Goal: Task Accomplishment & Management: Manage account settings

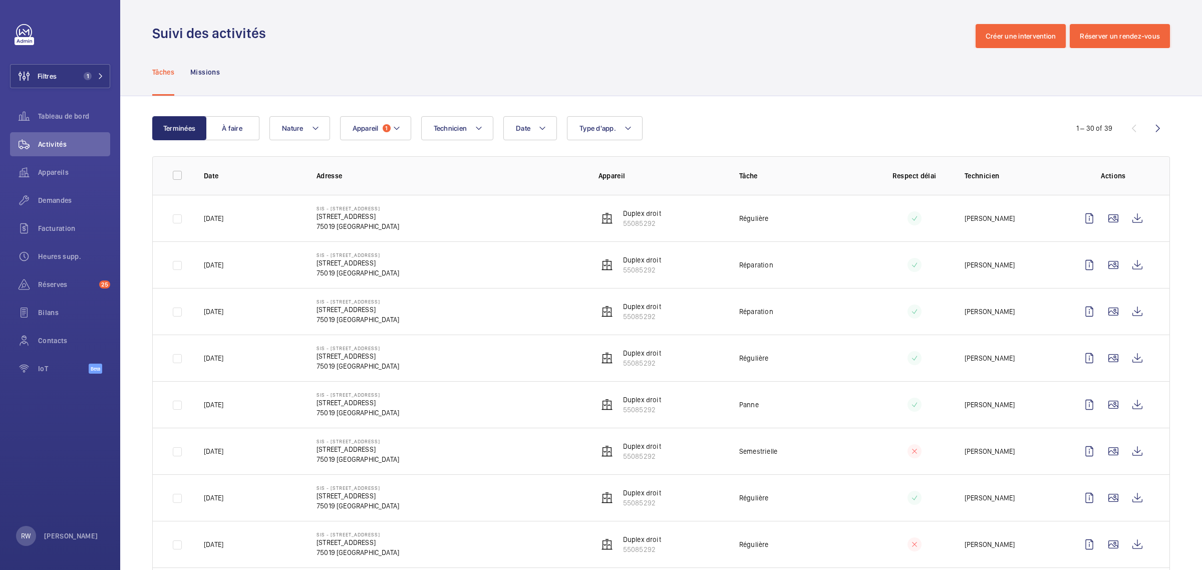
click at [23, 73] on wm-front-icon-button at bounding box center [24, 76] width 27 height 24
click at [91, 74] on span "1" at bounding box center [86, 76] width 12 height 8
click at [188, 47] on div "Suivi des activités Créer une intervention Réserver un rendez-vous" at bounding box center [661, 36] width 1018 height 24
click at [309, 41] on div "Suivi des activités Créer une intervention Réserver un rendez-vous" at bounding box center [661, 36] width 1018 height 24
click at [289, 43] on div "Suivi des activités Créer une intervention Réserver un rendez-vous" at bounding box center [661, 36] width 1018 height 24
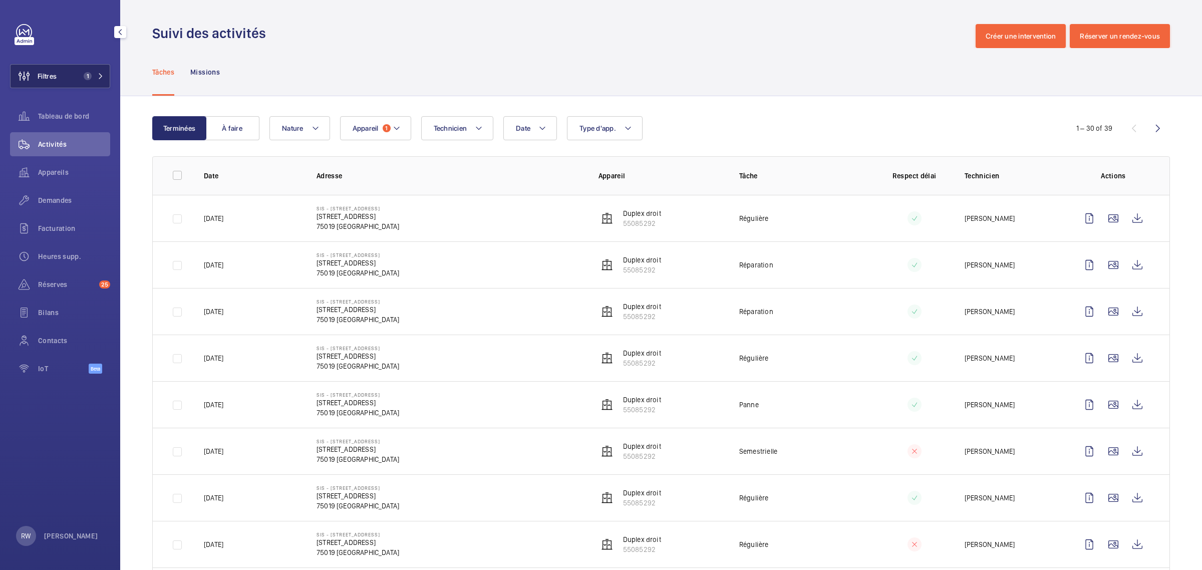
click at [84, 88] on button "Filtres 1" at bounding box center [60, 76] width 100 height 24
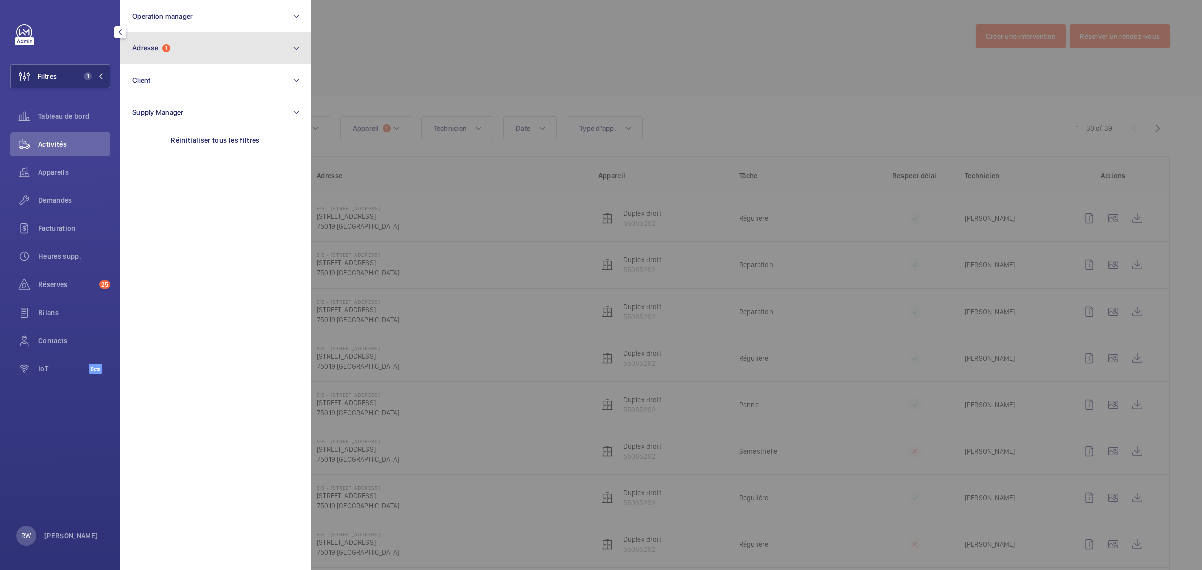
click at [227, 50] on button "Adresse 1" at bounding box center [215, 48] width 190 height 32
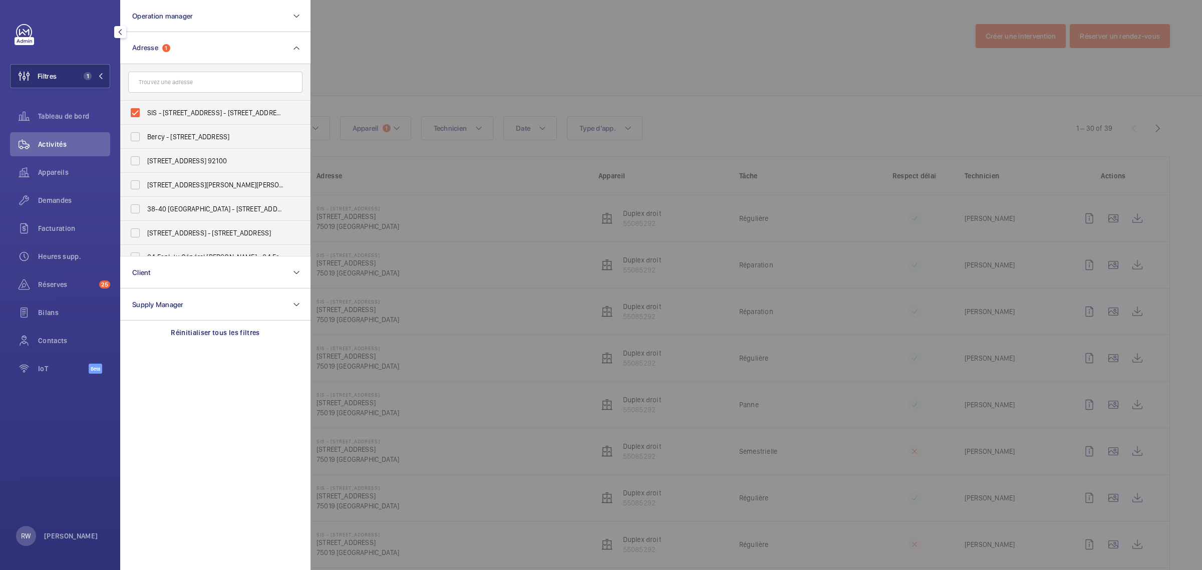
click at [174, 79] on input "text" at bounding box center [215, 82] width 174 height 21
click at [134, 111] on input "SIS - [STREET_ADDRESS] - [STREET_ADDRESS]" at bounding box center [135, 113] width 20 height 20
checkbox input "false"
click at [147, 84] on input "text" at bounding box center [215, 82] width 174 height 21
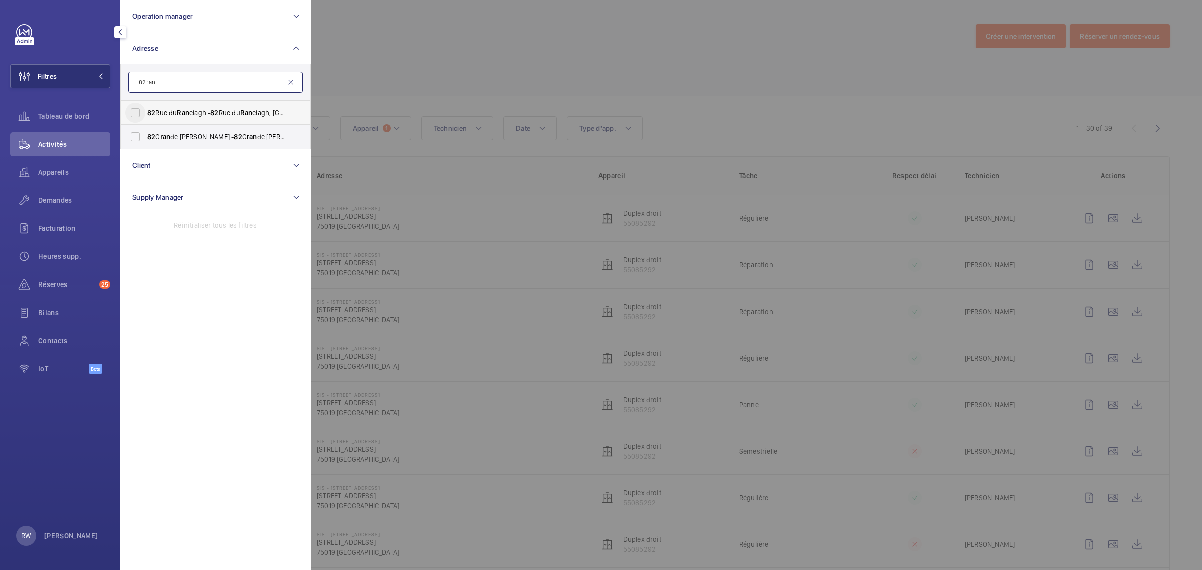
type input "82 ran"
click at [136, 114] on input "[STREET_ADDRESS][GEOGRAPHIC_DATA] - [STREET_ADDRESS]" at bounding box center [135, 113] width 20 height 20
checkbox input "true"
click at [439, 86] on div at bounding box center [912, 285] width 1202 height 570
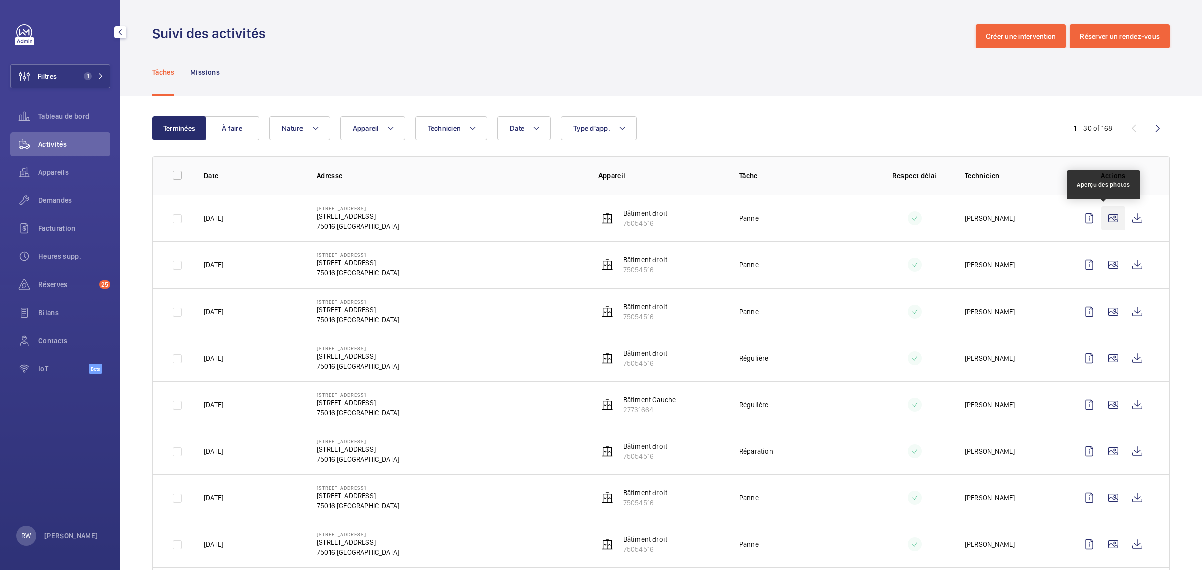
click at [1111, 218] on wm-front-icon-button at bounding box center [1113, 218] width 24 height 24
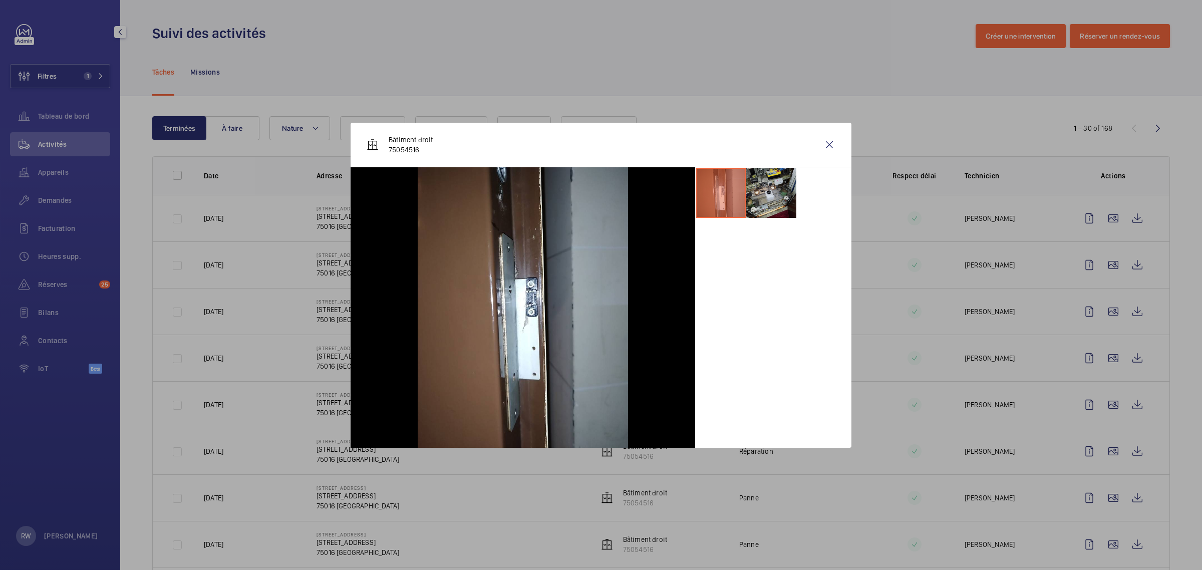
click at [767, 200] on li at bounding box center [771, 193] width 50 height 50
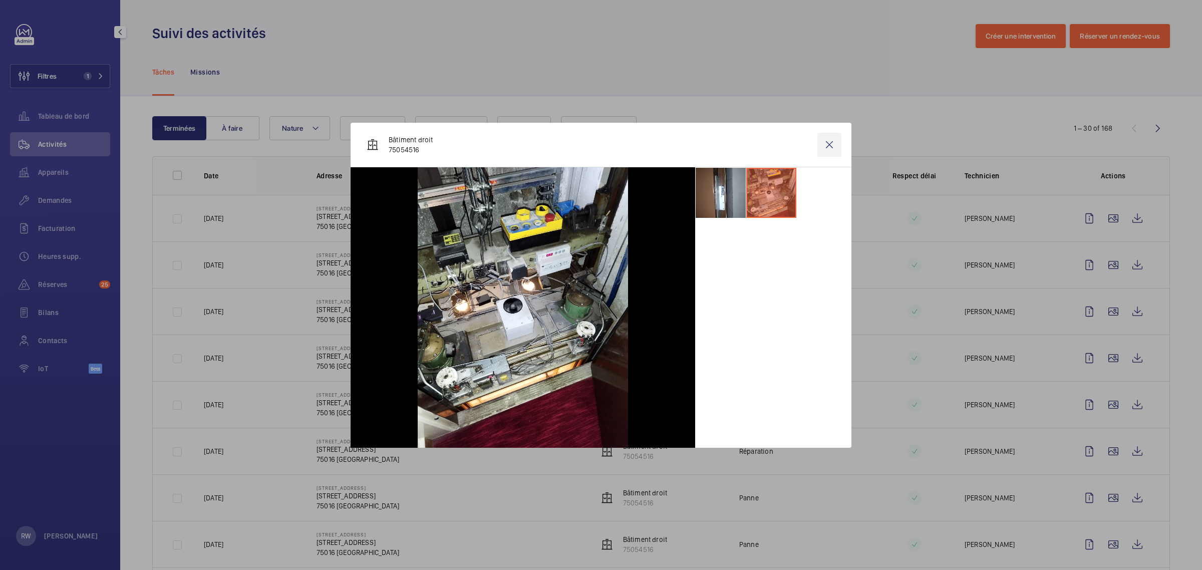
click at [833, 140] on wm-front-icon-button at bounding box center [829, 145] width 24 height 24
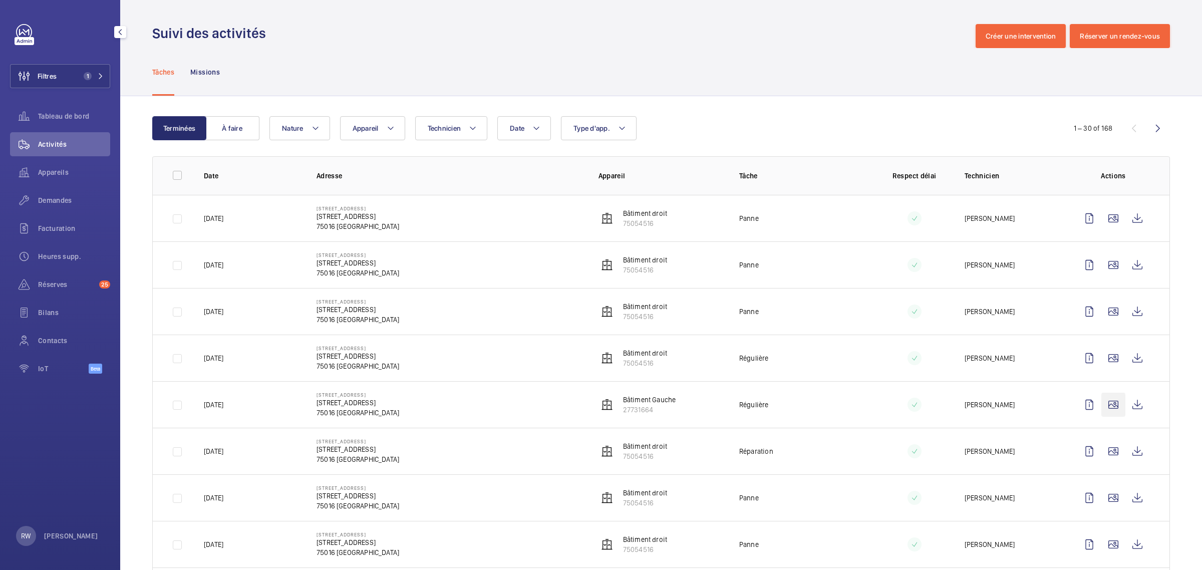
click at [1106, 404] on wm-front-icon-button at bounding box center [1113, 405] width 24 height 24
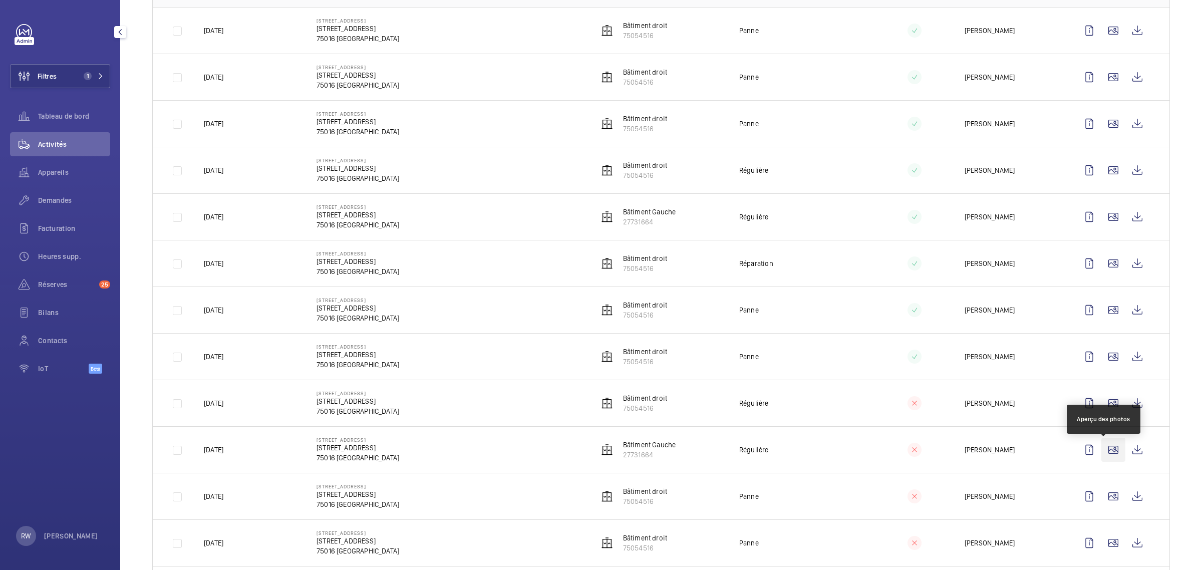
click at [1105, 456] on wm-front-icon-button at bounding box center [1113, 450] width 24 height 24
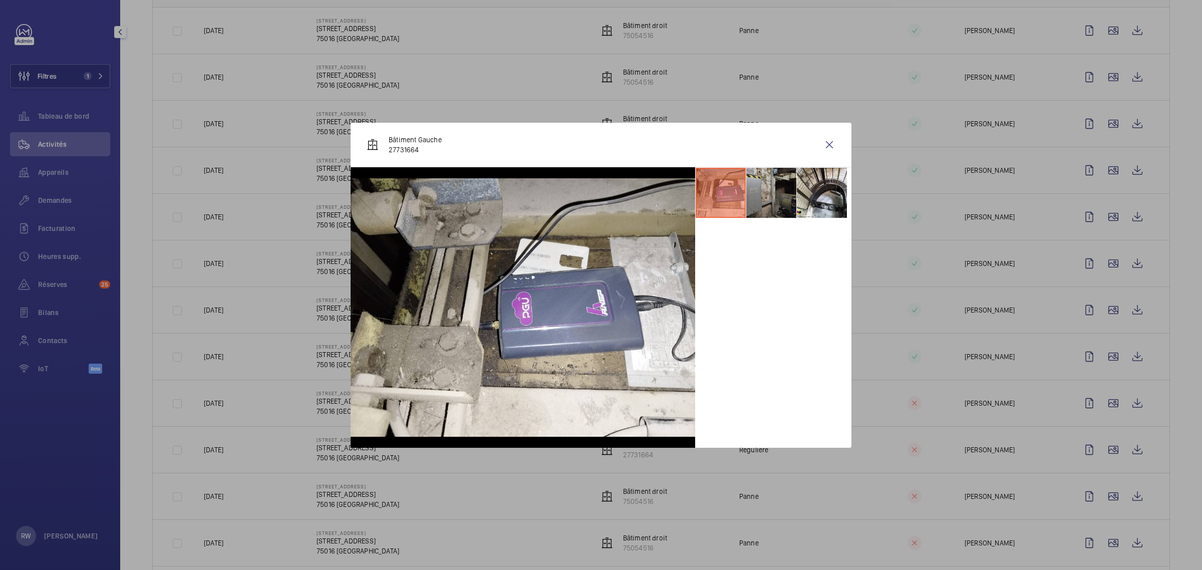
click at [771, 203] on li at bounding box center [771, 193] width 50 height 50
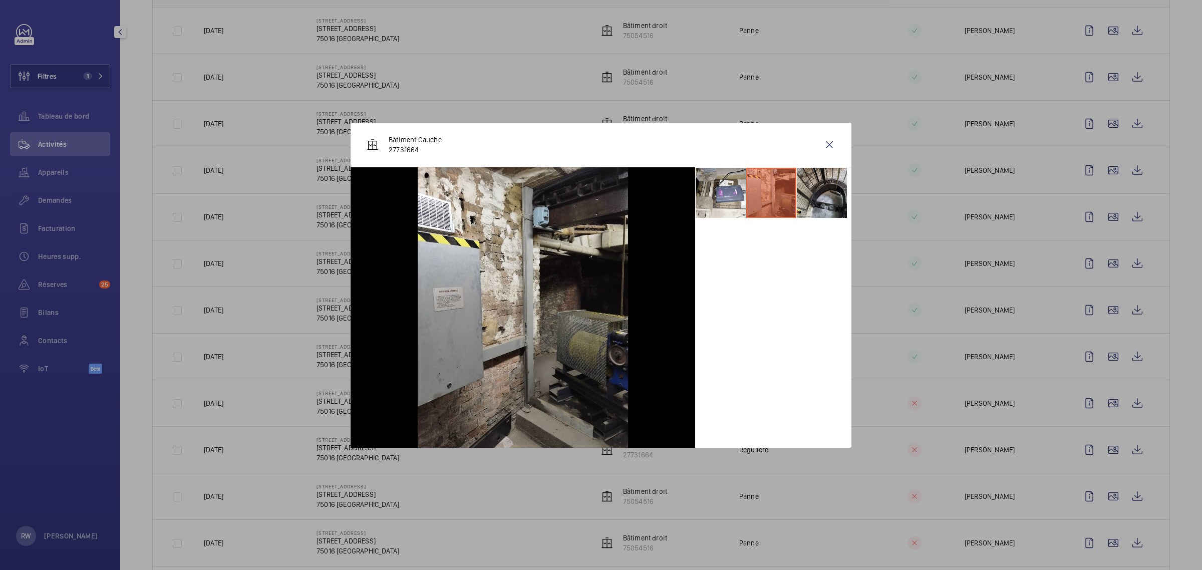
click at [811, 196] on li at bounding box center [822, 193] width 50 height 50
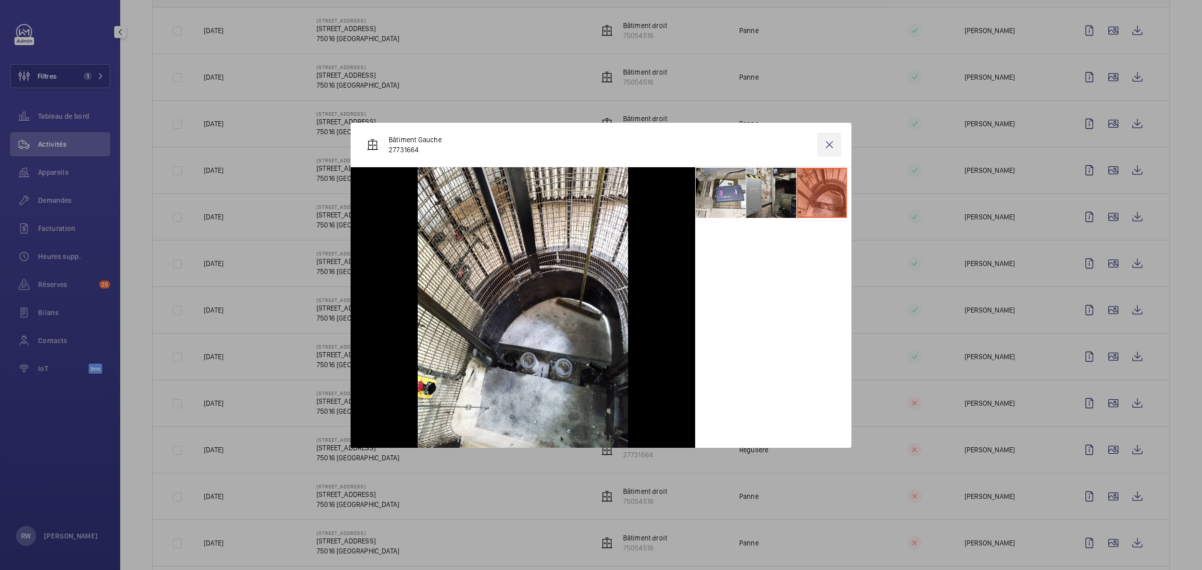
click at [830, 142] on wm-front-icon-button at bounding box center [829, 145] width 24 height 24
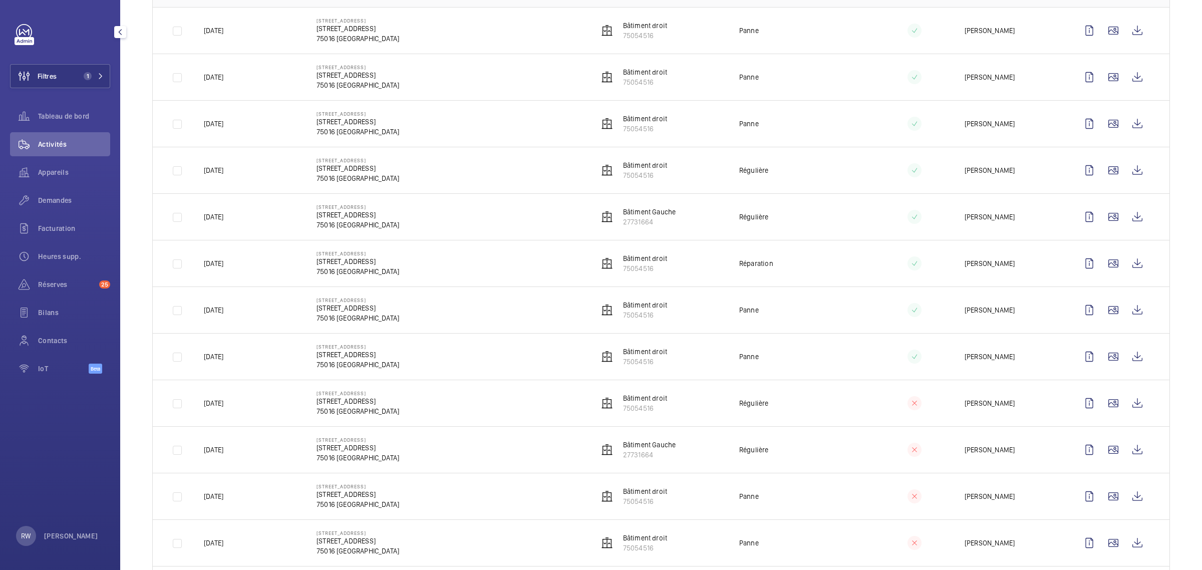
scroll to position [366, 0]
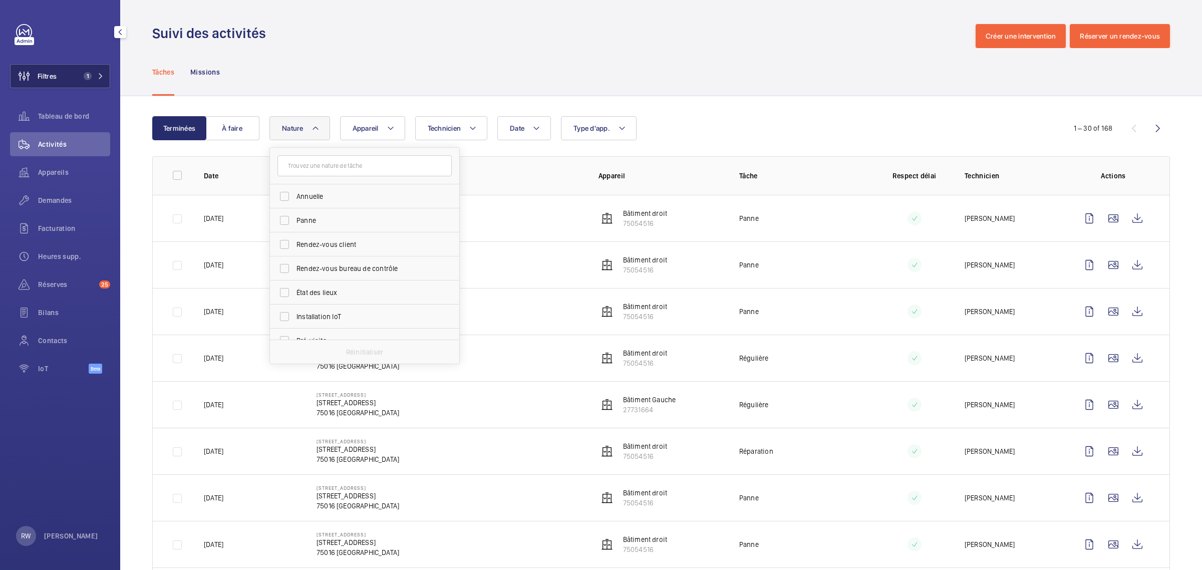
click at [86, 73] on span "1" at bounding box center [88, 76] width 8 height 8
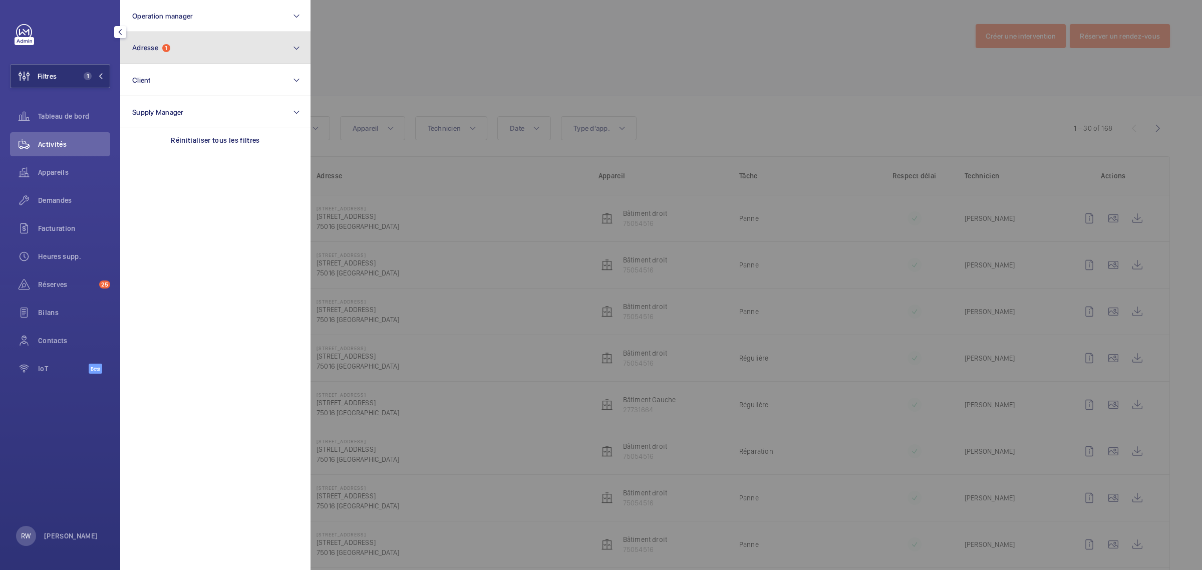
click at [194, 51] on button "Adresse 1" at bounding box center [215, 48] width 190 height 32
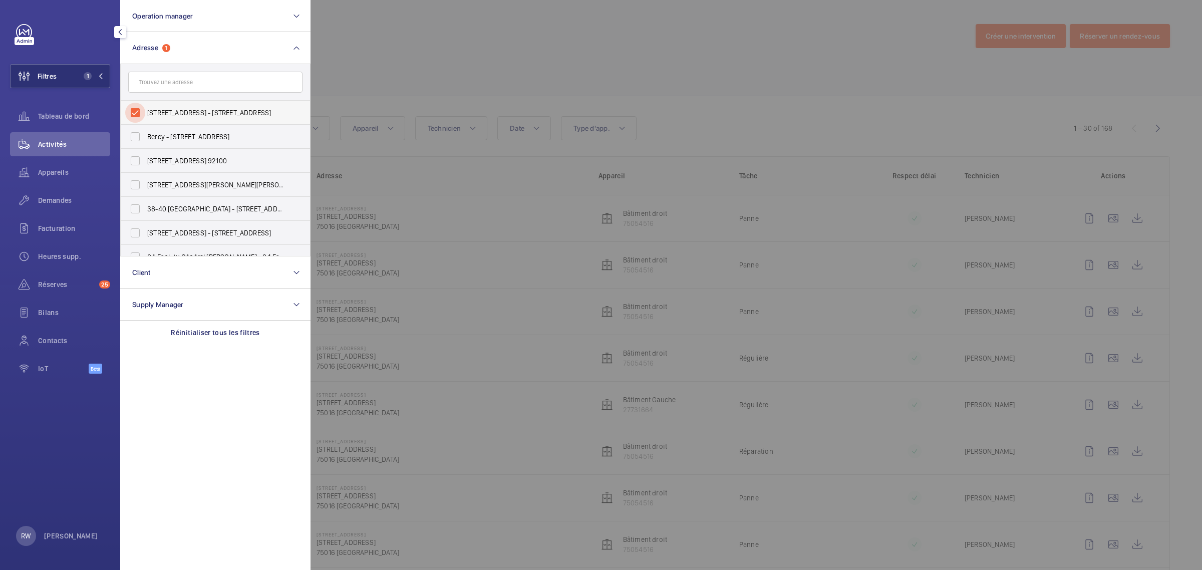
click at [141, 106] on input "[STREET_ADDRESS] - [STREET_ADDRESS]" at bounding box center [135, 113] width 20 height 20
checkbox input "false"
click at [158, 78] on input "text" at bounding box center [215, 82] width 174 height 21
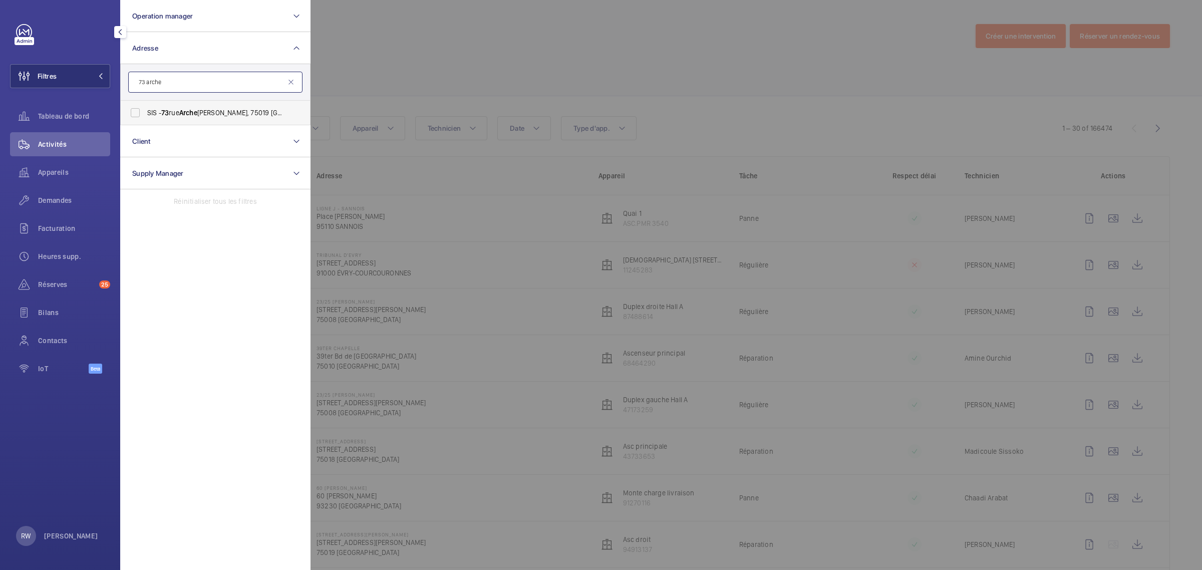
type input "73 arche"
click at [138, 113] on input "SIS - [STREET_ADDRESS][PERSON_NAME] - [STREET_ADDRESS][PERSON_NAME]" at bounding box center [135, 113] width 20 height 20
checkbox input "true"
click at [459, 64] on div at bounding box center [912, 285] width 1202 height 570
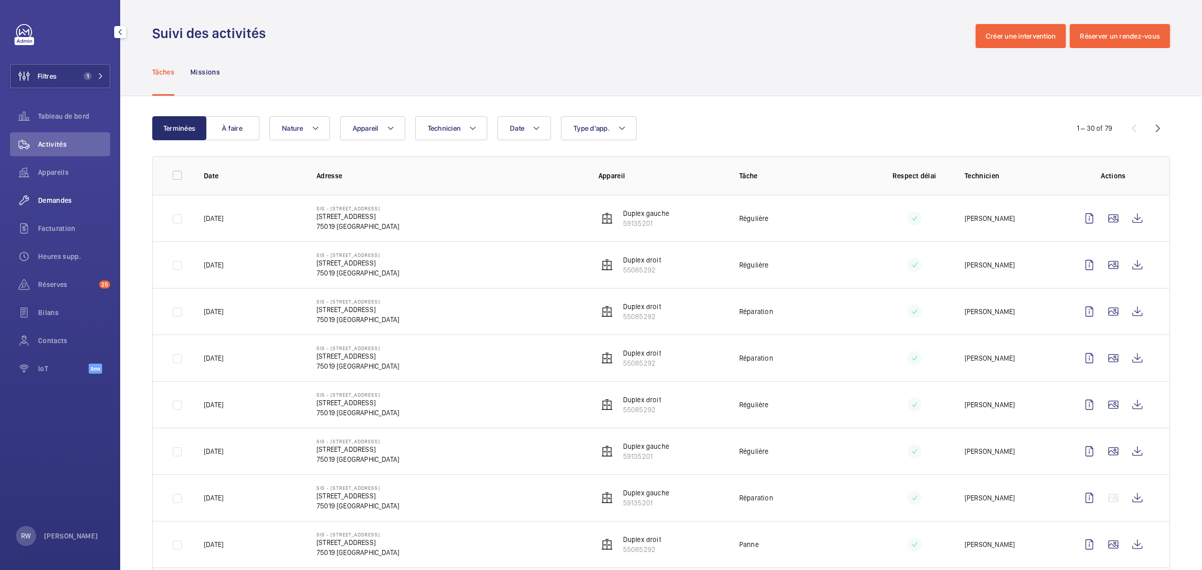
click at [51, 199] on span "Demandes" at bounding box center [74, 200] width 72 height 10
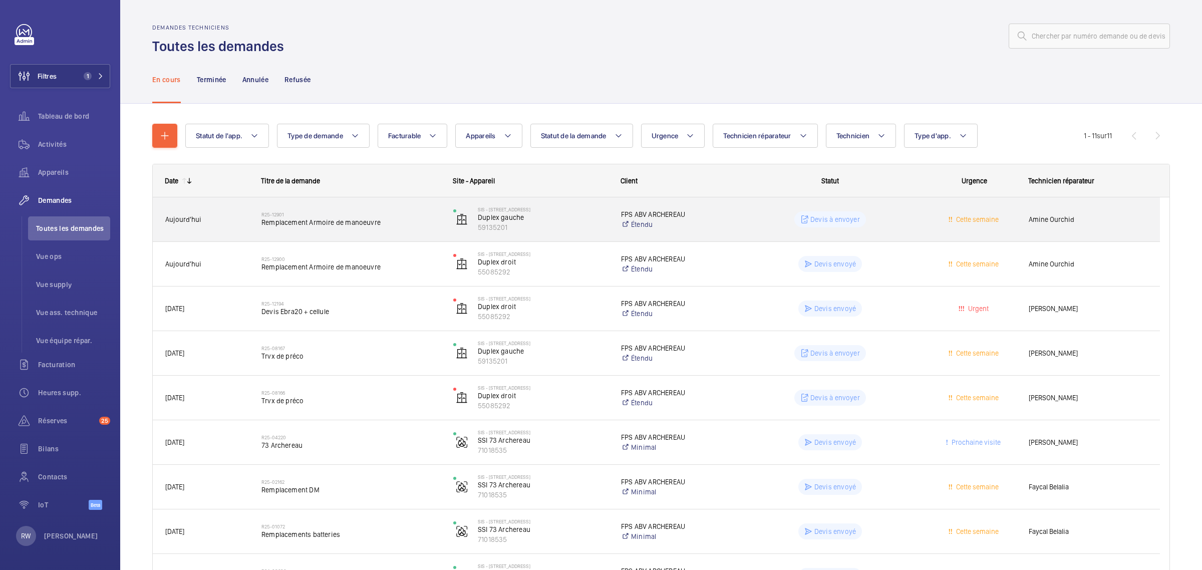
click at [359, 228] on div "R25-12901 Remplacement Armoire de manoeuvre" at bounding box center [350, 219] width 179 height 29
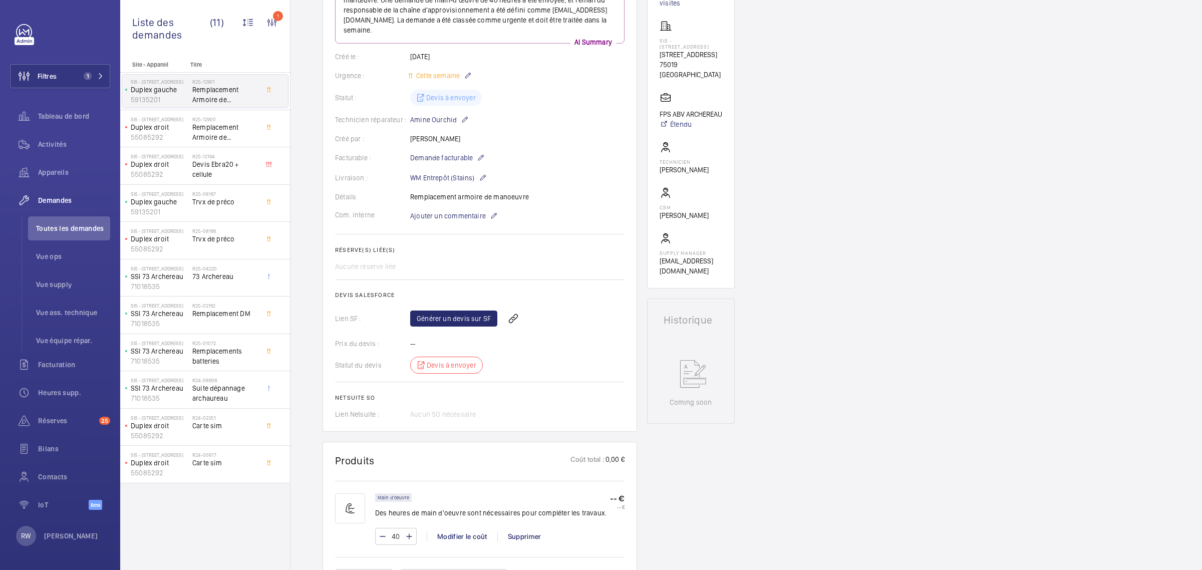
scroll to position [250, 0]
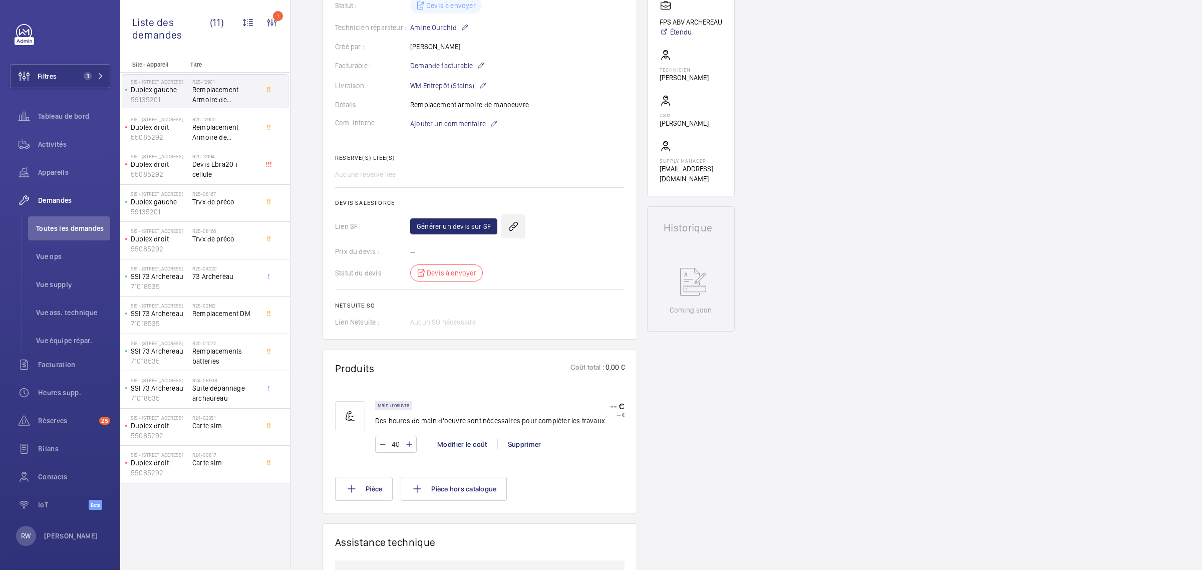
click at [512, 223] on wm-front-icon-button at bounding box center [513, 226] width 24 height 24
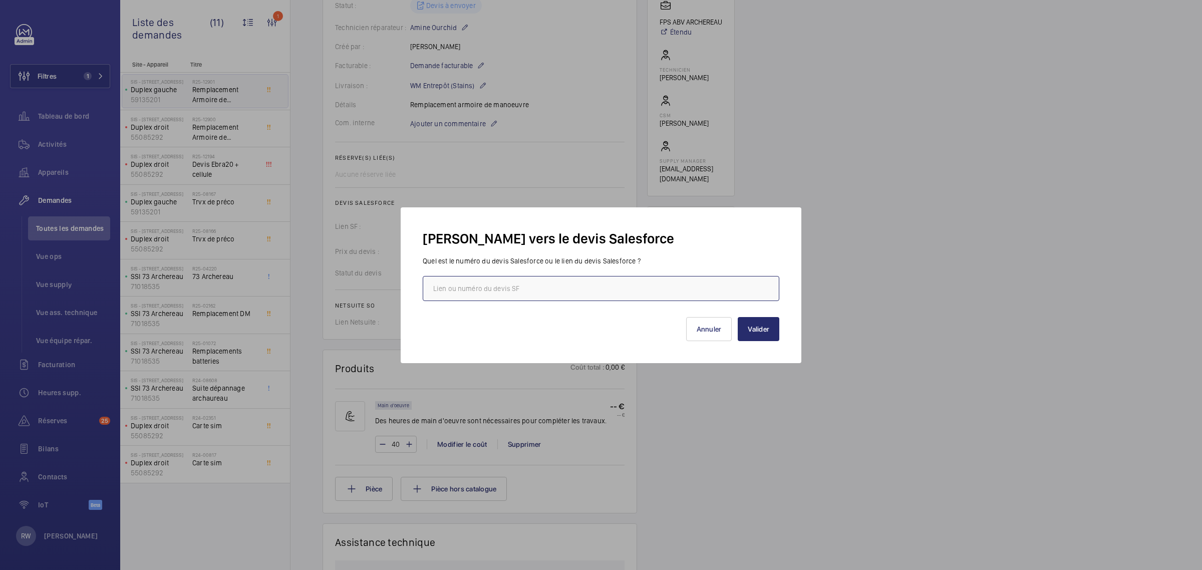
click at [505, 287] on input "text" at bounding box center [601, 288] width 357 height 25
paste input "[URL][DOMAIN_NAME]"
type input "[URL][DOMAIN_NAME]"
click at [772, 326] on button "Valider" at bounding box center [759, 329] width 42 height 24
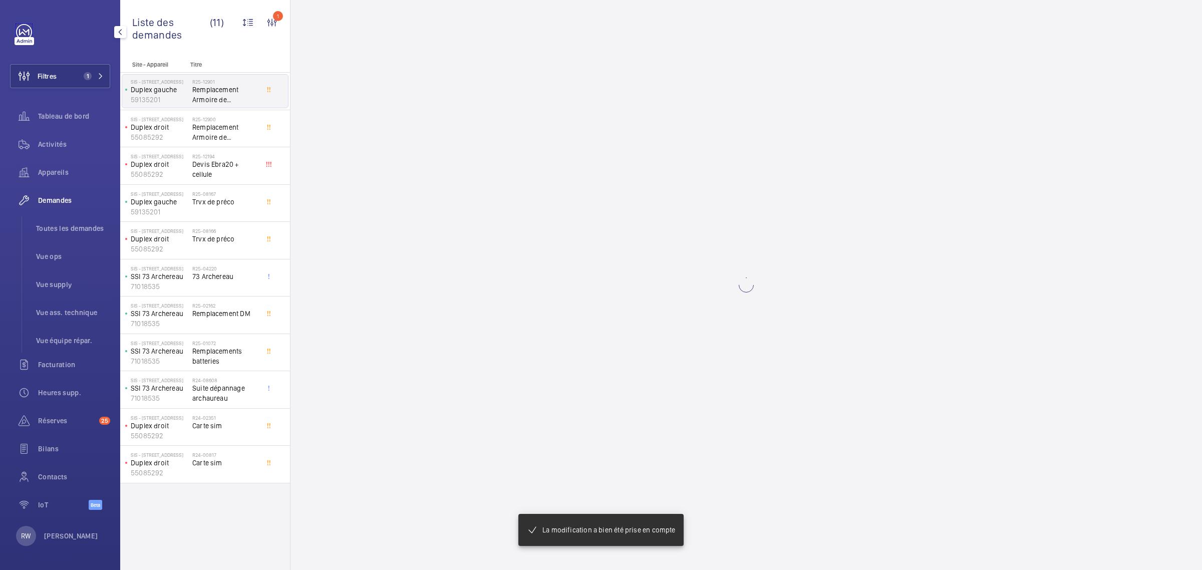
click at [17, 31] on link at bounding box center [24, 32] width 16 height 16
click at [26, 35] on link at bounding box center [24, 32] width 16 height 16
click at [23, 31] on link at bounding box center [24, 32] width 16 height 16
click at [109, 74] on div "Filtres 1 Tableau de bord Activités Appareils Demandes Toutes les demandes Vue …" at bounding box center [60, 285] width 120 height 570
click at [59, 120] on span "Tableau de bord" at bounding box center [74, 116] width 72 height 10
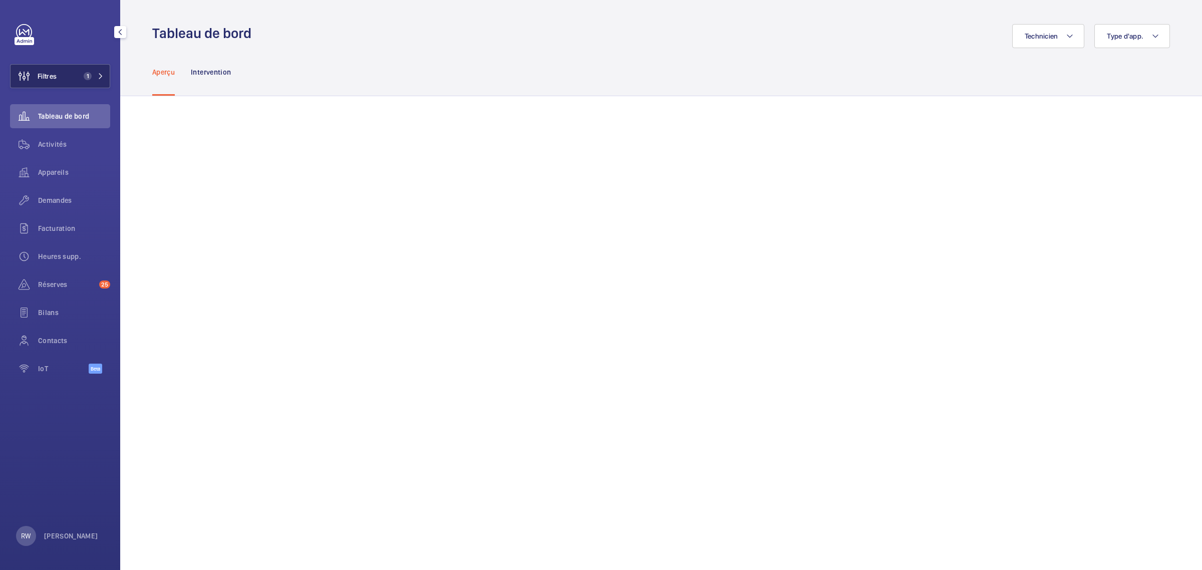
click at [69, 71] on button "Filtres 1" at bounding box center [60, 76] width 100 height 24
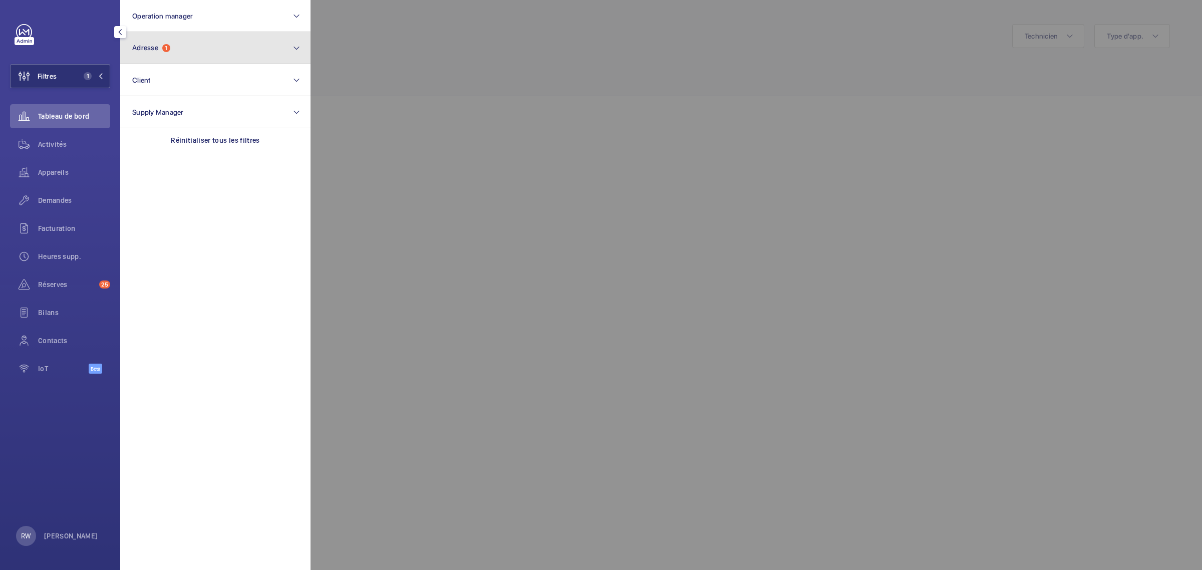
click at [199, 41] on button "Adresse 1" at bounding box center [215, 48] width 190 height 32
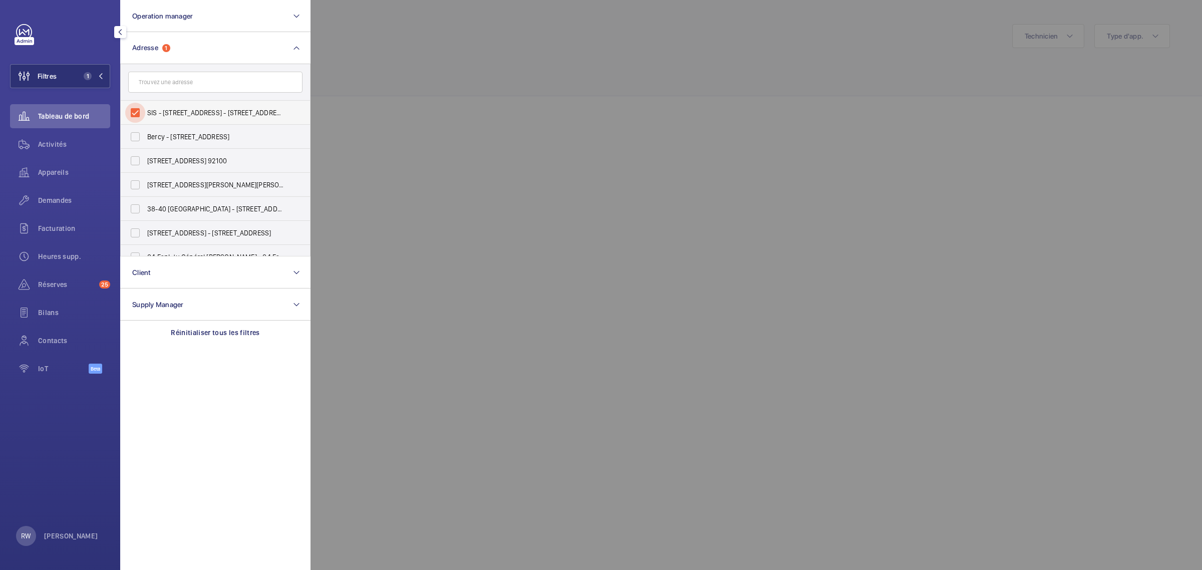
click at [131, 118] on input "SIS - [STREET_ADDRESS] - [STREET_ADDRESS]" at bounding box center [135, 113] width 20 height 20
checkbox input "false"
click at [159, 90] on input "text" at bounding box center [215, 82] width 174 height 21
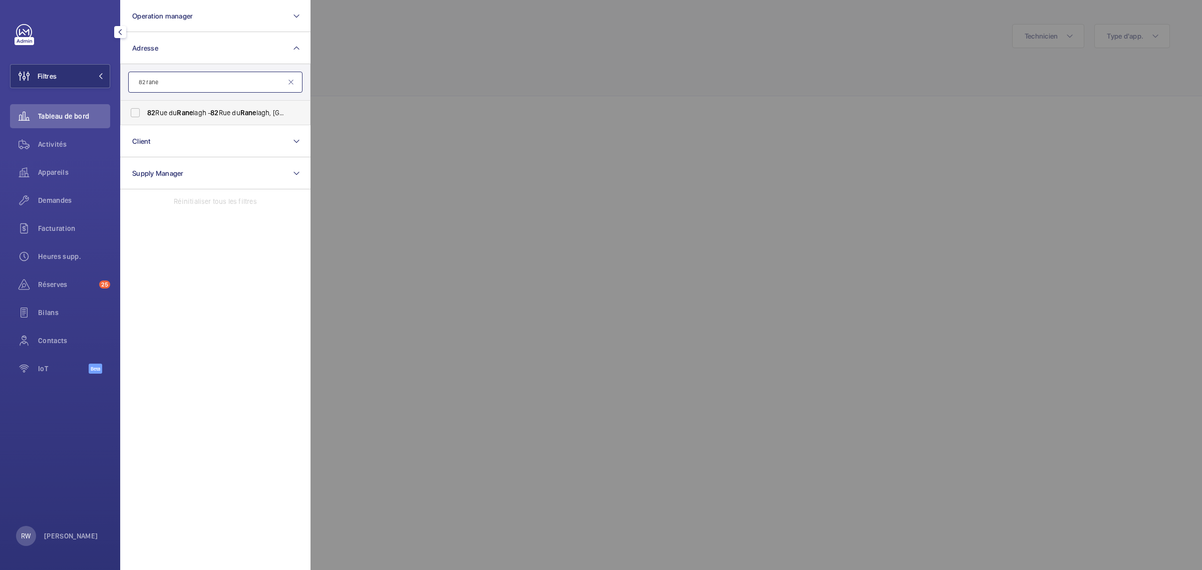
type input "82 rane"
click at [218, 114] on span "82" at bounding box center [214, 113] width 8 height 8
click at [145, 114] on input "[STREET_ADDRESS] - [STREET_ADDRESS]" at bounding box center [135, 113] width 20 height 20
checkbox input "true"
click at [466, 91] on div at bounding box center [912, 285] width 1202 height 570
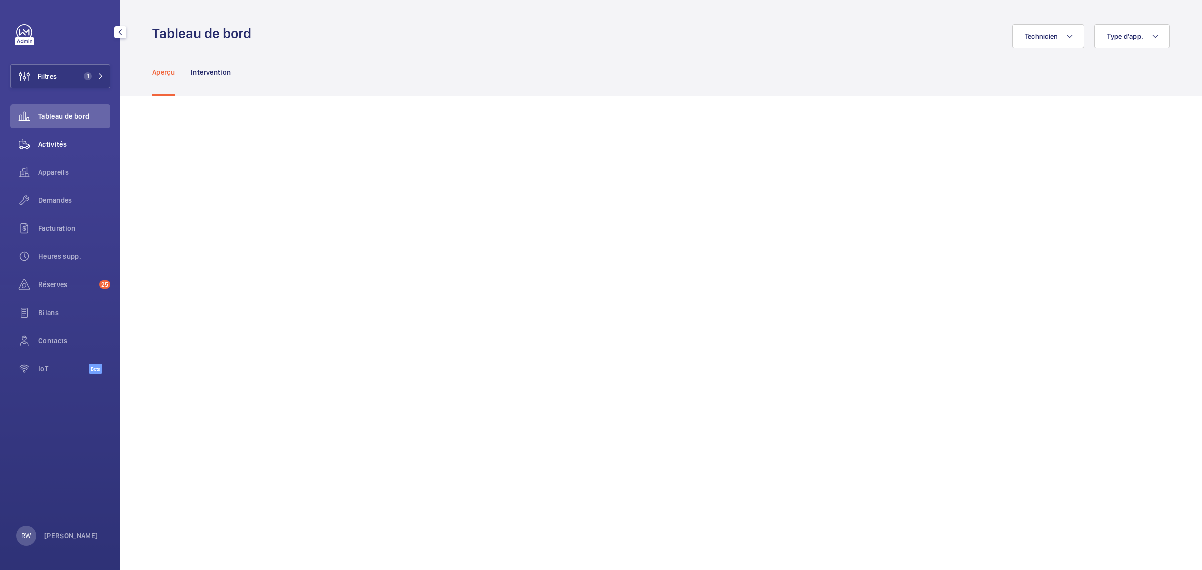
click at [40, 146] on span "Activités" at bounding box center [74, 144] width 72 height 10
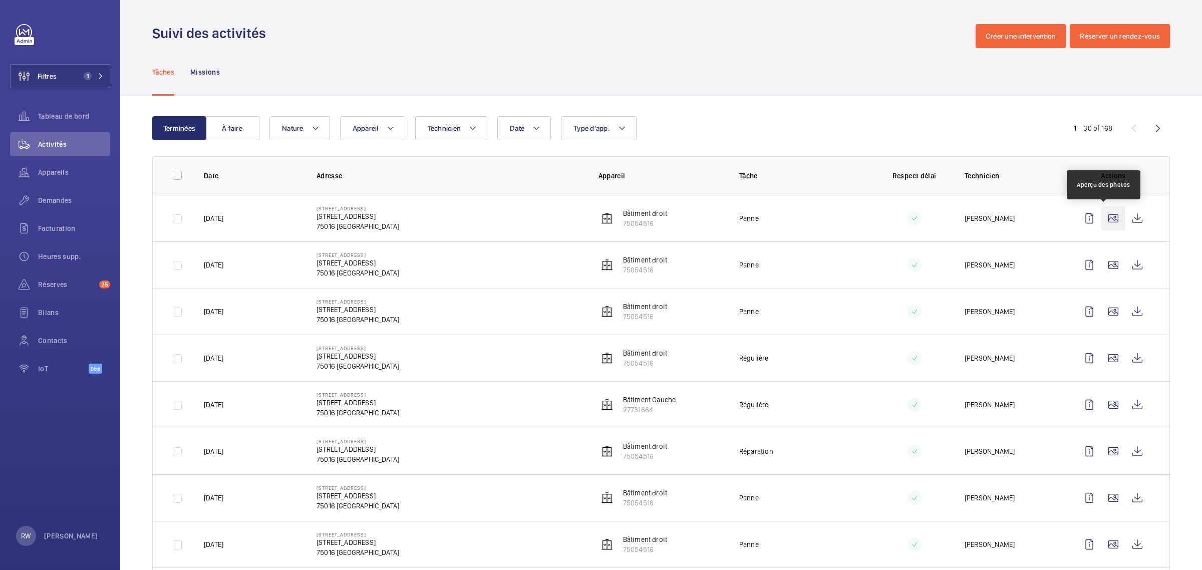
click at [1108, 217] on wm-front-icon-button at bounding box center [1113, 218] width 24 height 24
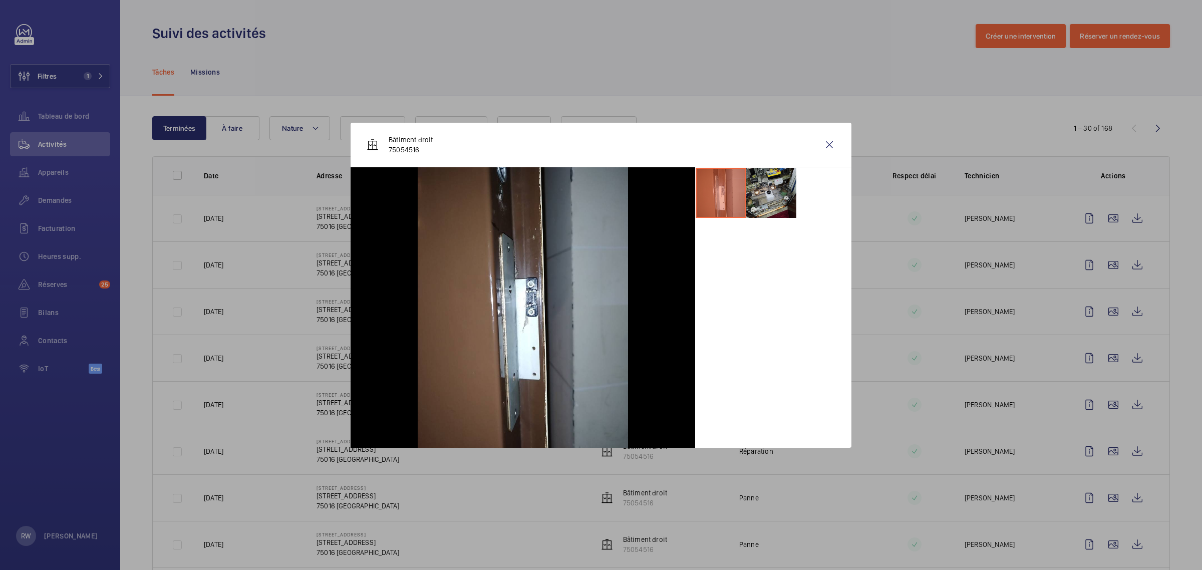
click at [772, 195] on li at bounding box center [771, 193] width 50 height 50
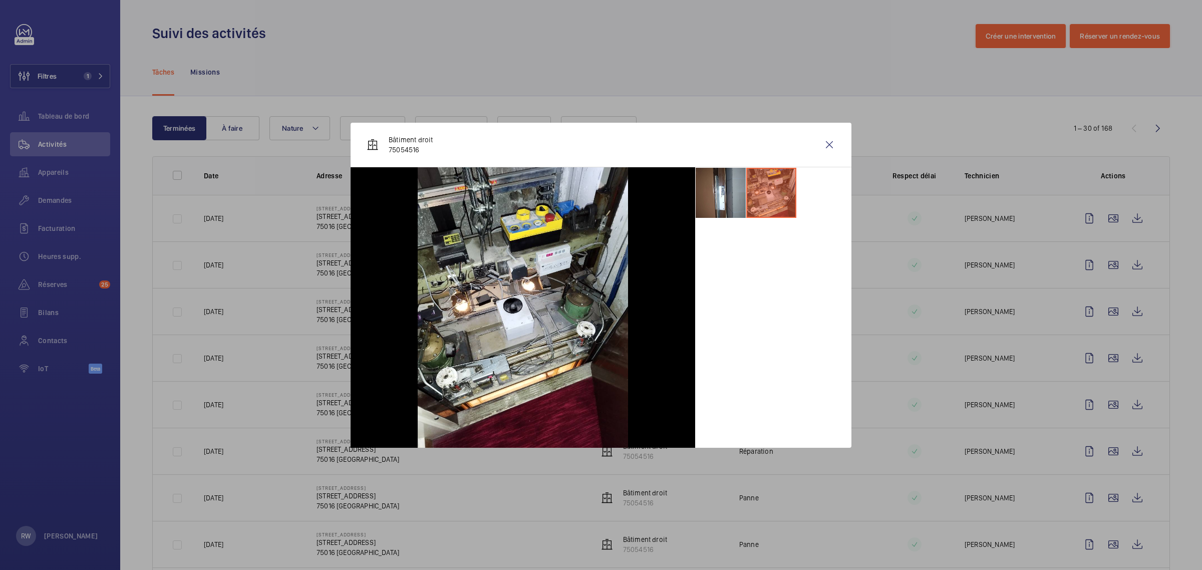
drag, startPoint x: 826, startPoint y: 144, endPoint x: 888, endPoint y: 161, distance: 63.3
click at [827, 144] on wm-front-icon-button at bounding box center [829, 145] width 24 height 24
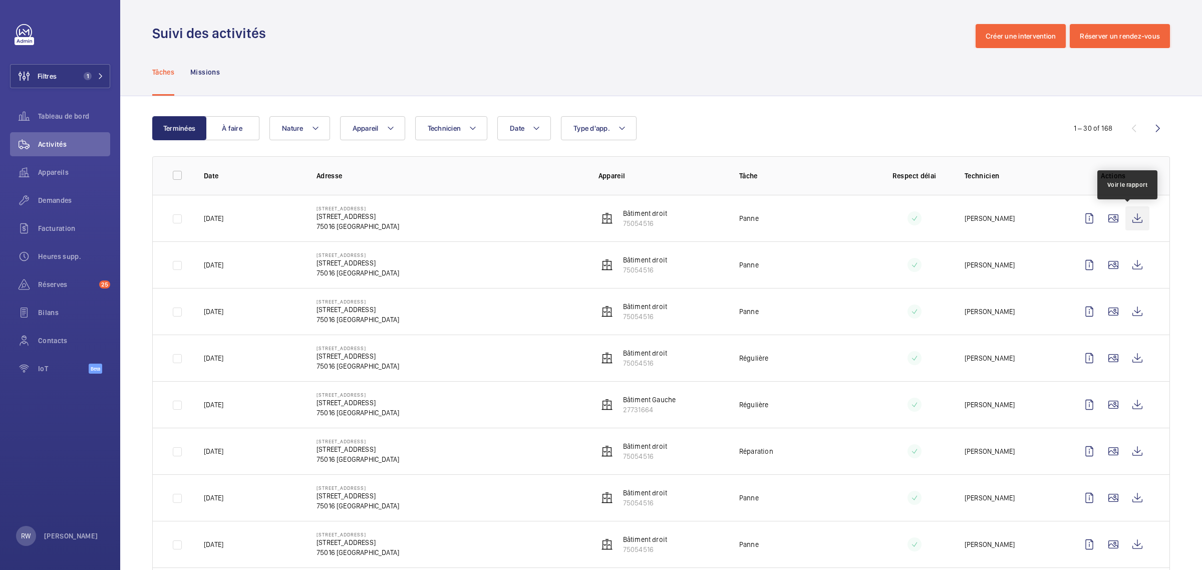
click at [1135, 219] on wm-front-icon-button at bounding box center [1137, 218] width 24 height 24
click at [1128, 218] on wm-front-icon-button at bounding box center [1137, 218] width 24 height 24
click at [1101, 267] on wm-front-icon-button at bounding box center [1113, 265] width 24 height 24
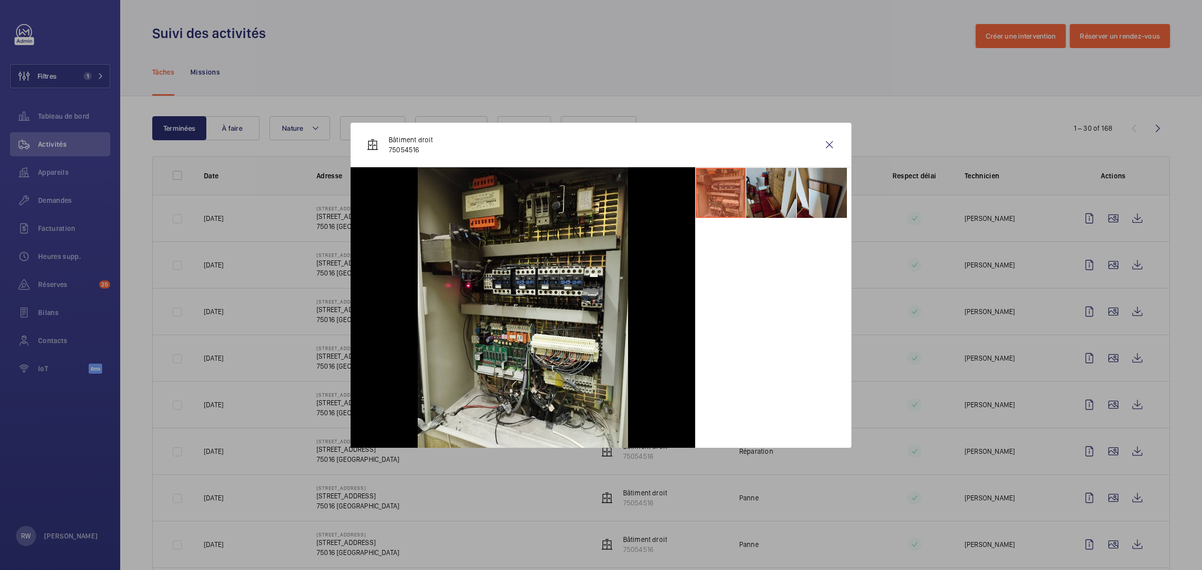
click at [762, 203] on li at bounding box center [771, 193] width 50 height 50
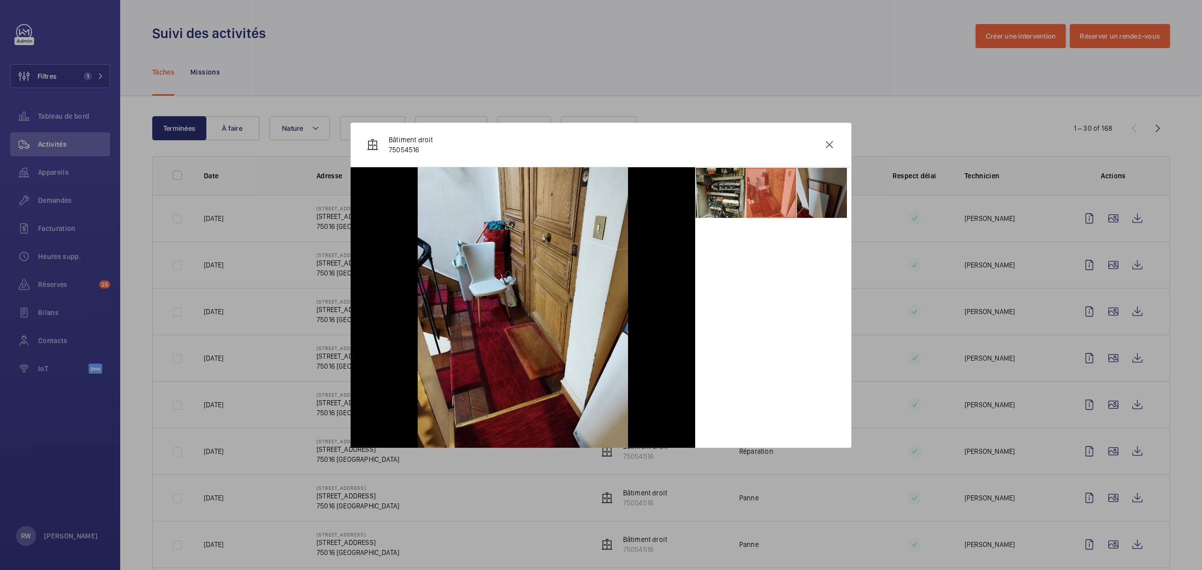
click at [825, 197] on li at bounding box center [822, 193] width 50 height 50
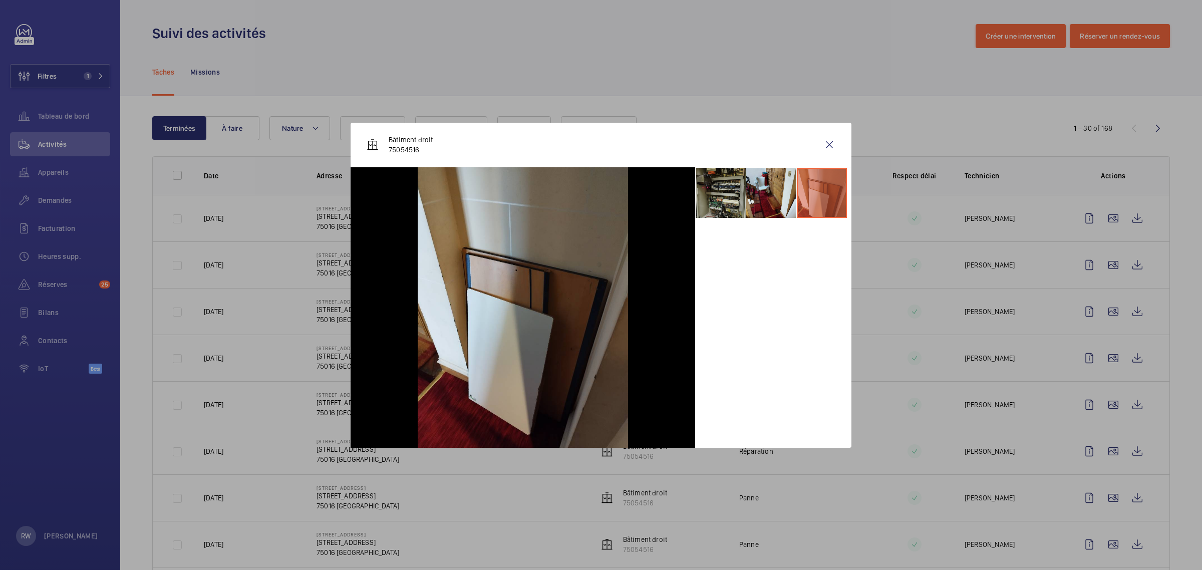
click at [745, 183] on li at bounding box center [721, 193] width 50 height 50
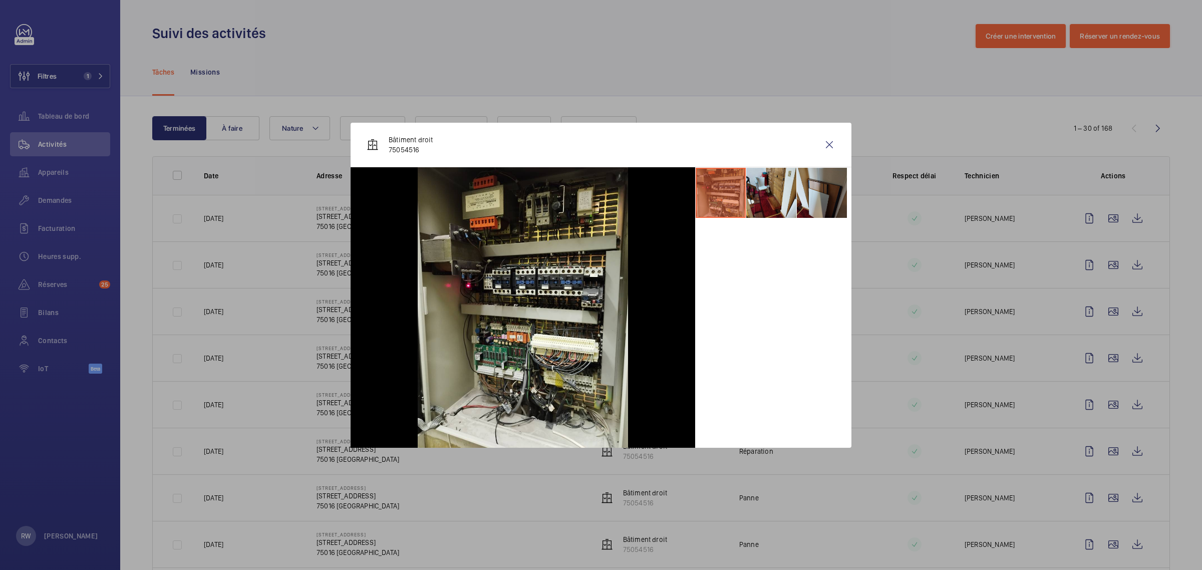
click at [715, 186] on li at bounding box center [721, 193] width 50 height 50
click at [830, 142] on wm-front-icon-button at bounding box center [829, 145] width 24 height 24
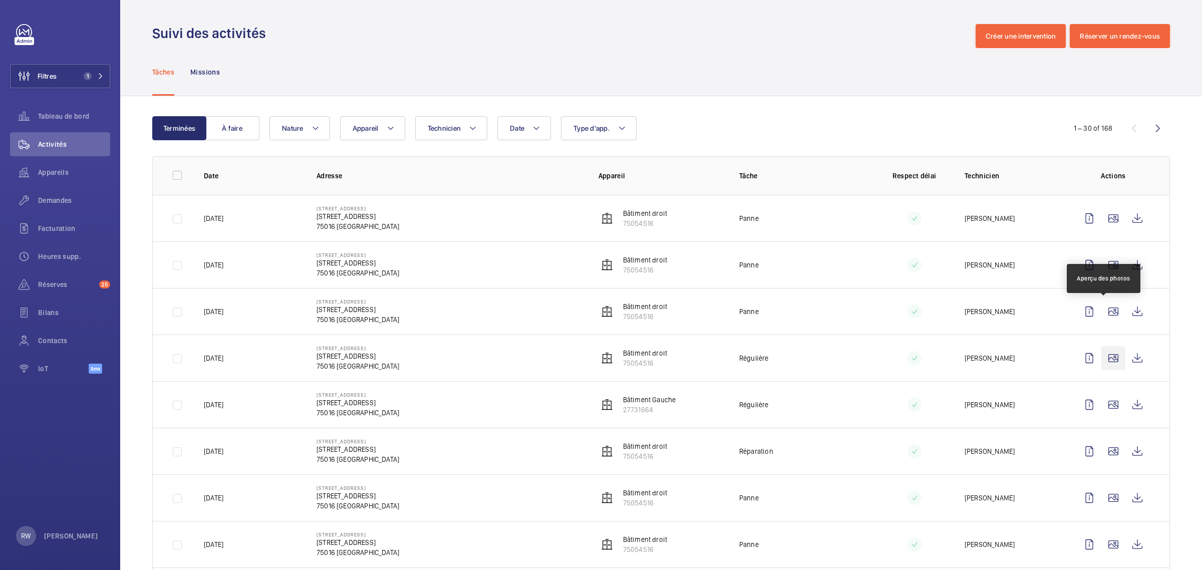
click at [1104, 357] on wm-front-icon-button at bounding box center [1113, 358] width 24 height 24
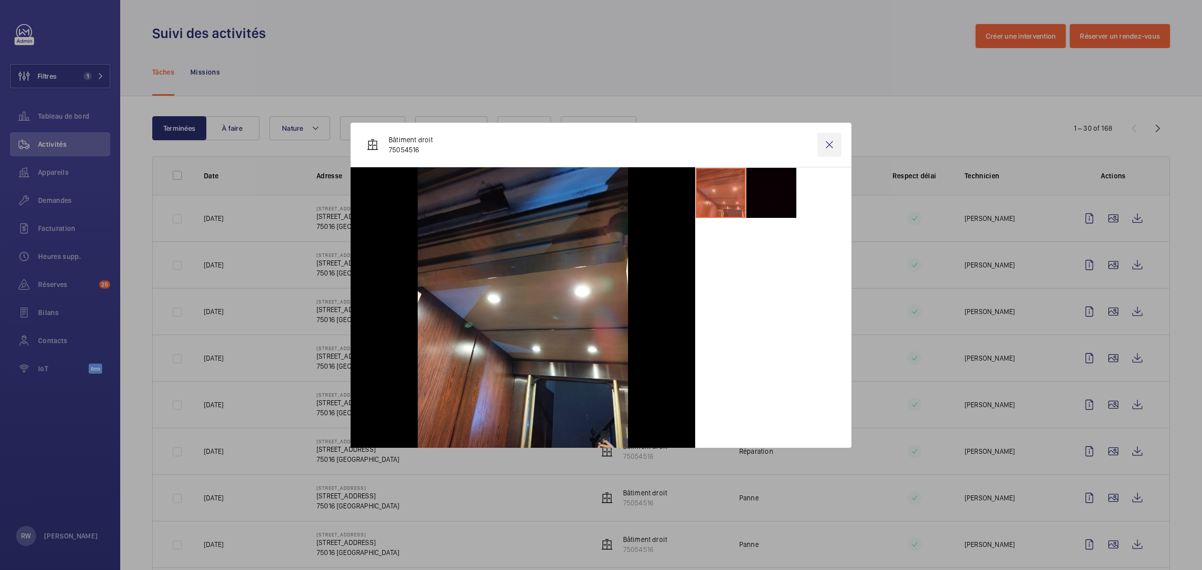
click at [829, 143] on wm-front-icon-button at bounding box center [829, 145] width 24 height 24
click at [380, 123] on button "Appareil" at bounding box center [372, 128] width 65 height 24
click at [382, 128] on button "Appareil" at bounding box center [372, 128] width 65 height 24
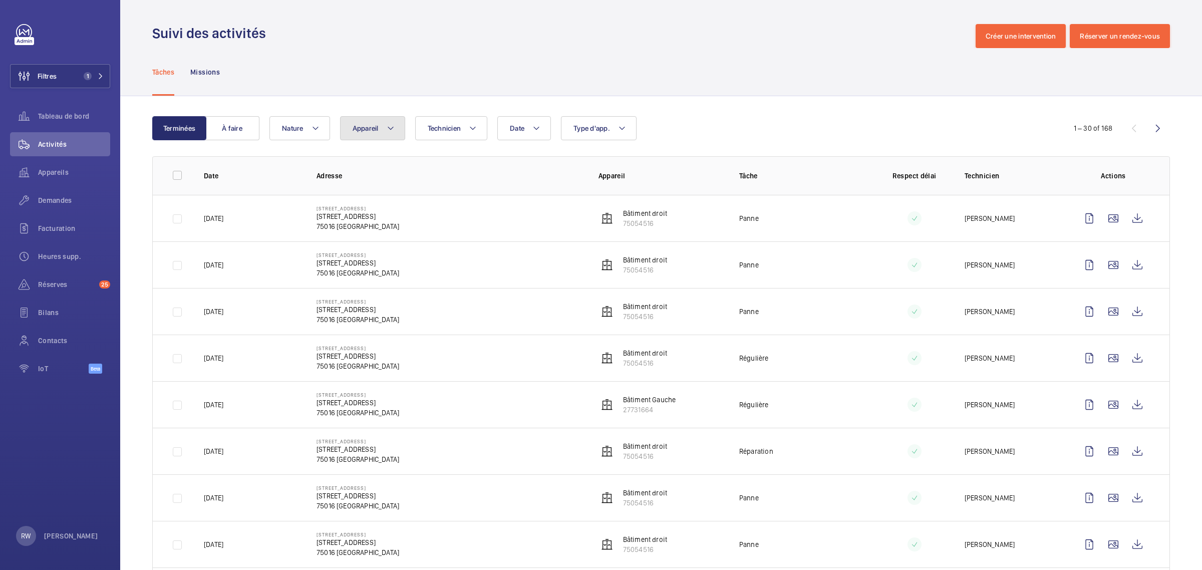
click at [394, 126] on mat-icon at bounding box center [391, 128] width 8 height 12
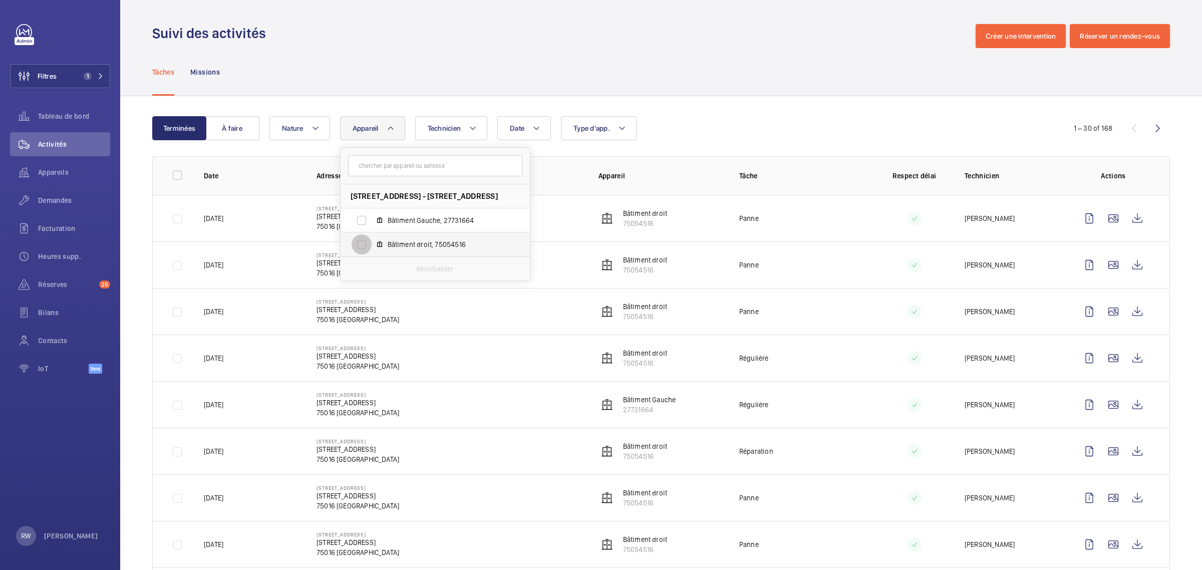
click at [361, 244] on input "Bâtiment droit, 75054516" at bounding box center [362, 244] width 20 height 20
checkbox input "true"
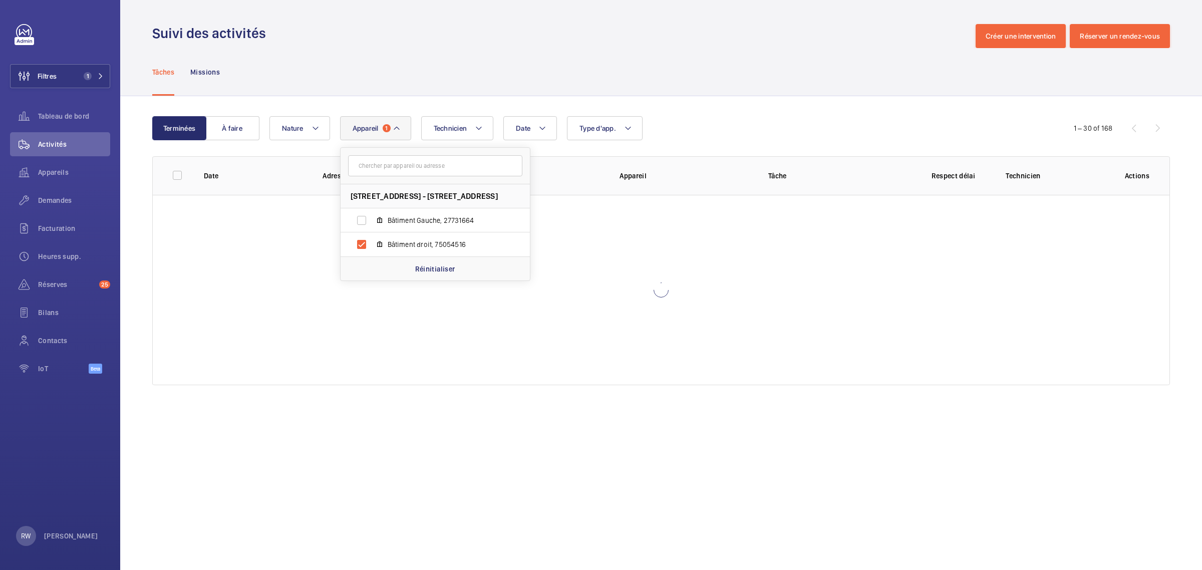
click at [426, 71] on div "Tâches Missions" at bounding box center [661, 72] width 1018 height 48
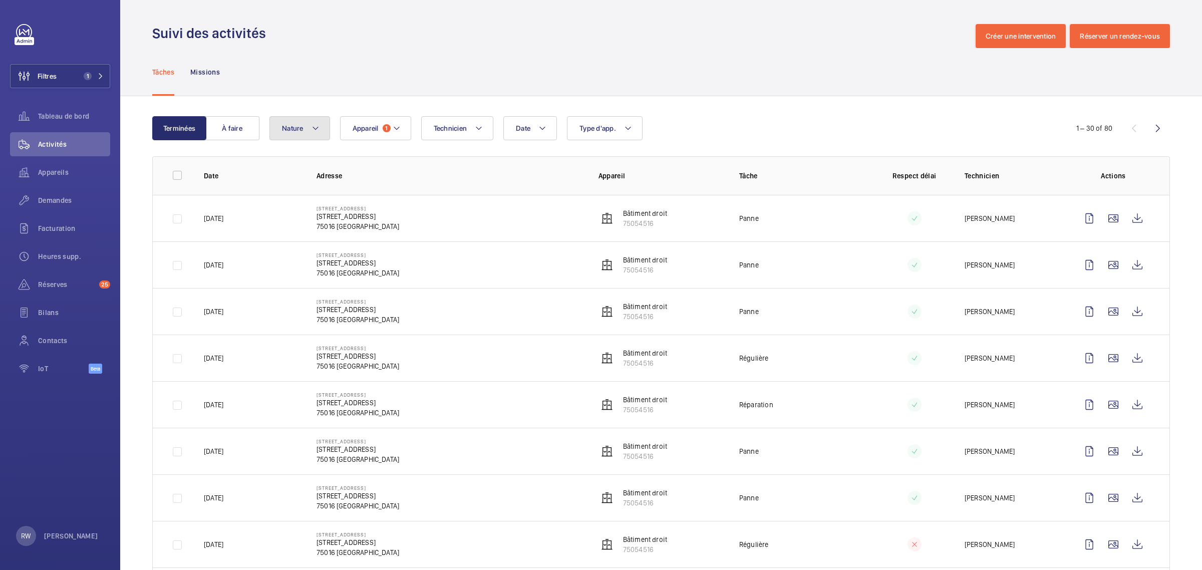
click at [299, 126] on span "Nature" at bounding box center [293, 128] width 22 height 8
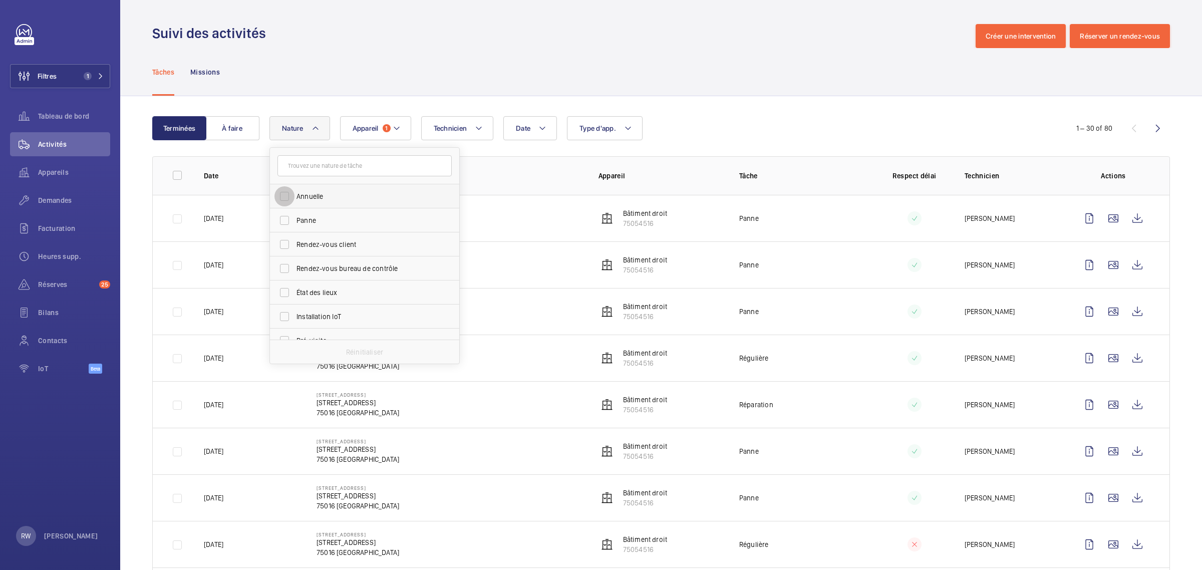
click at [289, 199] on input "Annuelle" at bounding box center [284, 196] width 20 height 20
checkbox input "true"
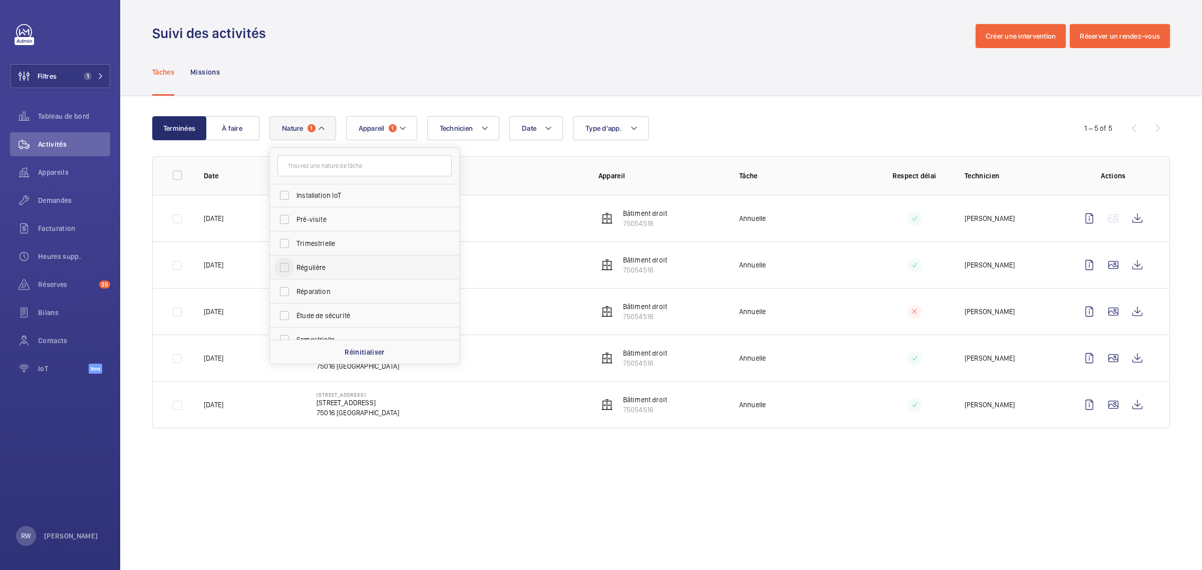
scroll to position [125, 0]
click at [286, 260] on input "Régulière" at bounding box center [284, 263] width 20 height 20
checkbox input "true"
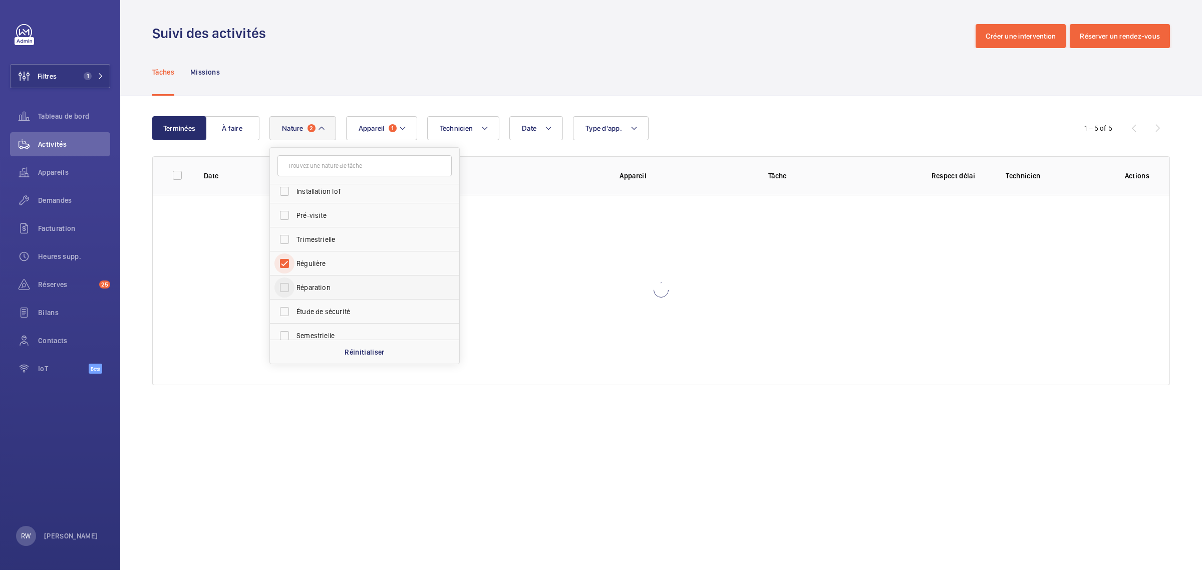
scroll to position [157, 0]
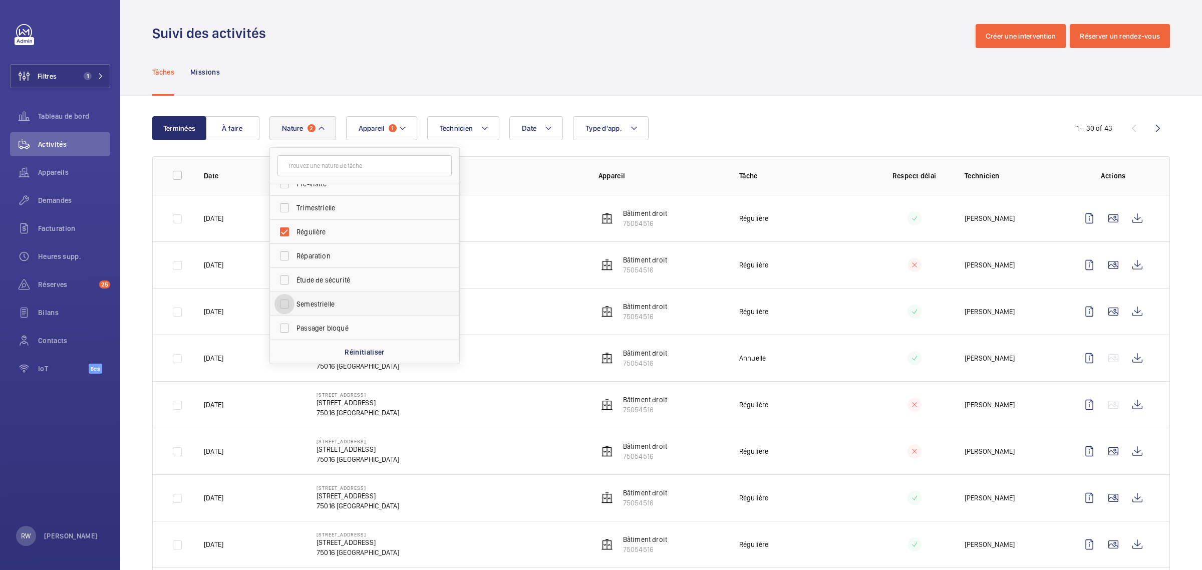
click at [285, 301] on input "Semestrielle" at bounding box center [284, 304] width 20 height 20
checkbox input "true"
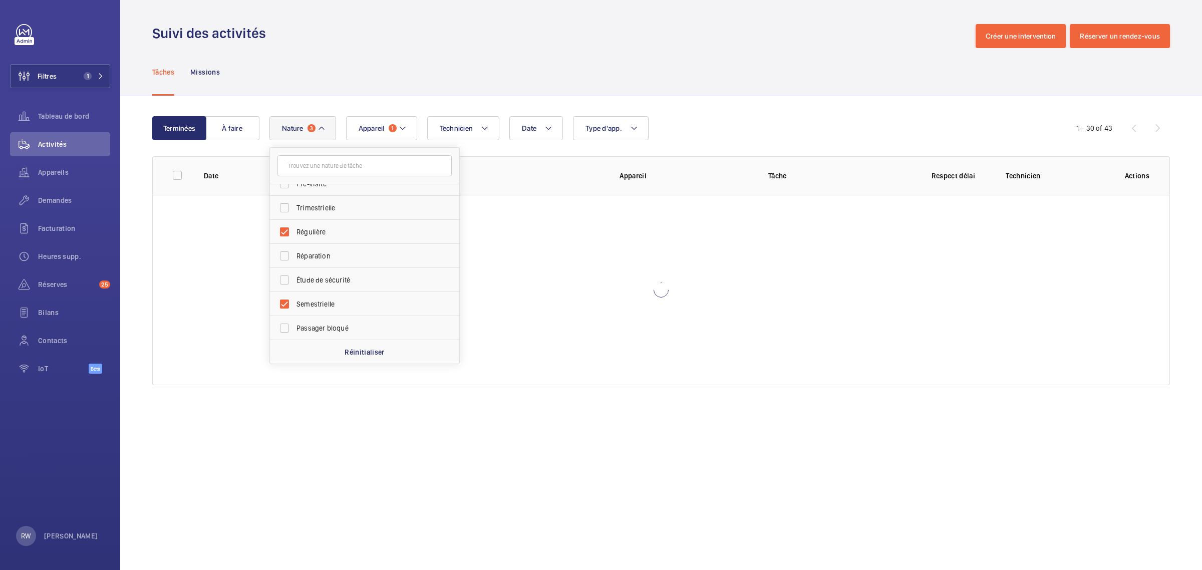
click at [649, 76] on div "Tâches Missions" at bounding box center [661, 72] width 1018 height 48
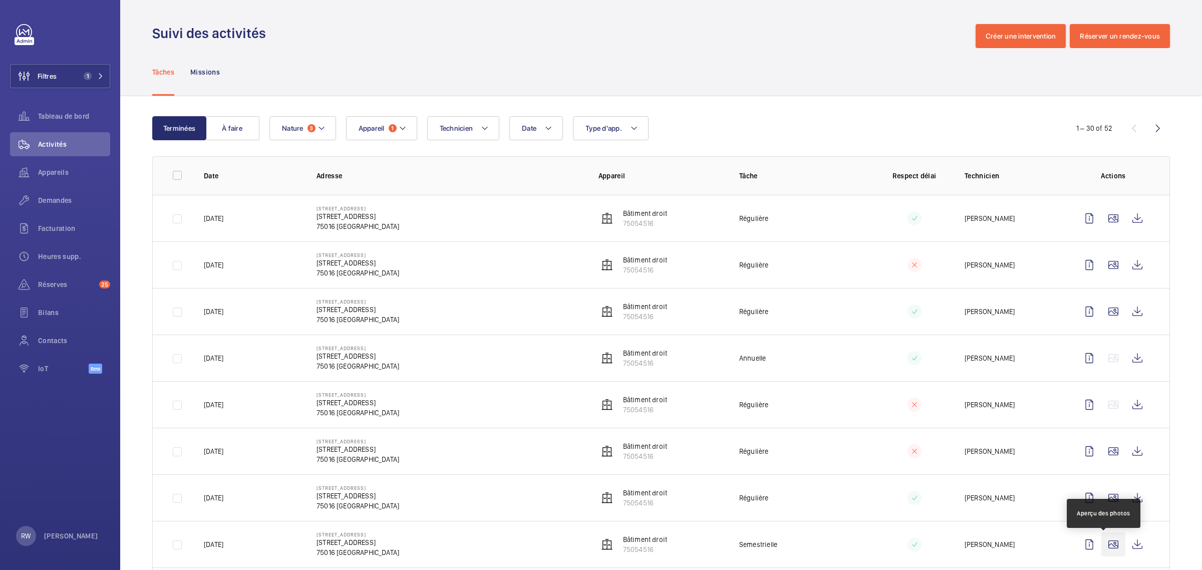
click at [1105, 543] on wm-front-icon-button at bounding box center [1113, 544] width 24 height 24
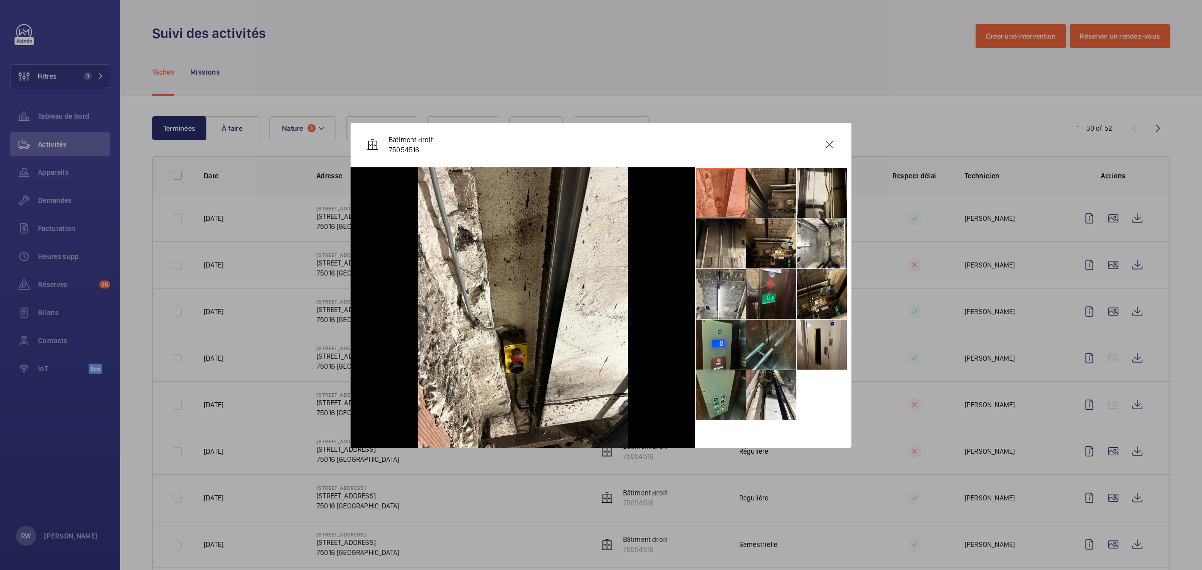
click at [761, 196] on li at bounding box center [771, 193] width 50 height 50
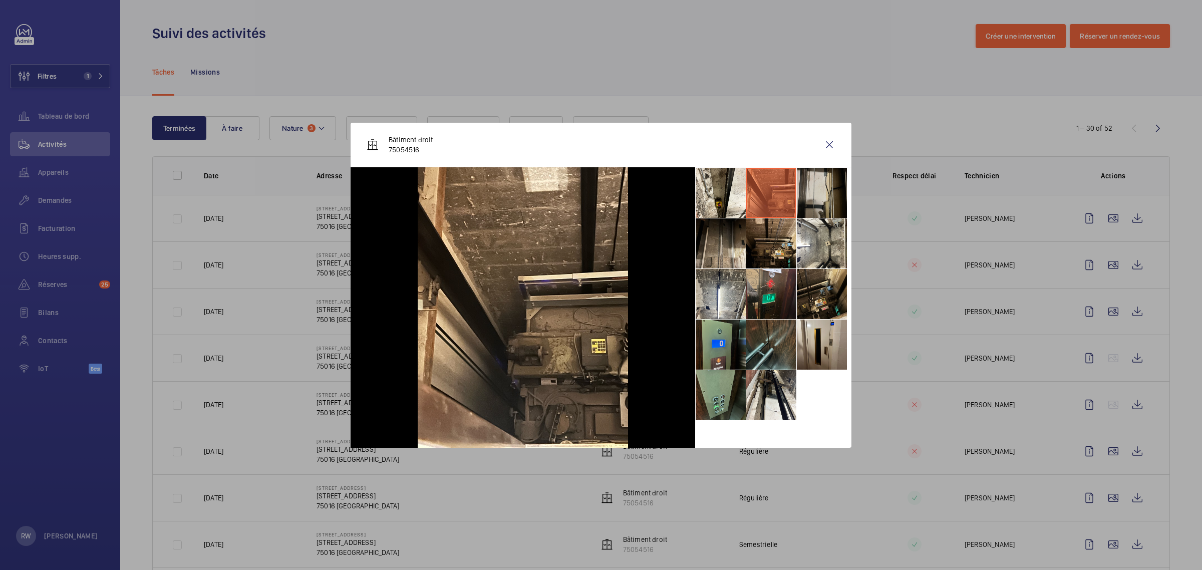
click at [805, 197] on li at bounding box center [822, 193] width 50 height 50
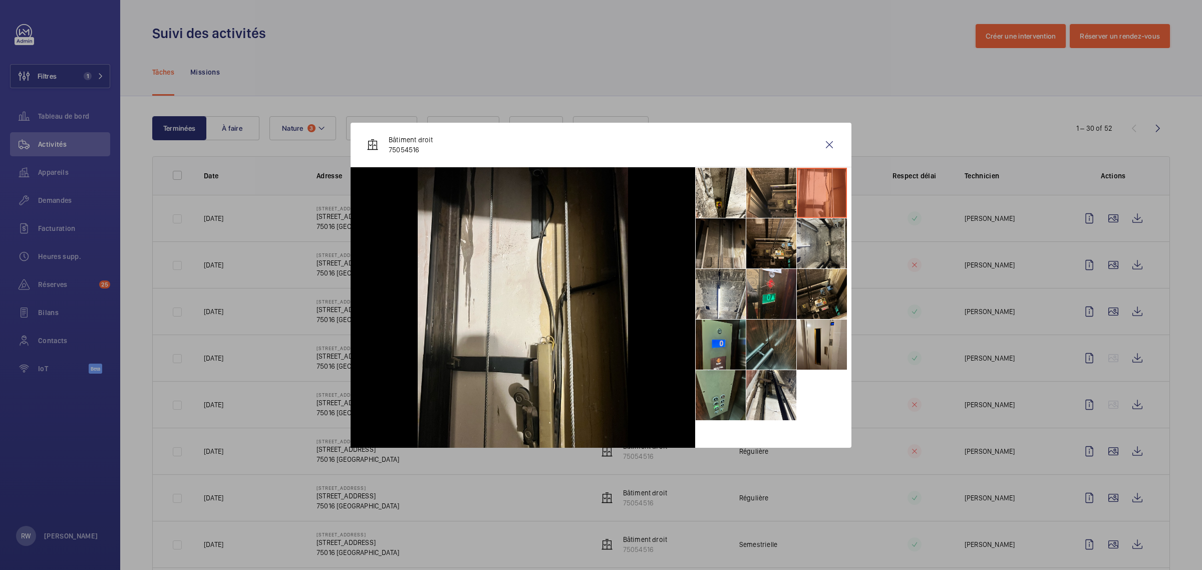
click at [806, 242] on li at bounding box center [822, 243] width 50 height 50
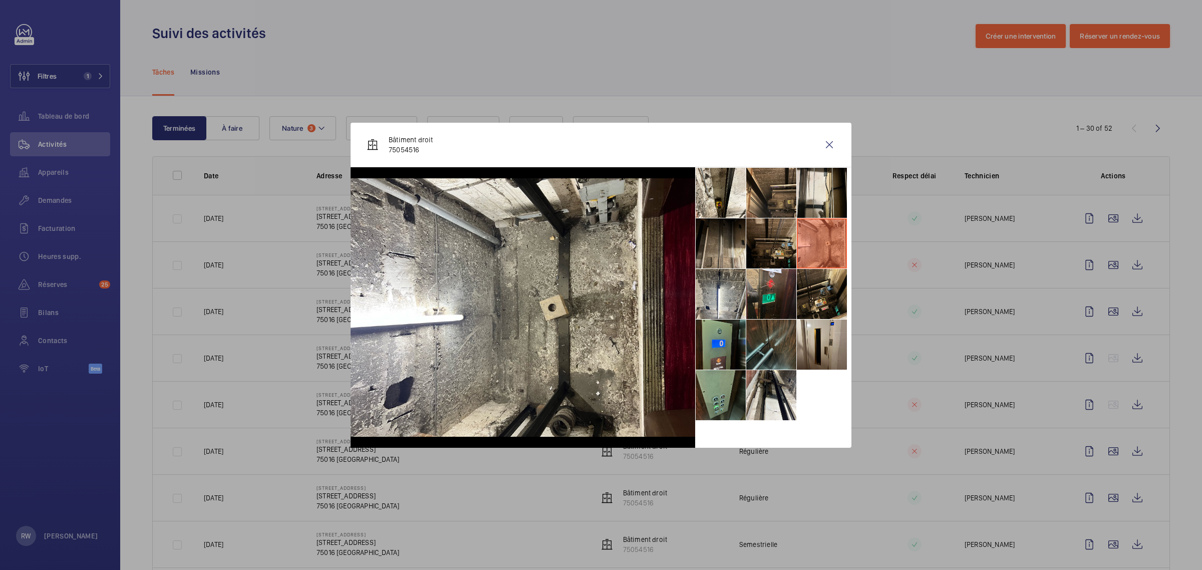
click at [773, 234] on li at bounding box center [771, 243] width 50 height 50
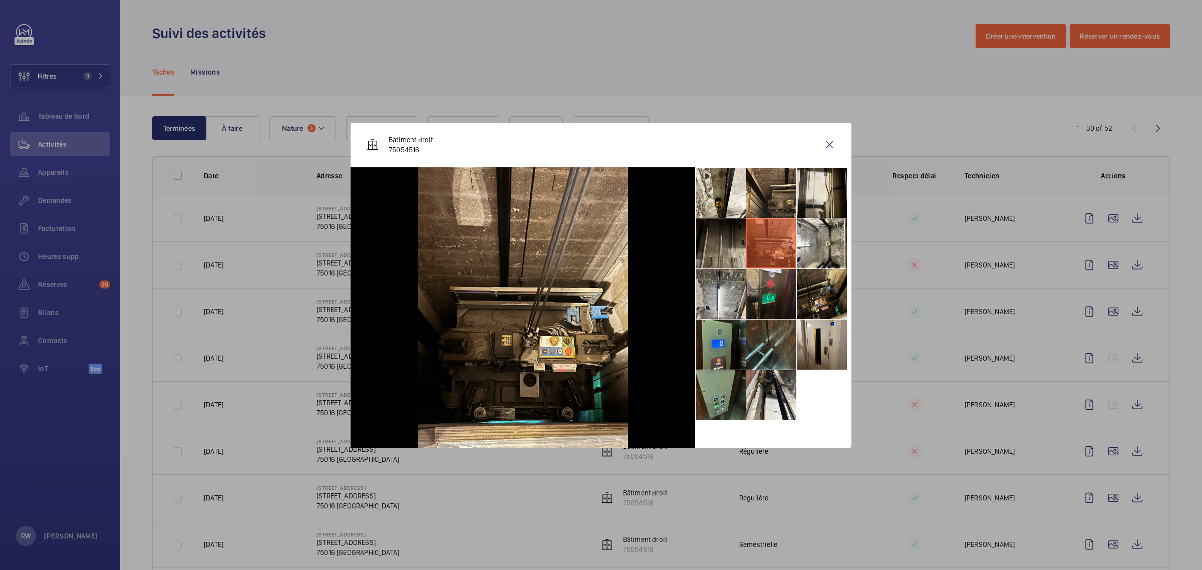
click at [725, 234] on li at bounding box center [721, 243] width 50 height 50
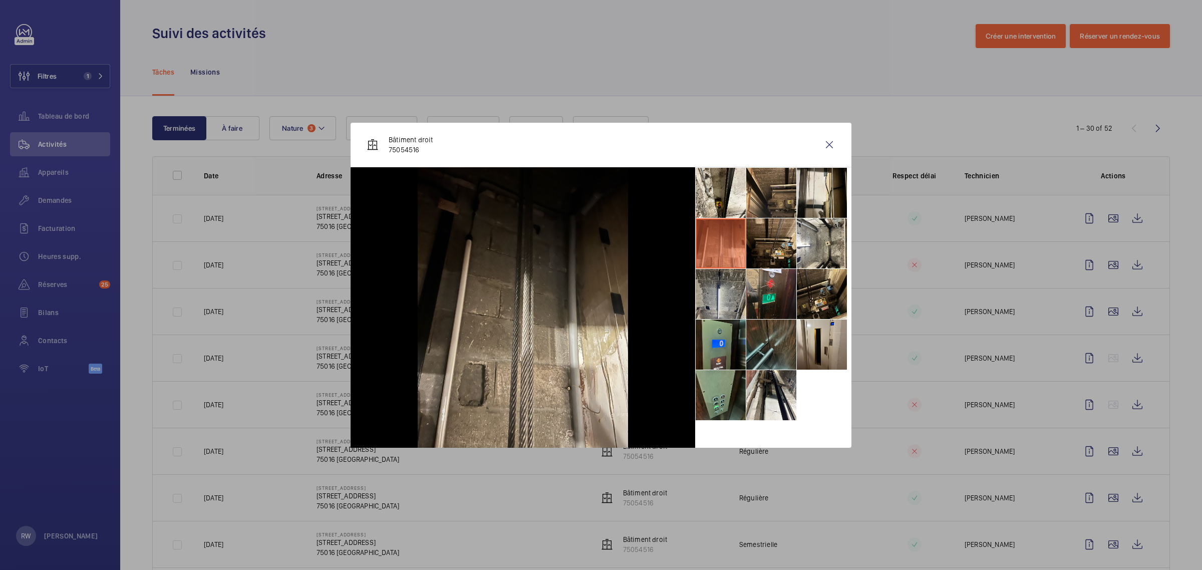
click at [719, 284] on li at bounding box center [721, 294] width 50 height 50
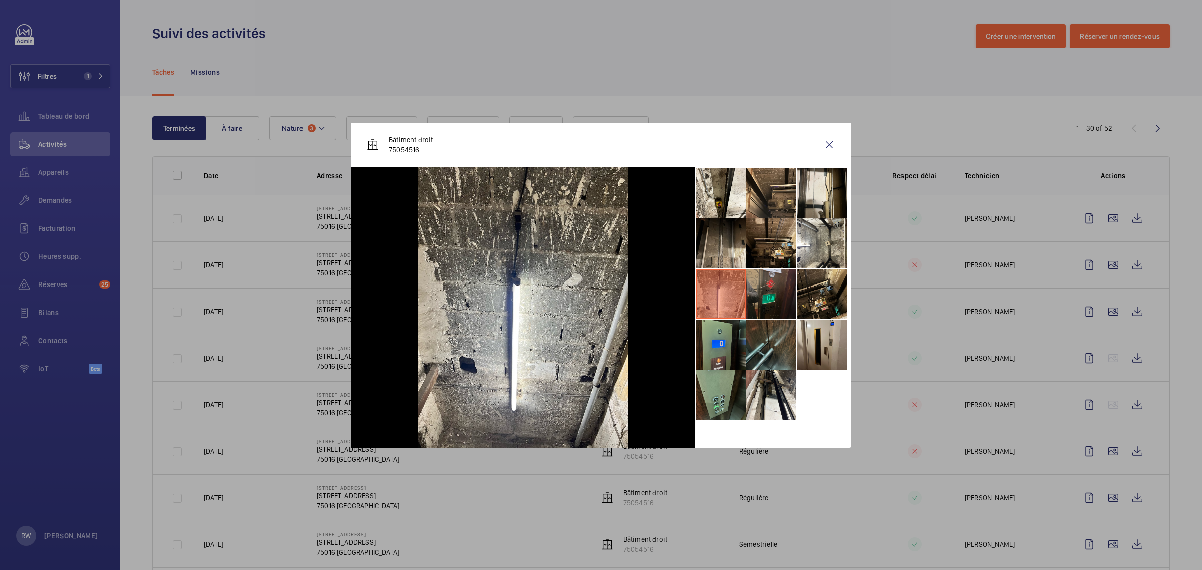
click at [765, 288] on li at bounding box center [771, 294] width 50 height 50
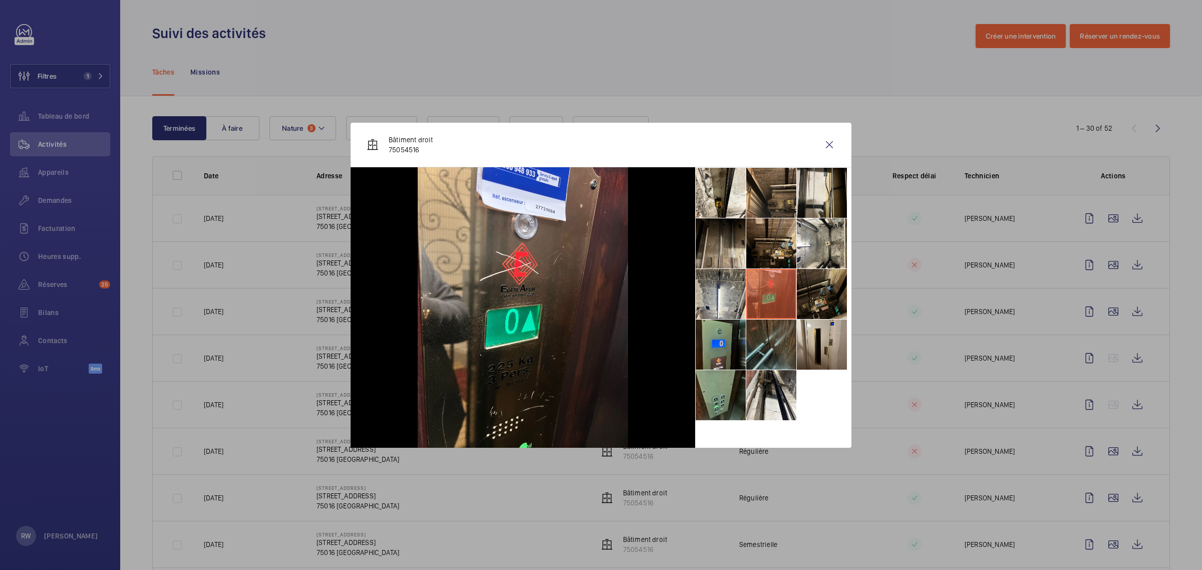
click at [812, 288] on li at bounding box center [822, 294] width 50 height 50
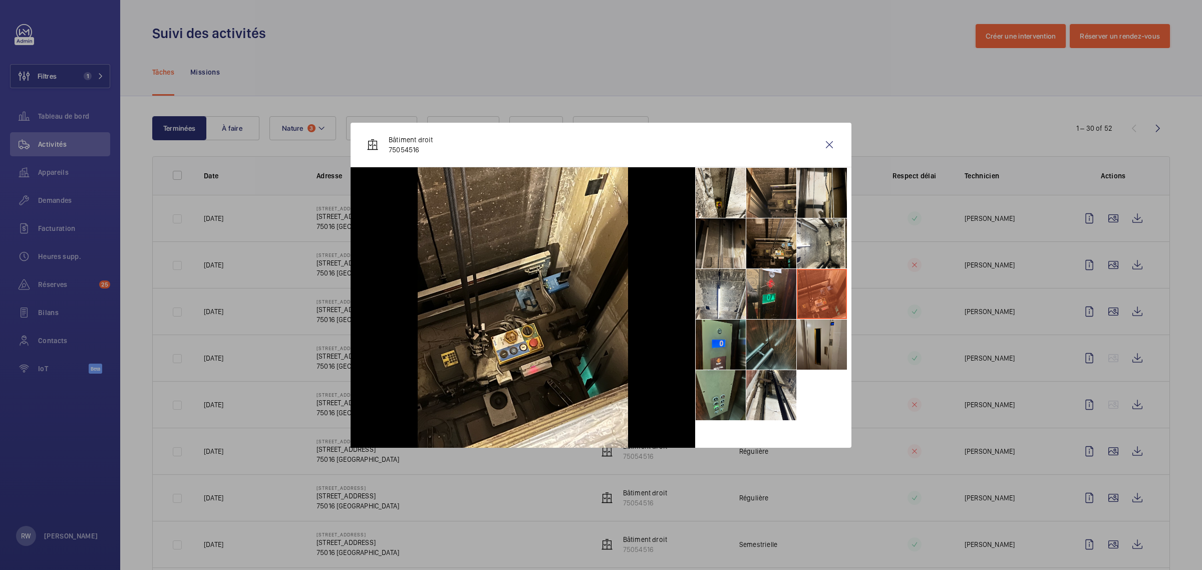
click at [812, 336] on li at bounding box center [822, 345] width 50 height 50
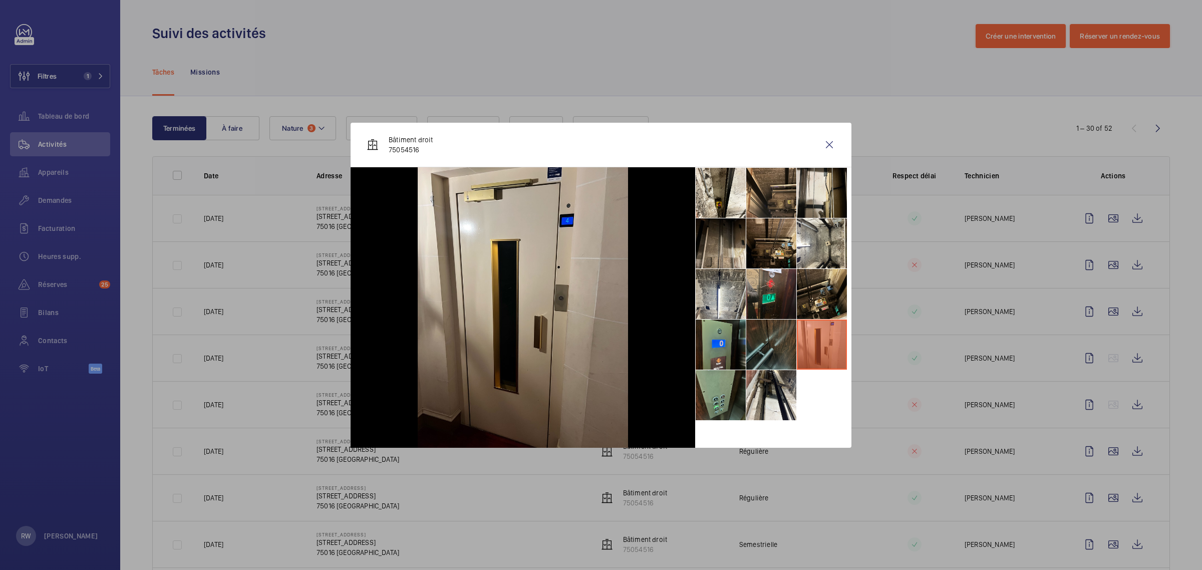
click at [783, 336] on li at bounding box center [771, 345] width 50 height 50
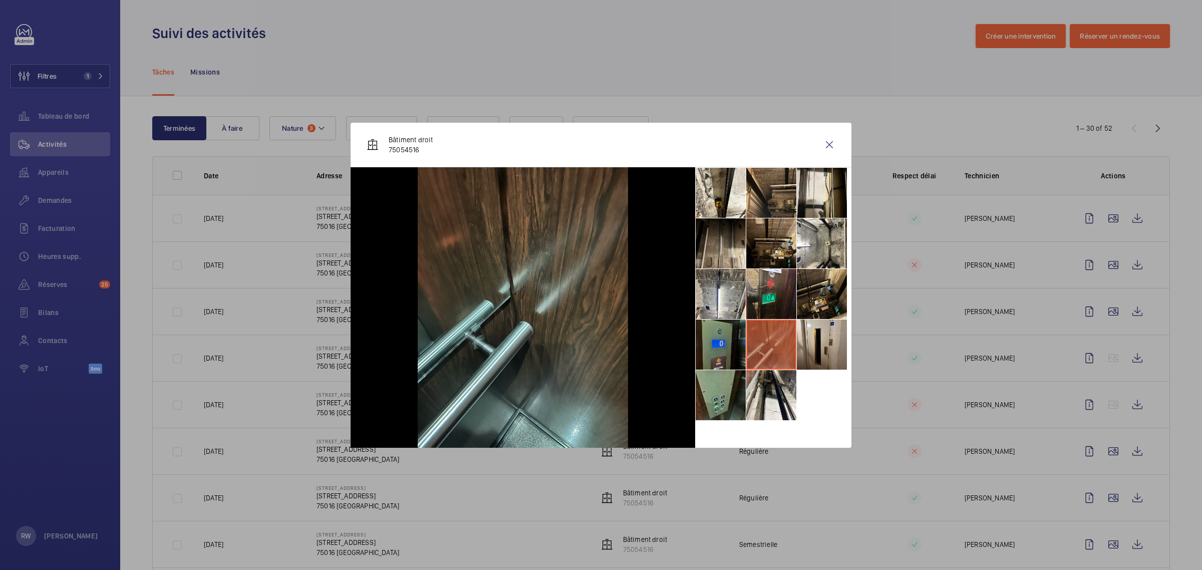
click at [727, 334] on li at bounding box center [721, 345] width 50 height 50
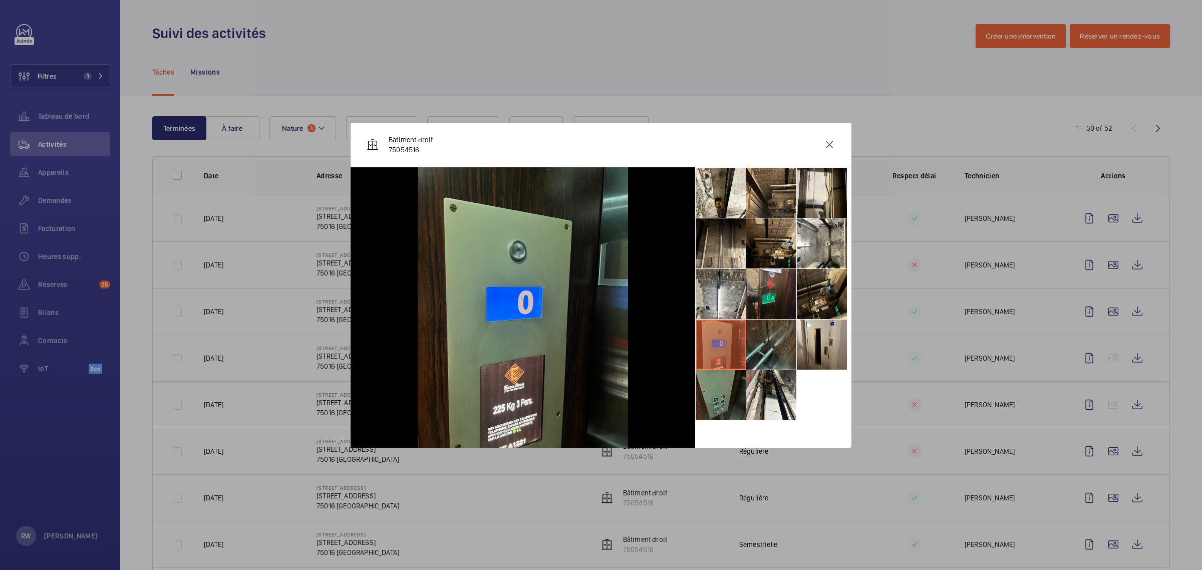
click at [725, 395] on li at bounding box center [721, 395] width 50 height 50
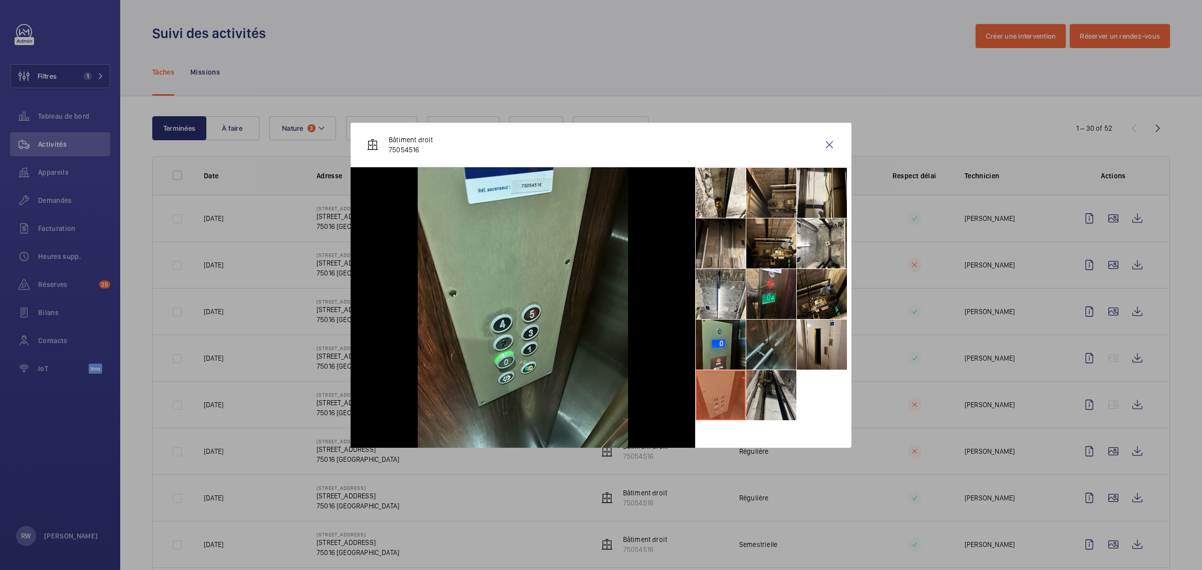
click at [759, 401] on li at bounding box center [771, 395] width 50 height 50
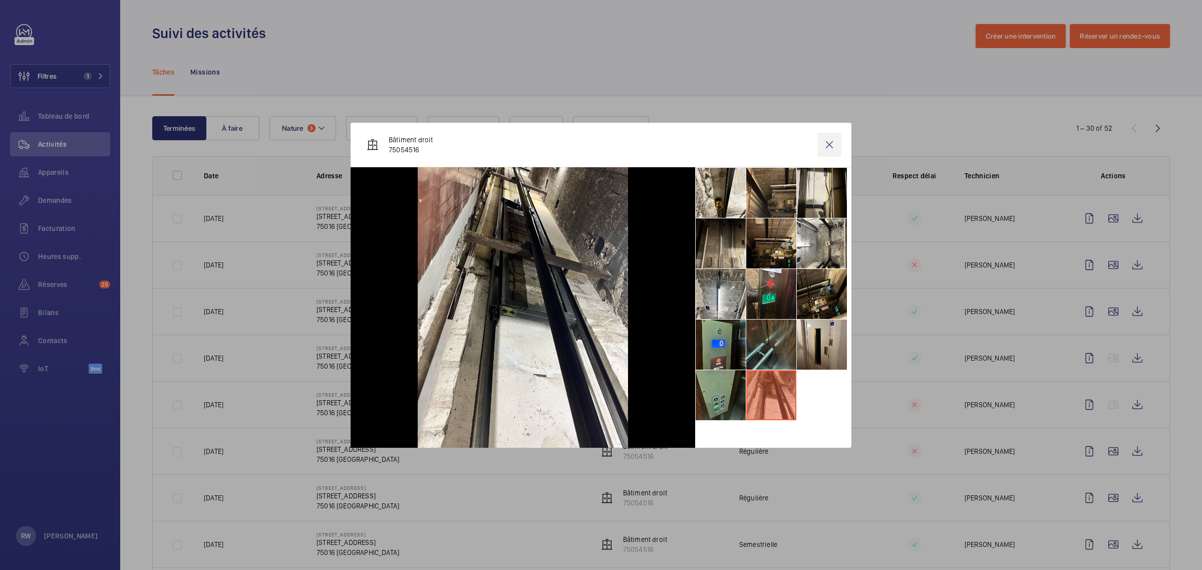
click at [832, 138] on wm-front-icon-button at bounding box center [829, 145] width 24 height 24
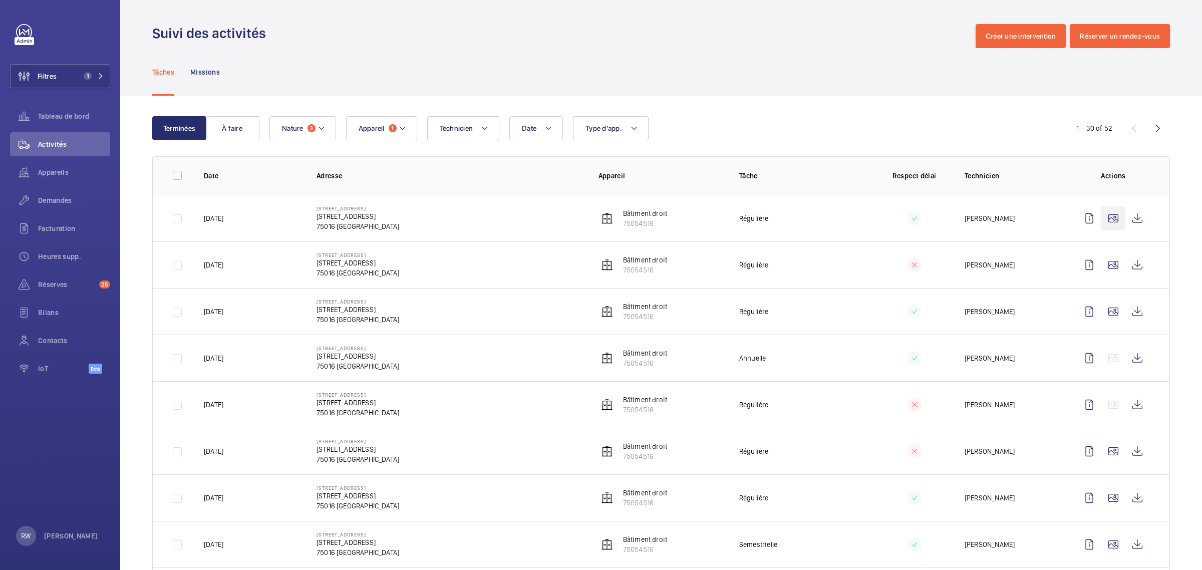
click at [1105, 219] on wm-front-icon-button at bounding box center [1113, 218] width 24 height 24
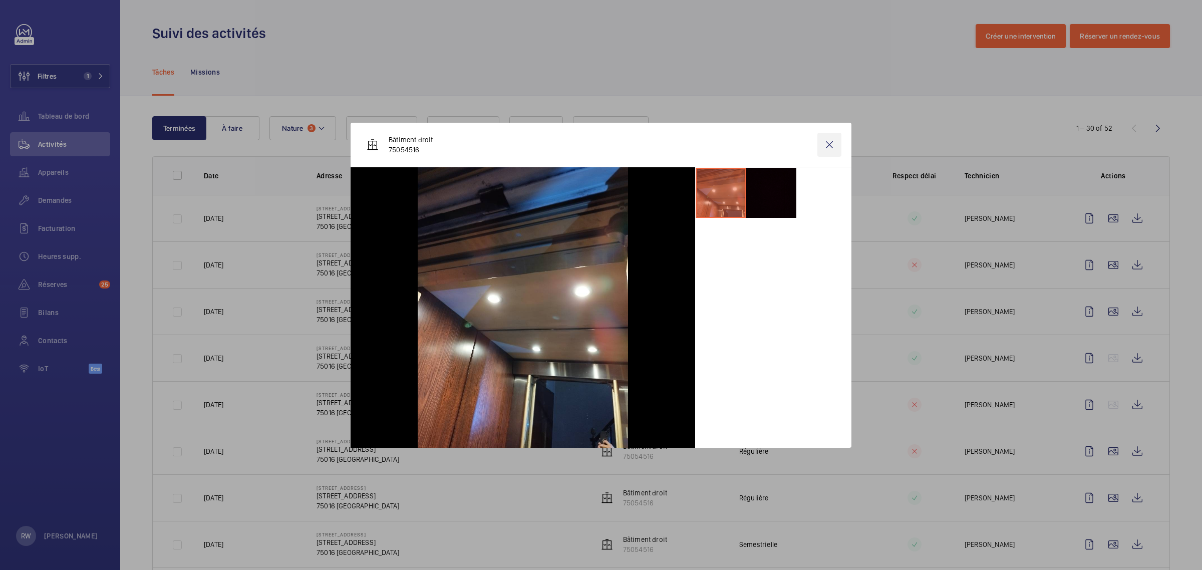
click at [835, 143] on wm-front-icon-button at bounding box center [829, 145] width 24 height 24
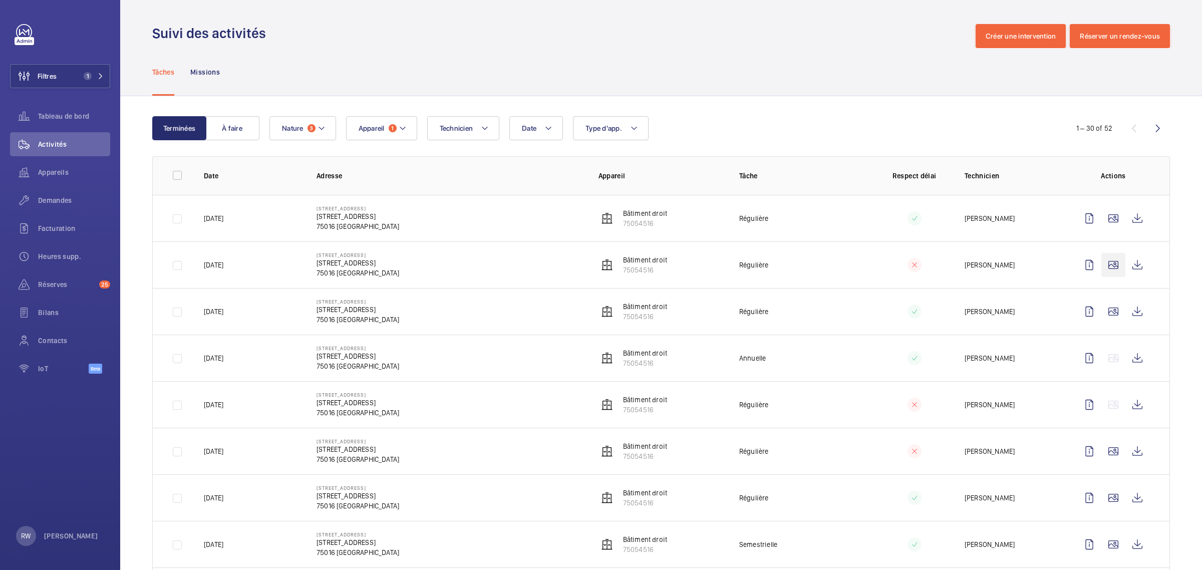
click at [1105, 264] on wm-front-icon-button at bounding box center [1113, 265] width 24 height 24
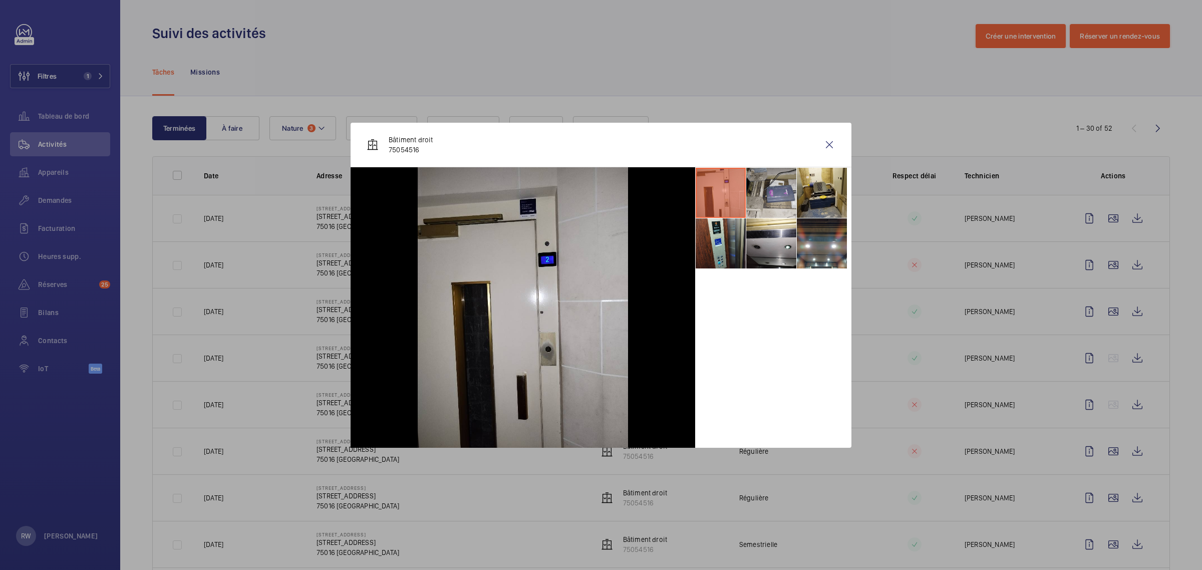
click at [771, 196] on li at bounding box center [771, 193] width 50 height 50
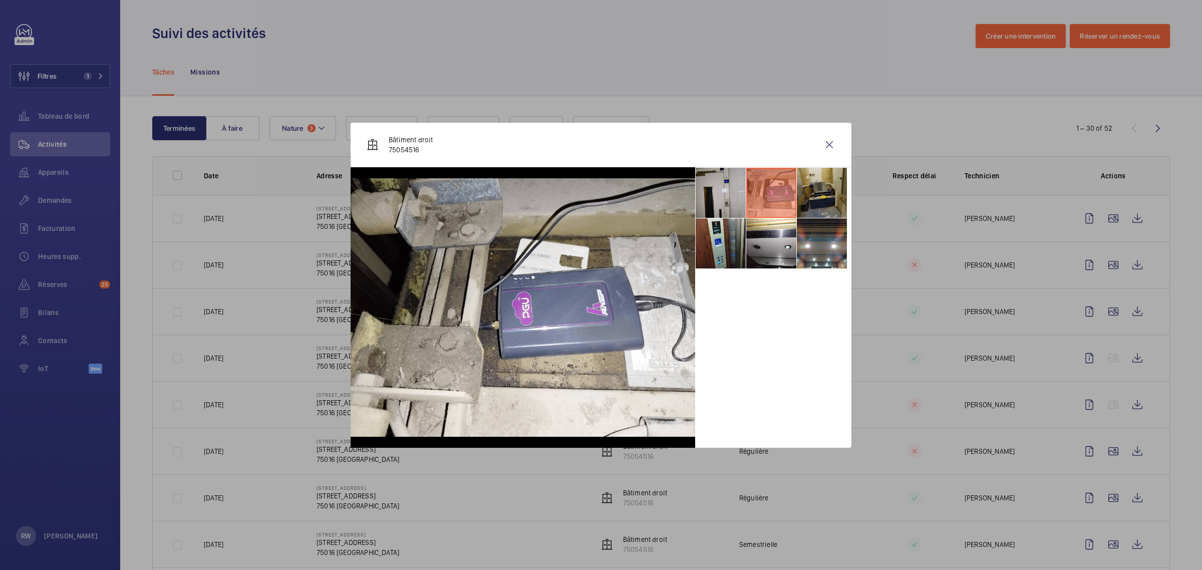
click at [809, 196] on li at bounding box center [822, 193] width 50 height 50
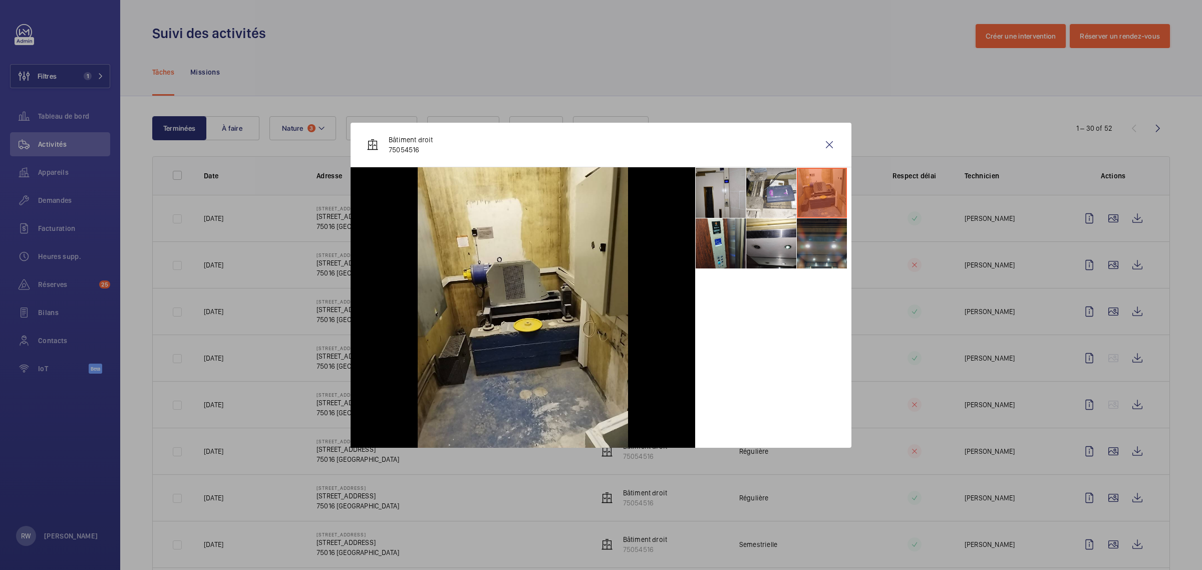
click at [809, 234] on li at bounding box center [822, 243] width 50 height 50
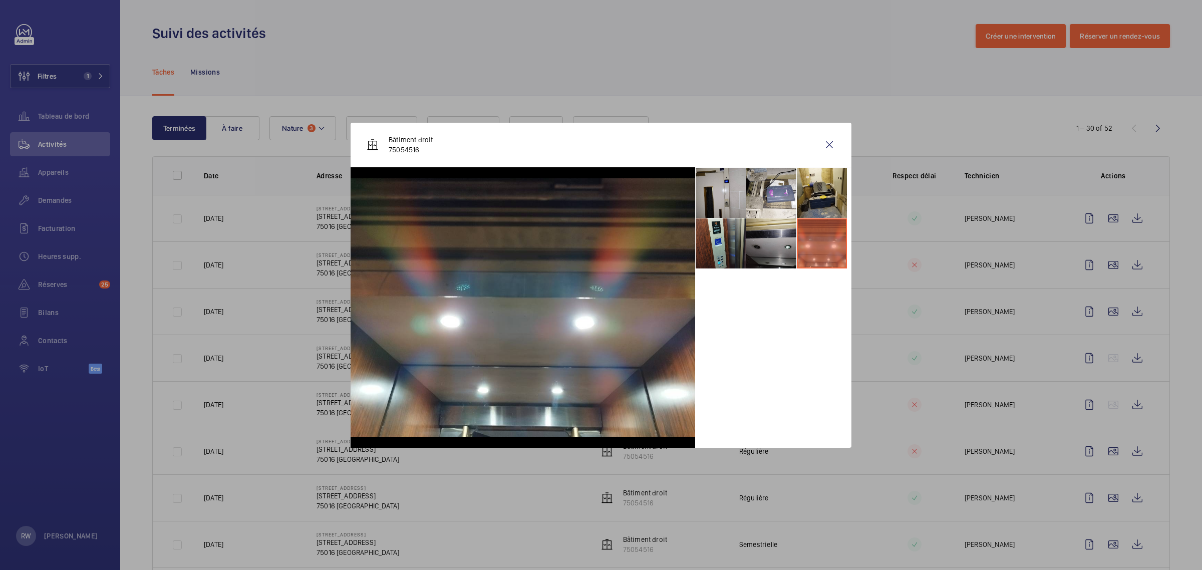
click at [769, 238] on li at bounding box center [771, 243] width 50 height 50
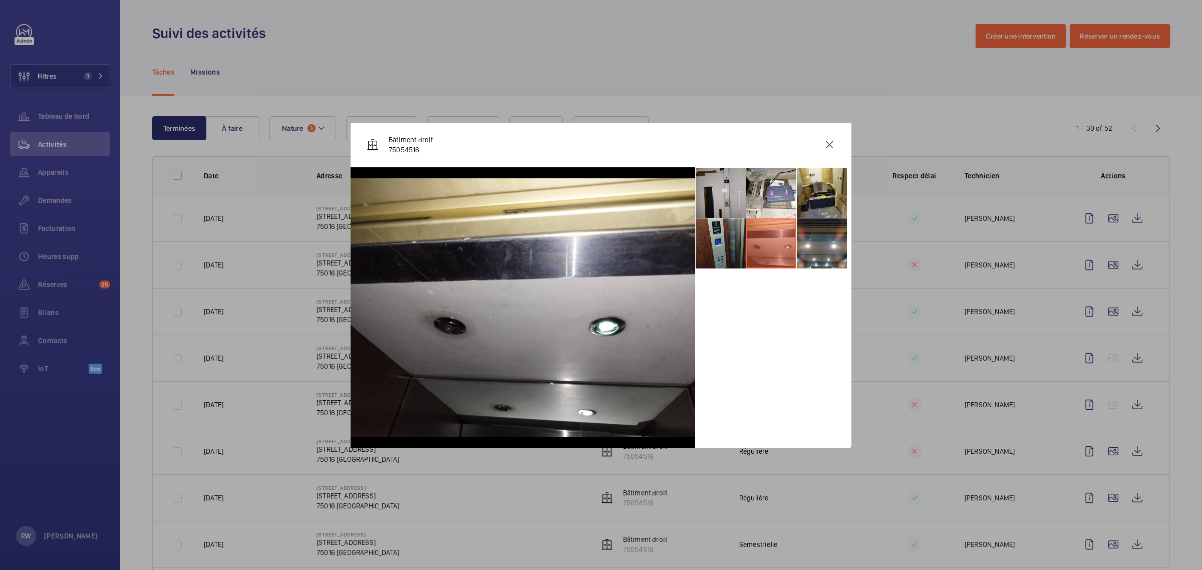
click at [735, 238] on li at bounding box center [721, 243] width 50 height 50
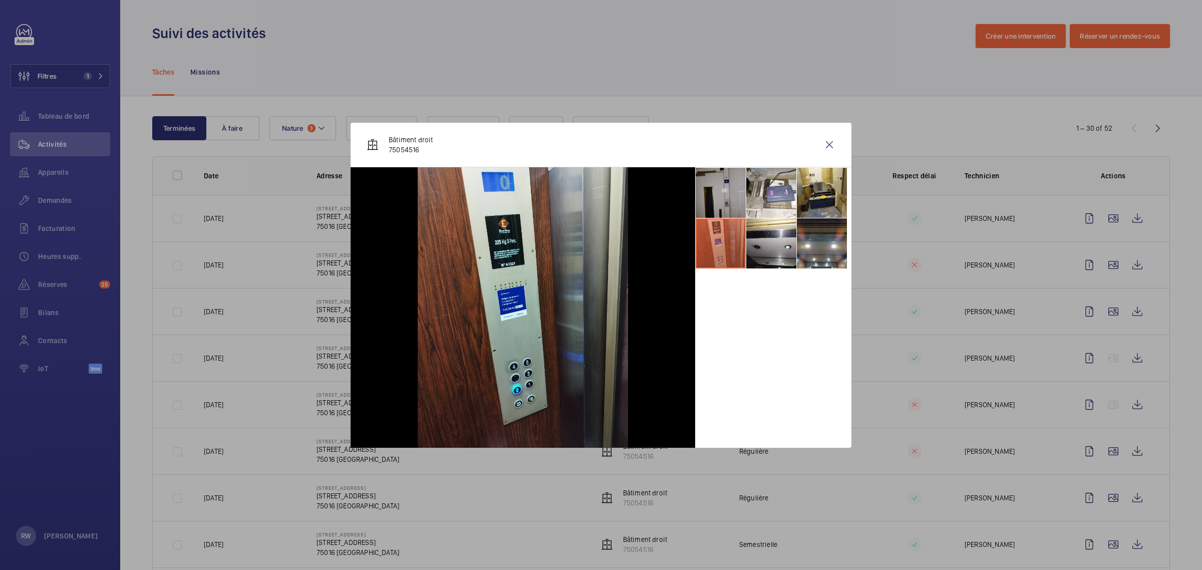
click at [721, 191] on li at bounding box center [721, 193] width 50 height 50
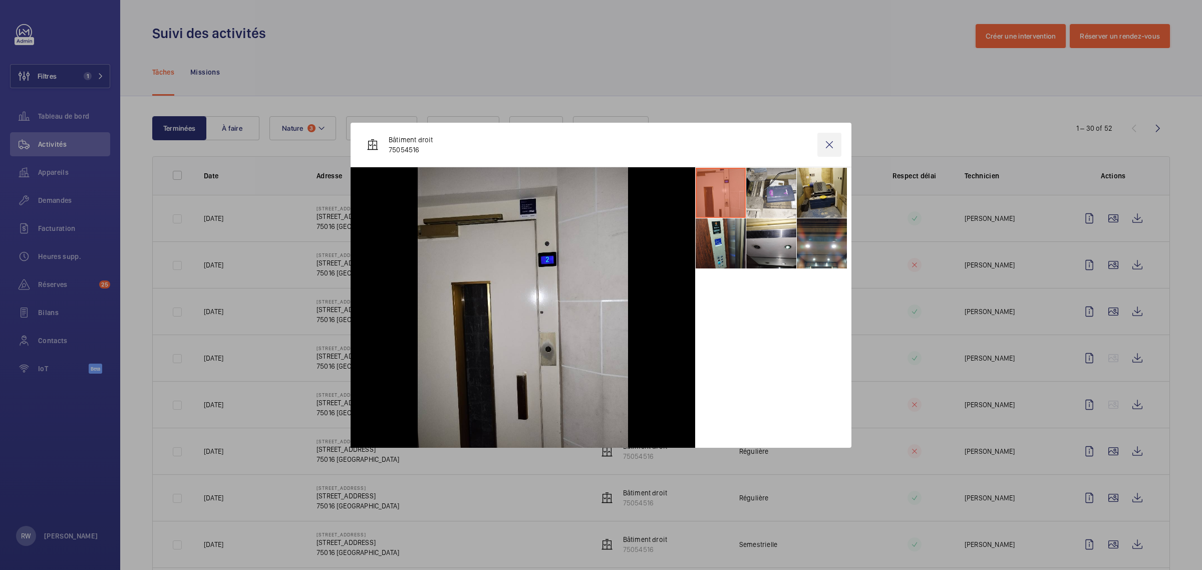
click at [829, 143] on wm-front-icon-button at bounding box center [829, 145] width 24 height 24
click at [1103, 312] on wm-front-icon-button at bounding box center [1113, 312] width 24 height 24
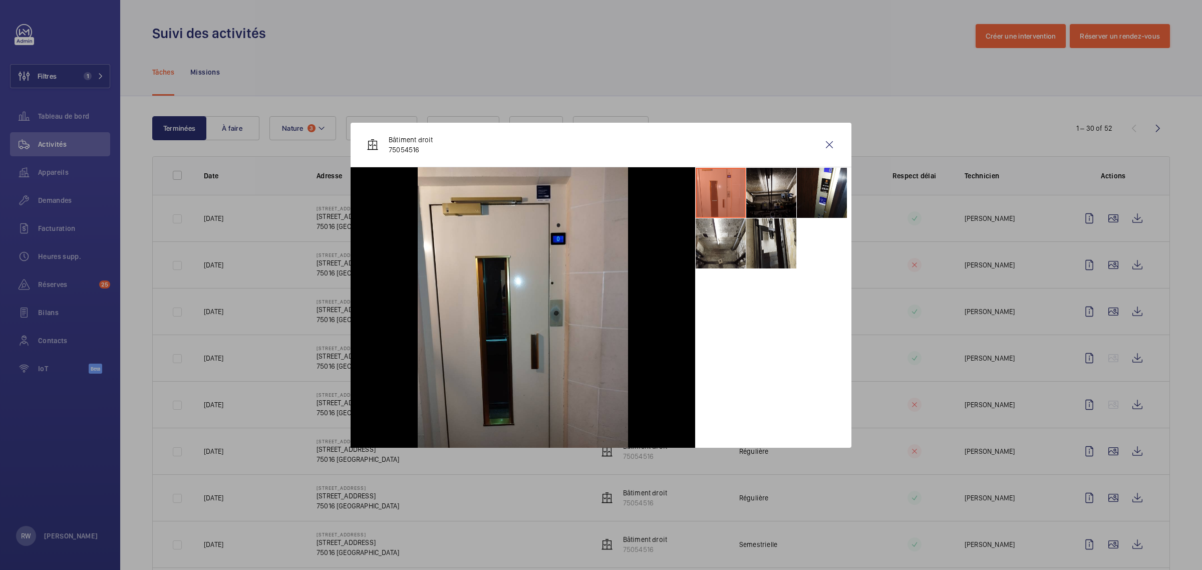
click at [764, 193] on li at bounding box center [771, 193] width 50 height 50
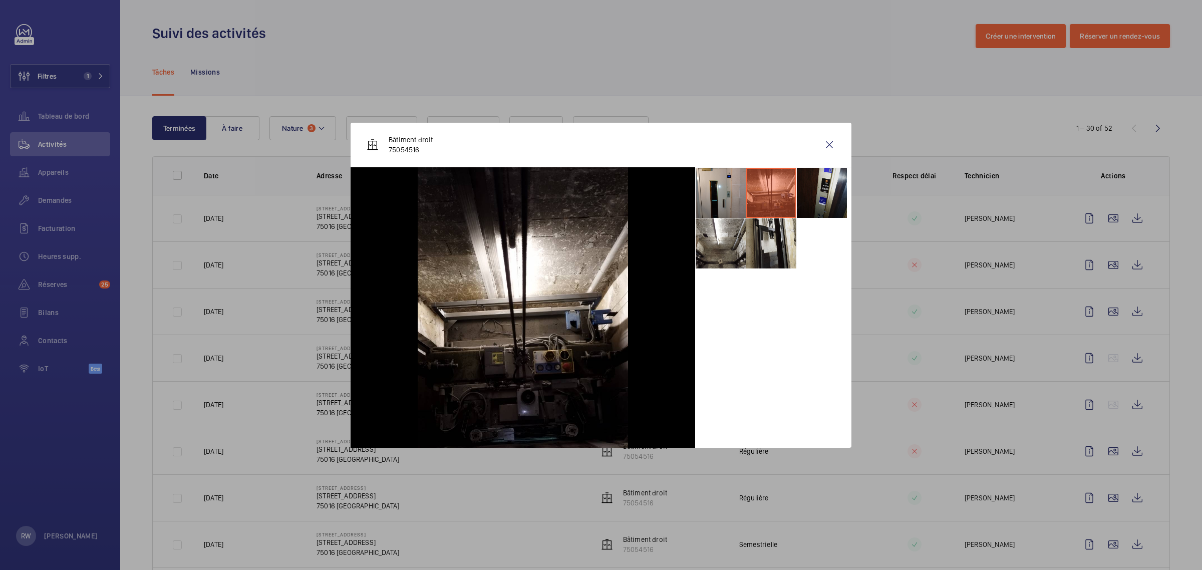
click at [819, 188] on li at bounding box center [822, 193] width 50 height 50
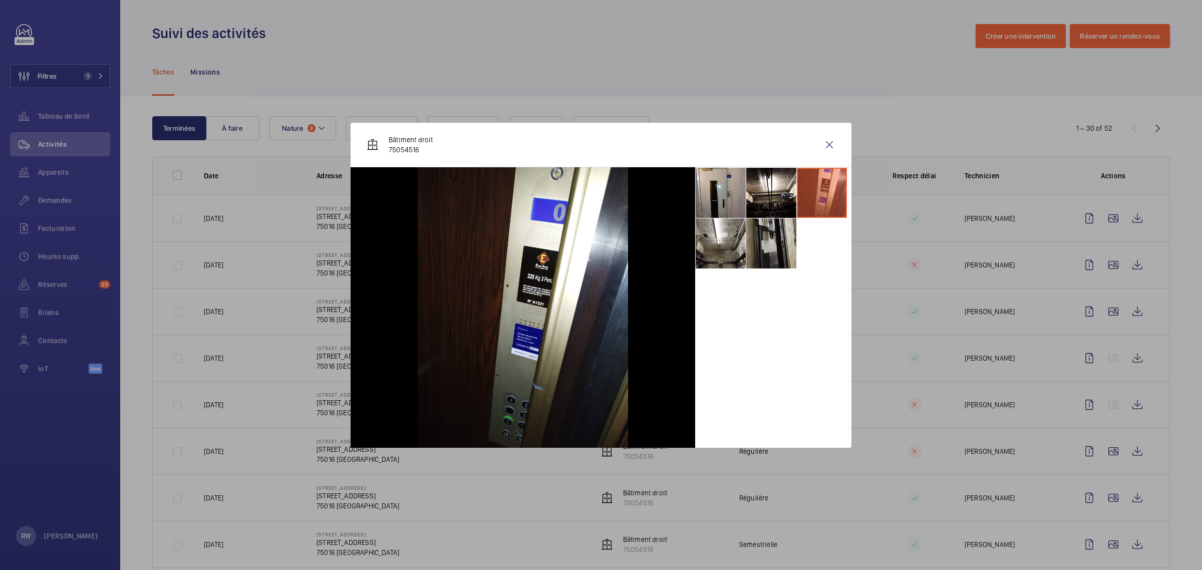
click at [775, 239] on li at bounding box center [771, 243] width 50 height 50
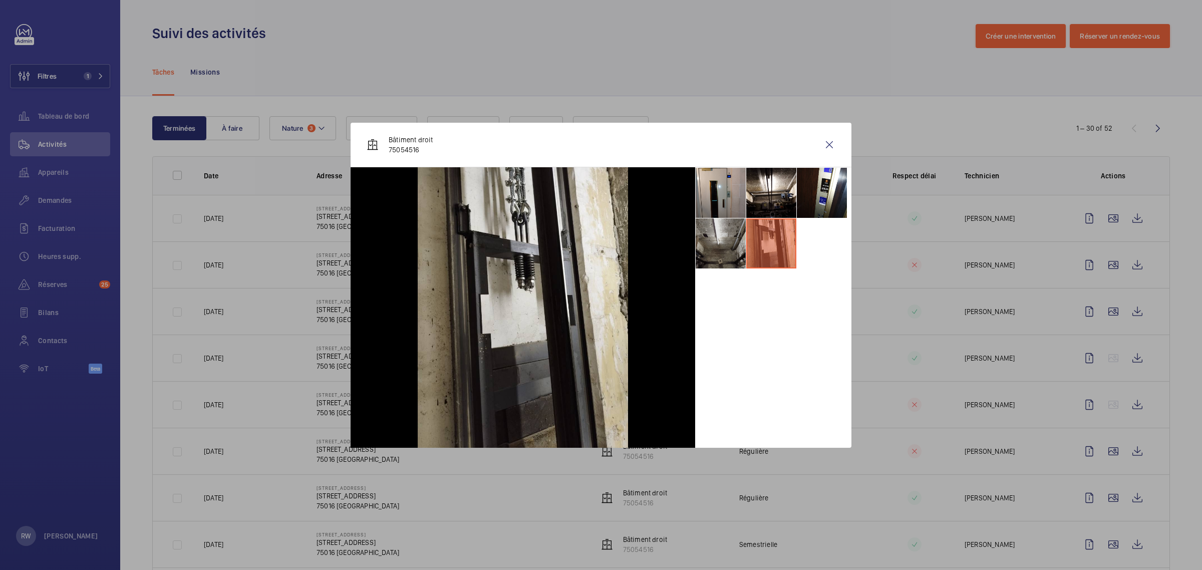
click at [708, 246] on li at bounding box center [721, 243] width 50 height 50
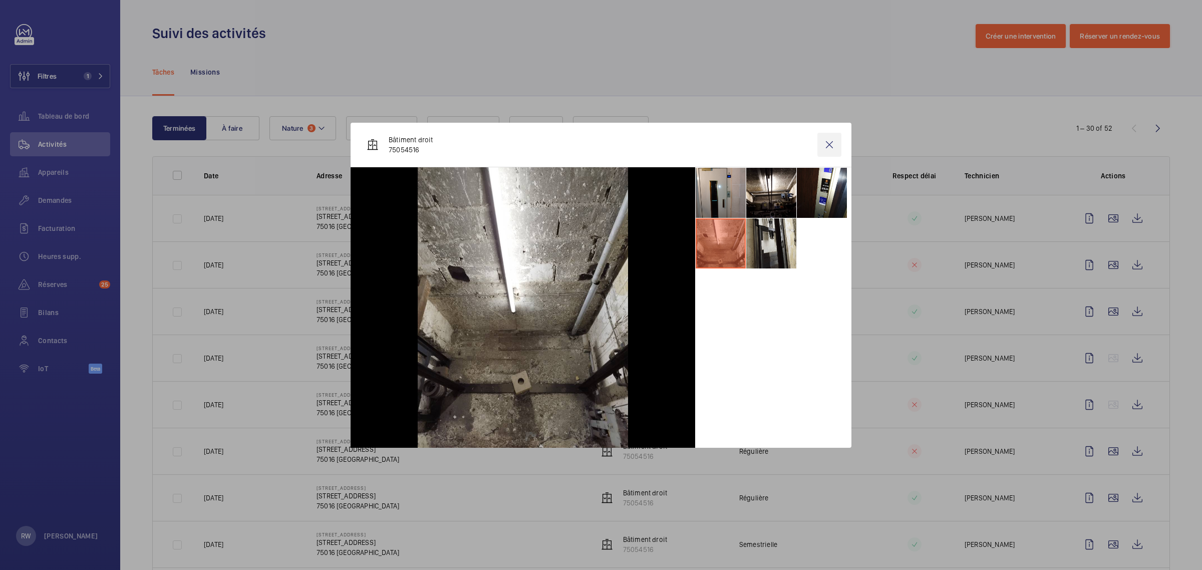
click at [834, 139] on wm-front-icon-button at bounding box center [829, 145] width 24 height 24
click at [1103, 451] on wm-front-icon-button at bounding box center [1113, 451] width 24 height 24
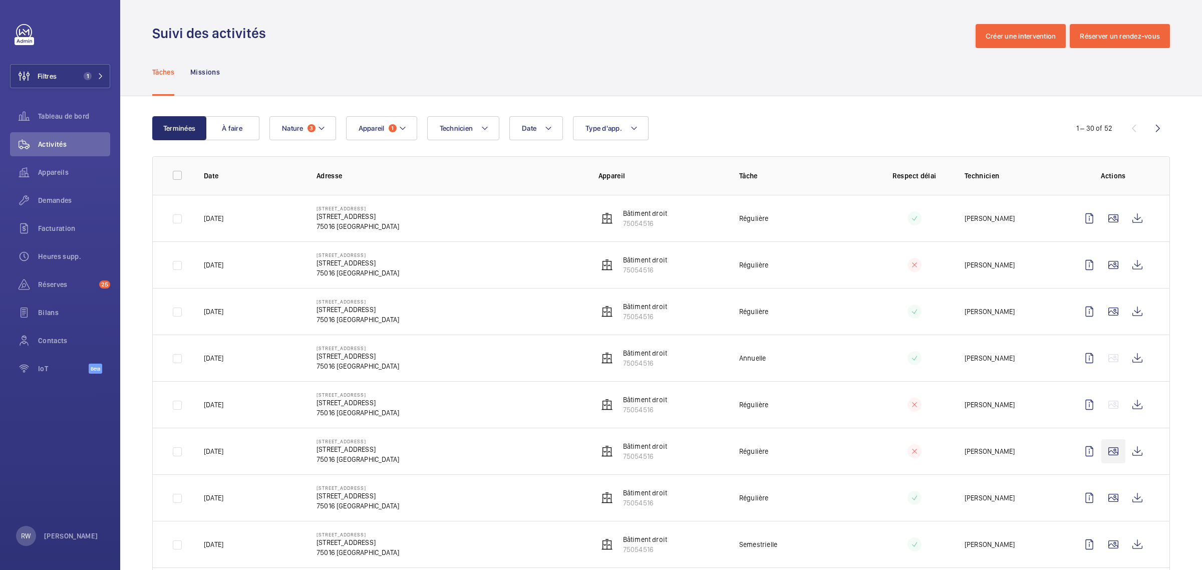
click at [1104, 456] on wm-front-icon-button at bounding box center [1113, 451] width 24 height 24
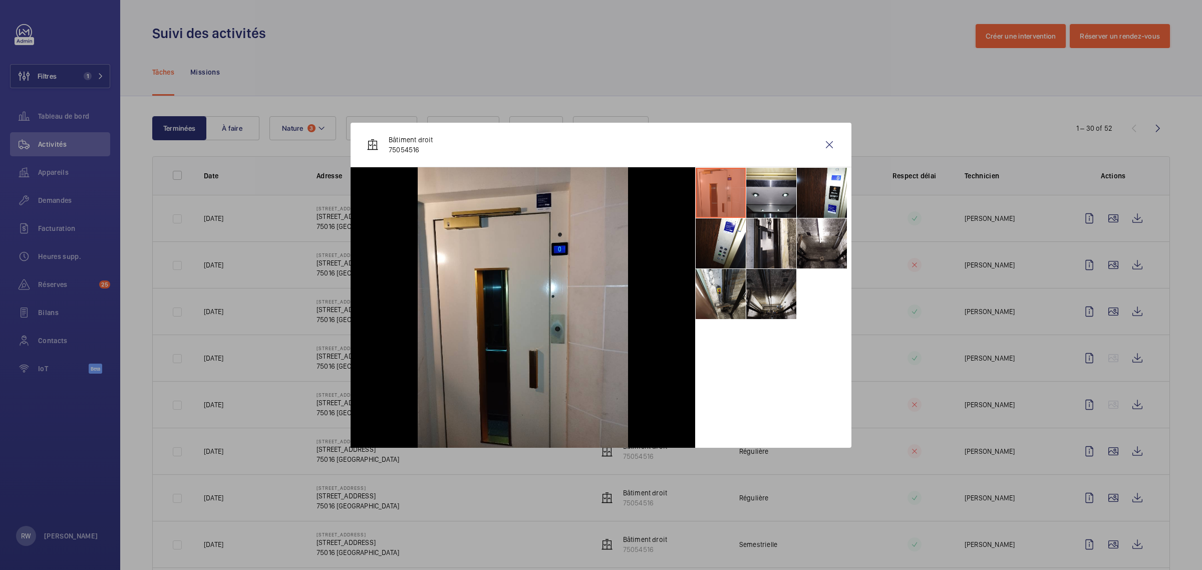
click at [779, 286] on li at bounding box center [771, 294] width 50 height 50
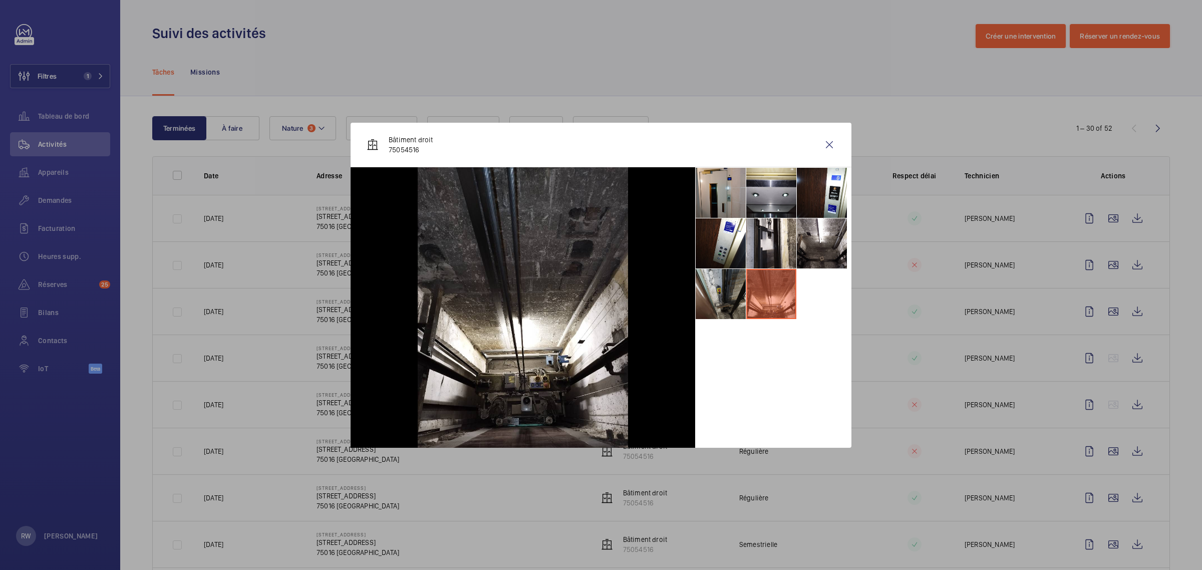
click at [720, 288] on li at bounding box center [721, 294] width 50 height 50
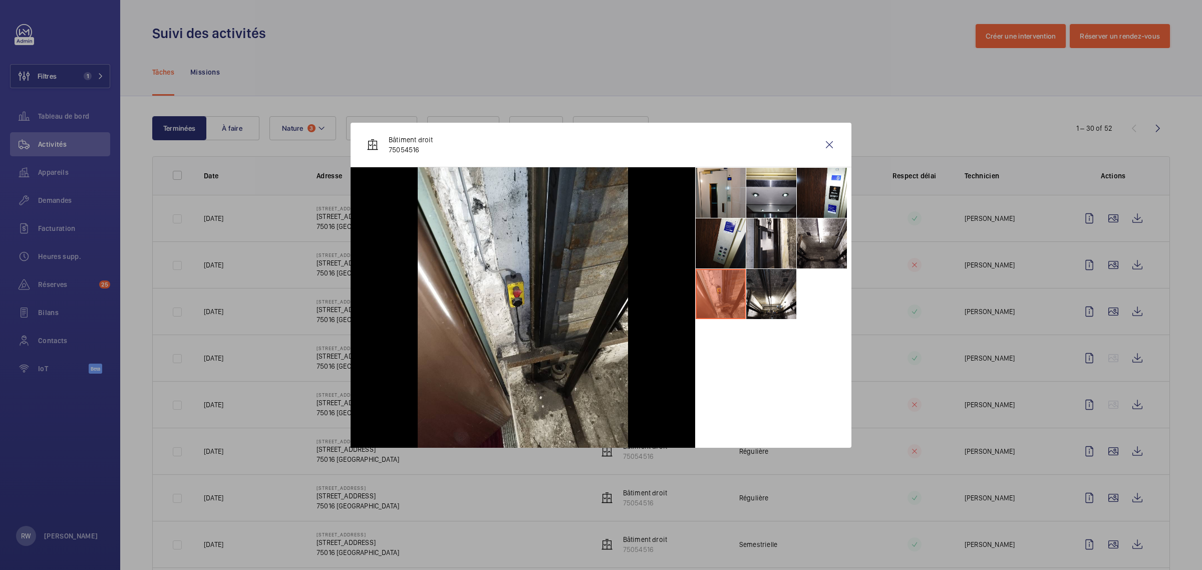
click at [721, 223] on li at bounding box center [721, 243] width 50 height 50
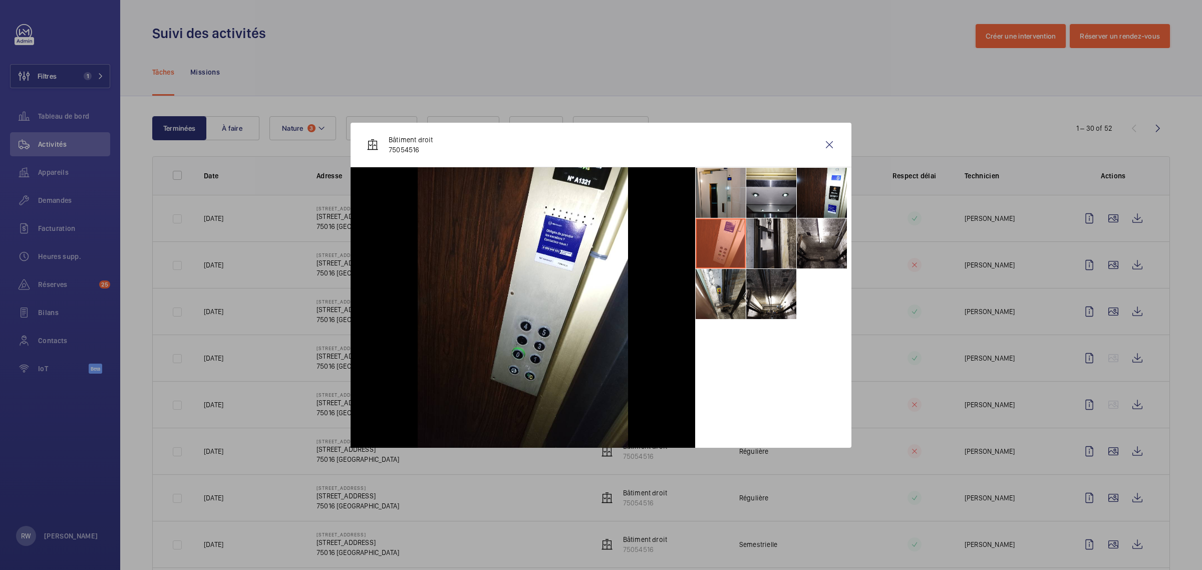
click at [775, 239] on li at bounding box center [771, 243] width 50 height 50
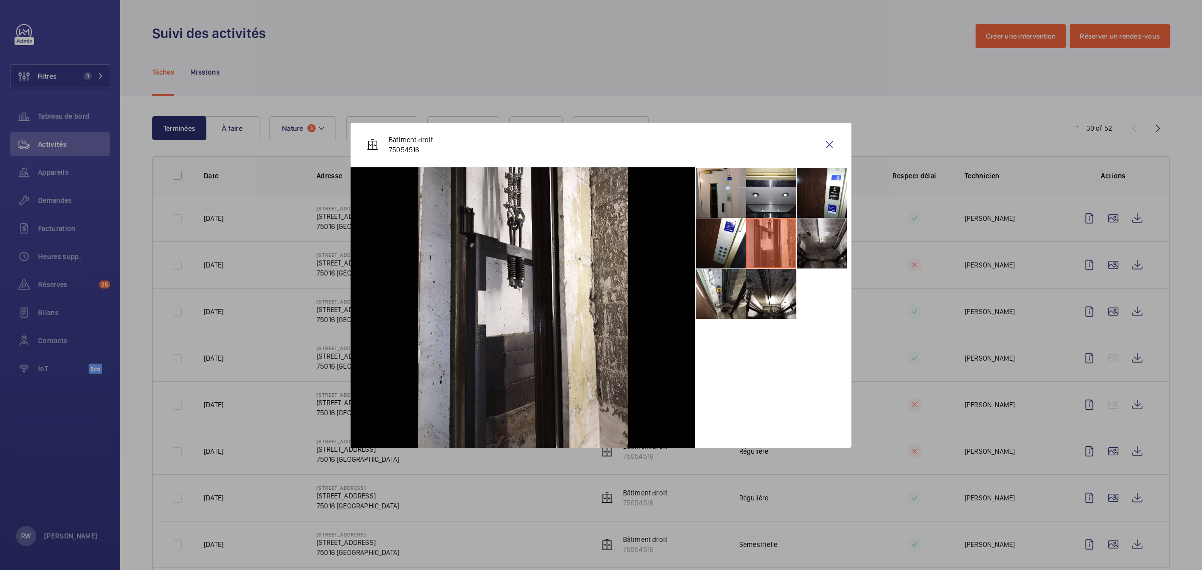
click at [815, 238] on li at bounding box center [822, 243] width 50 height 50
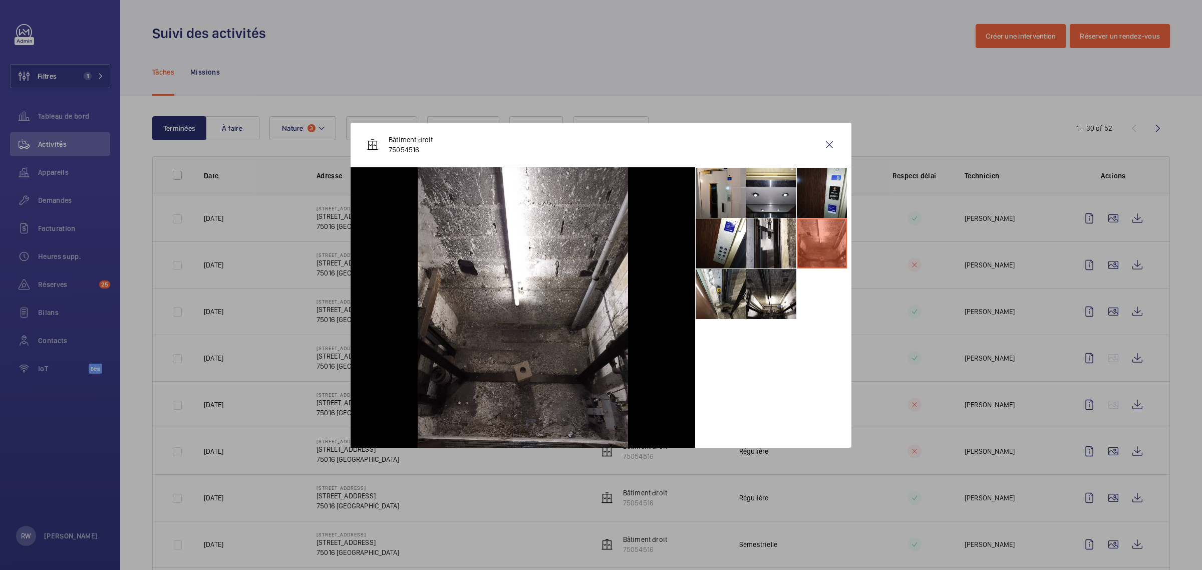
click at [812, 186] on li at bounding box center [822, 193] width 50 height 50
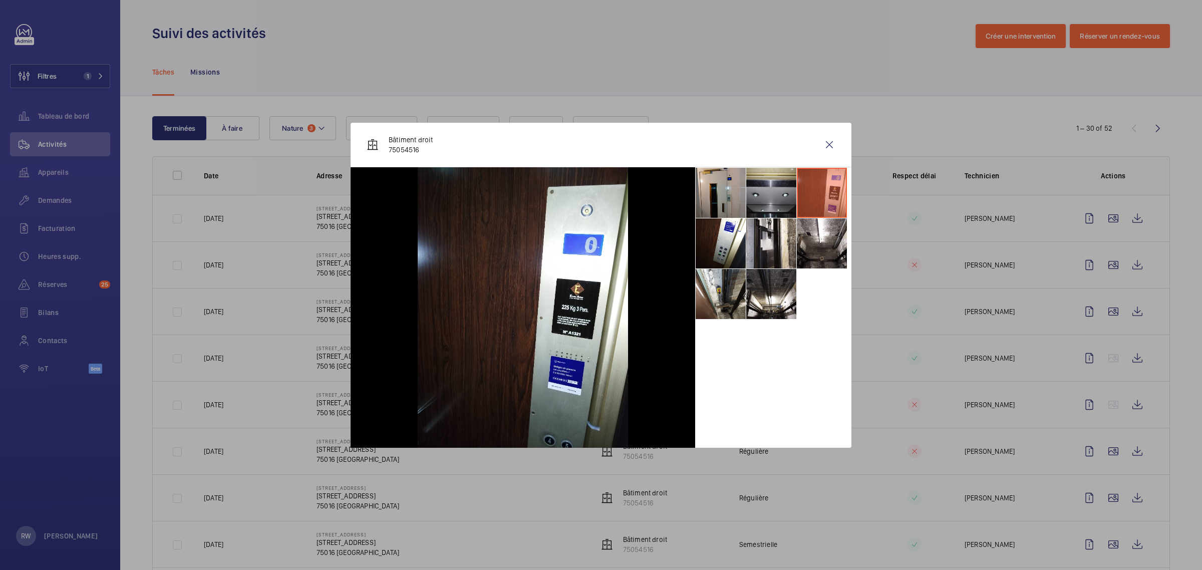
click at [777, 186] on li at bounding box center [771, 193] width 50 height 50
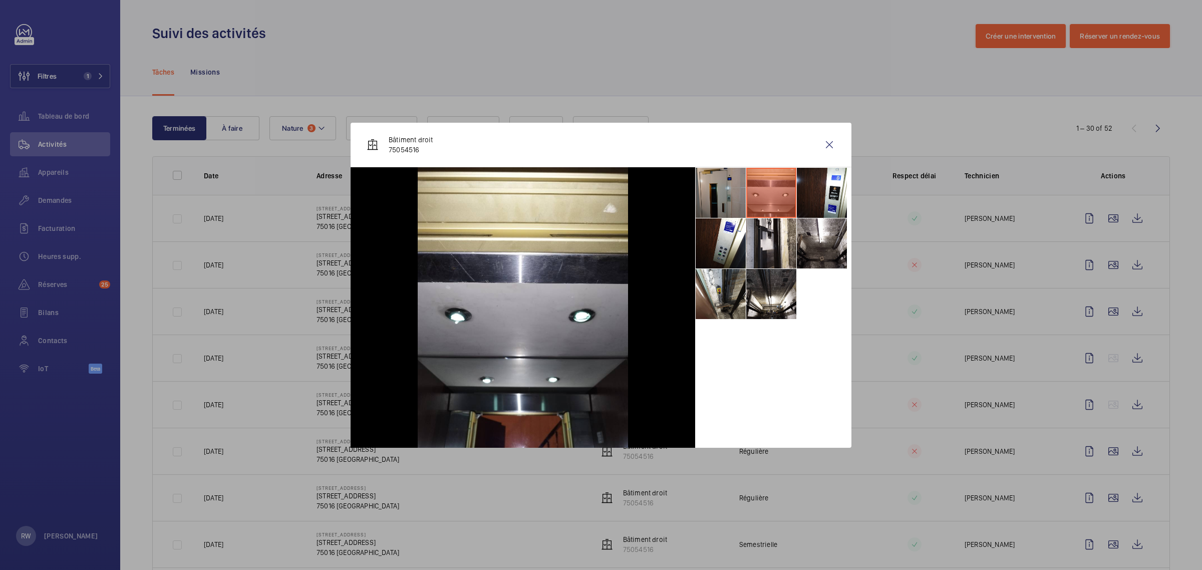
click at [719, 186] on li at bounding box center [721, 193] width 50 height 50
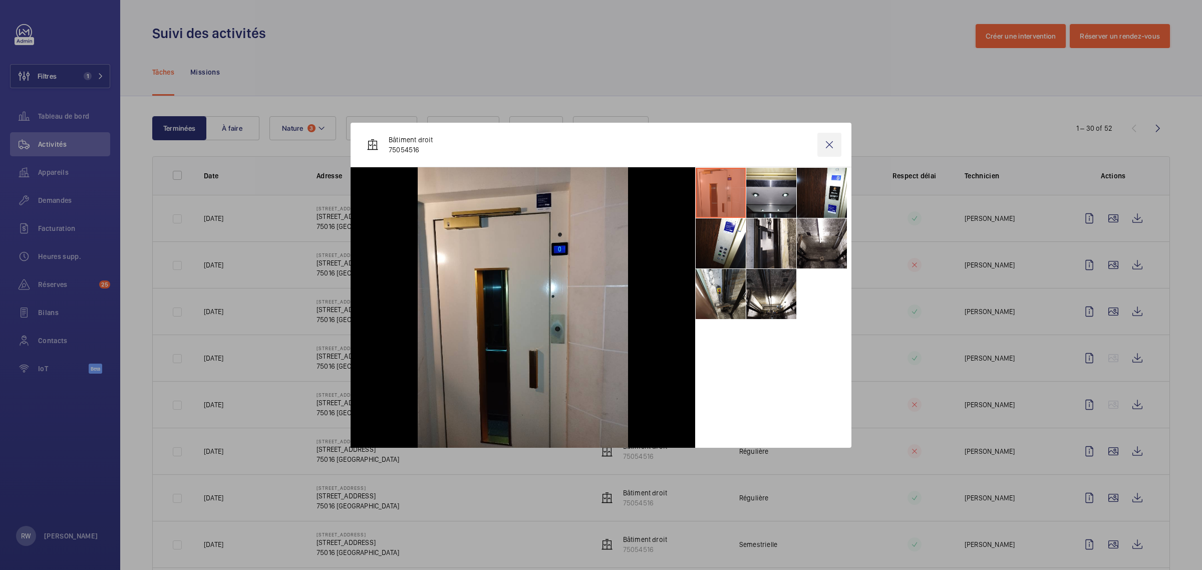
click at [831, 140] on wm-front-icon-button at bounding box center [829, 145] width 24 height 24
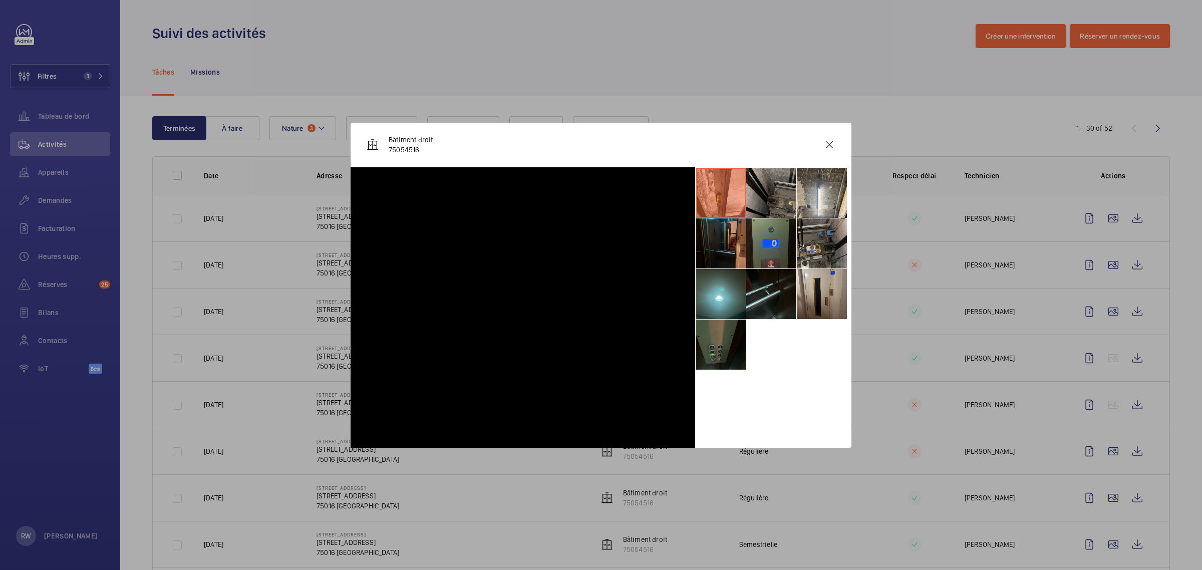
click at [1104, 405] on div at bounding box center [601, 285] width 1202 height 570
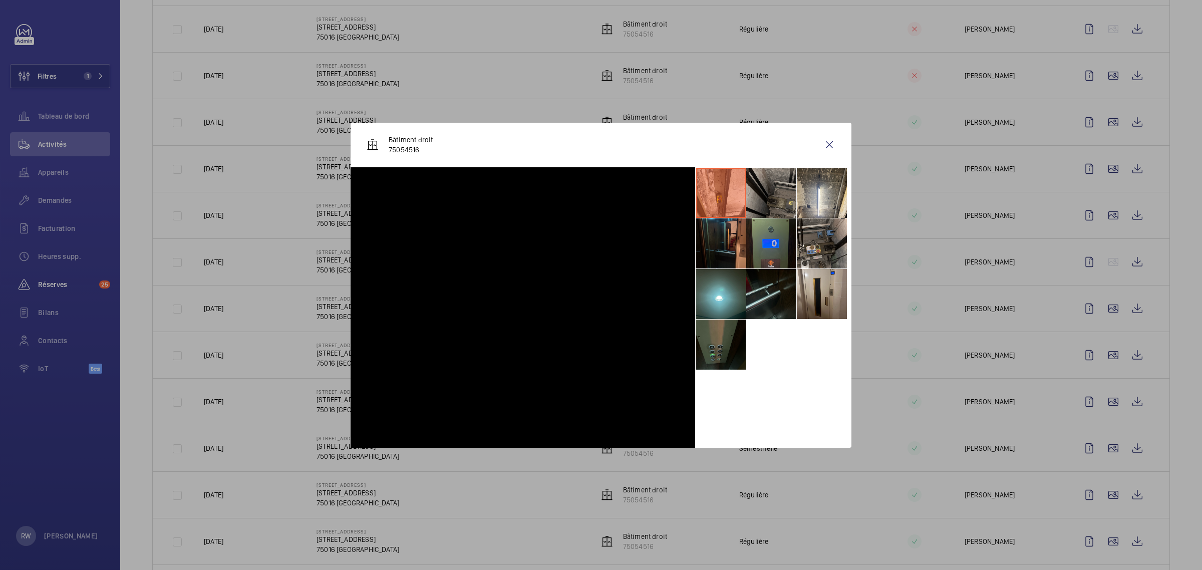
click at [1108, 404] on wm-front-icon-button at bounding box center [1113, 402] width 24 height 24
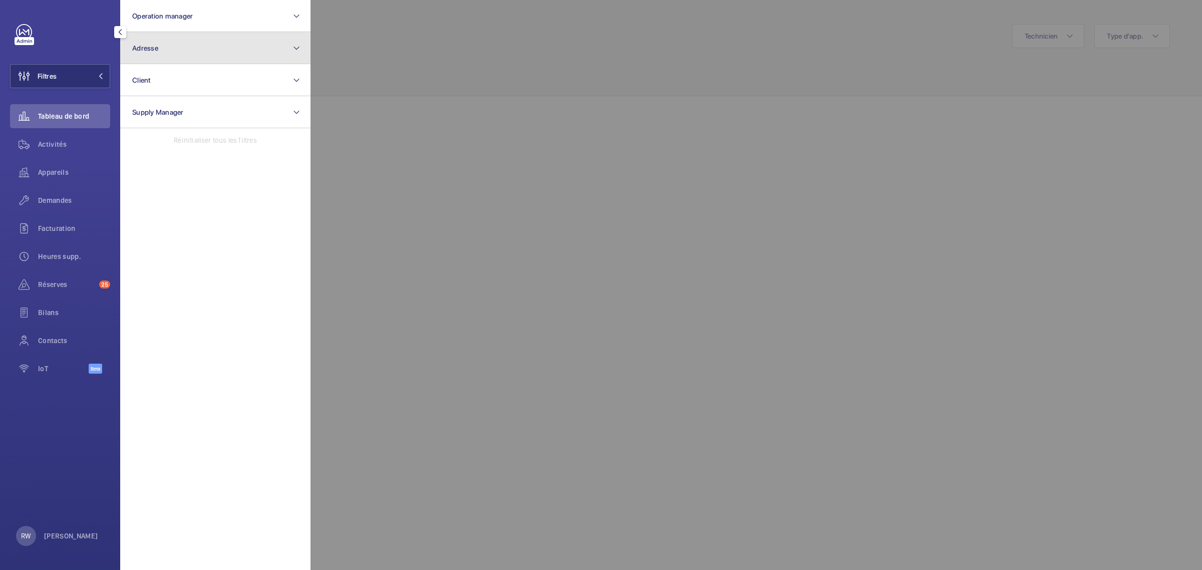
click at [213, 50] on button "Adresse" at bounding box center [215, 48] width 190 height 32
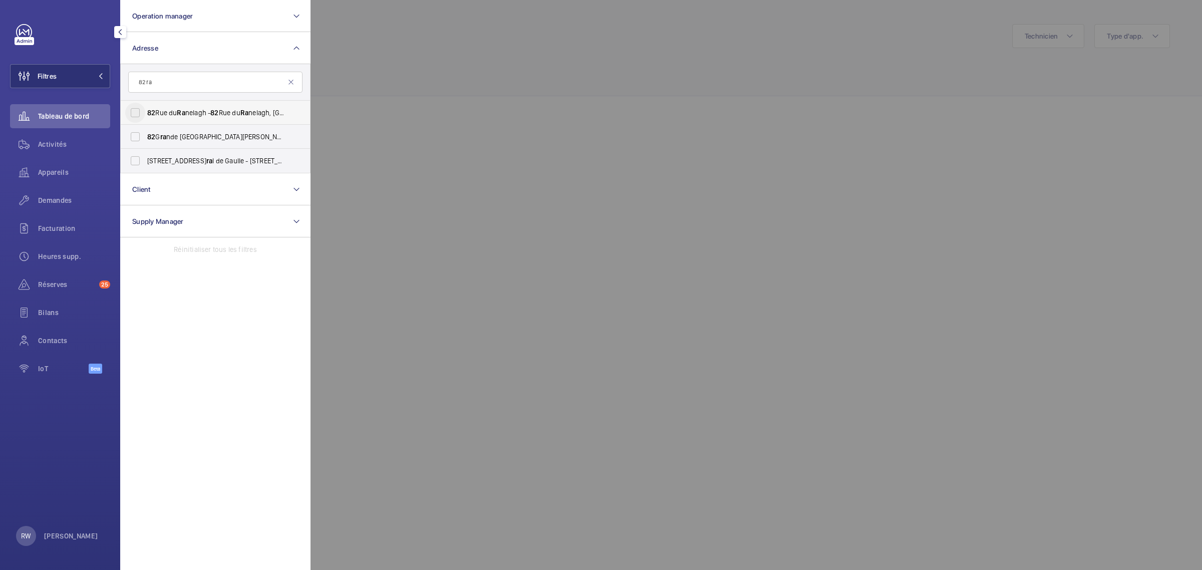
type input "82 ra"
click at [134, 111] on input "82 Rue du Ra nelagh - 82 Rue du Ra nelagh, 75016 PARIS, PARIS 75016" at bounding box center [135, 113] width 20 height 20
checkbox input "true"
click at [554, 83] on div at bounding box center [912, 285] width 1202 height 570
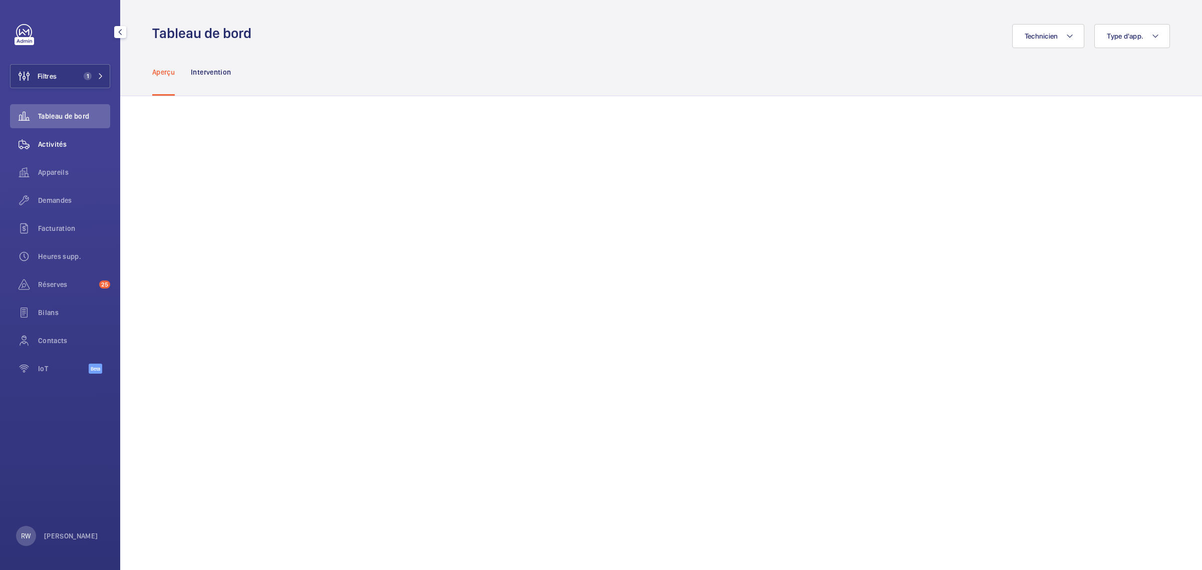
click at [38, 139] on span "Activités" at bounding box center [74, 144] width 72 height 10
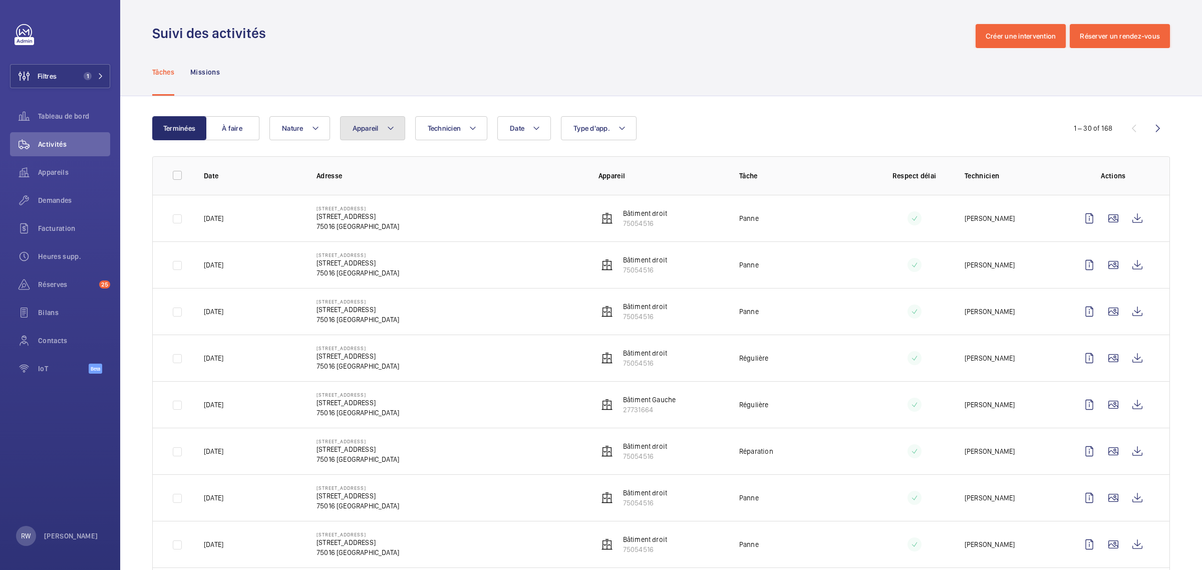
click at [366, 129] on span "Appareil" at bounding box center [366, 128] width 26 height 8
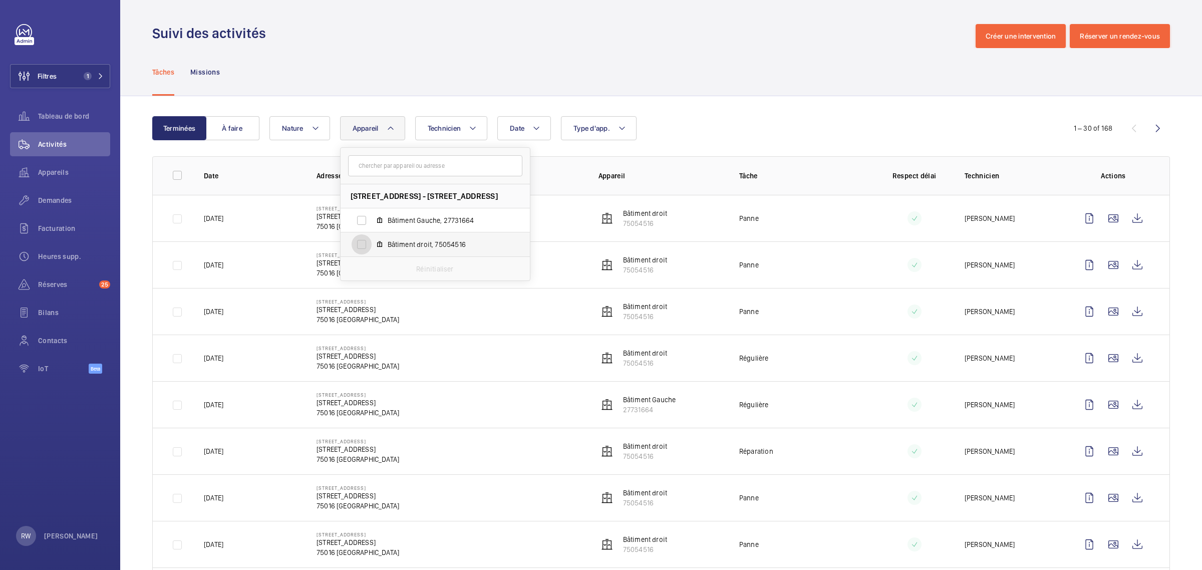
click at [363, 238] on input "Bâtiment droit, 75054516" at bounding box center [362, 244] width 20 height 20
checkbox input "true"
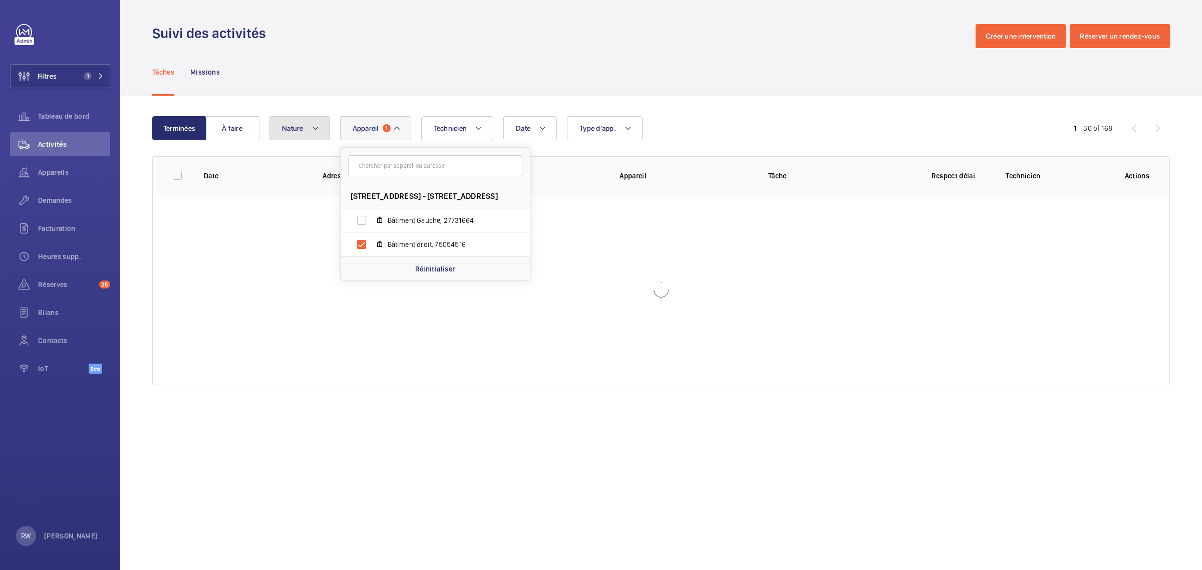
click at [312, 137] on button "Nature" at bounding box center [299, 128] width 61 height 24
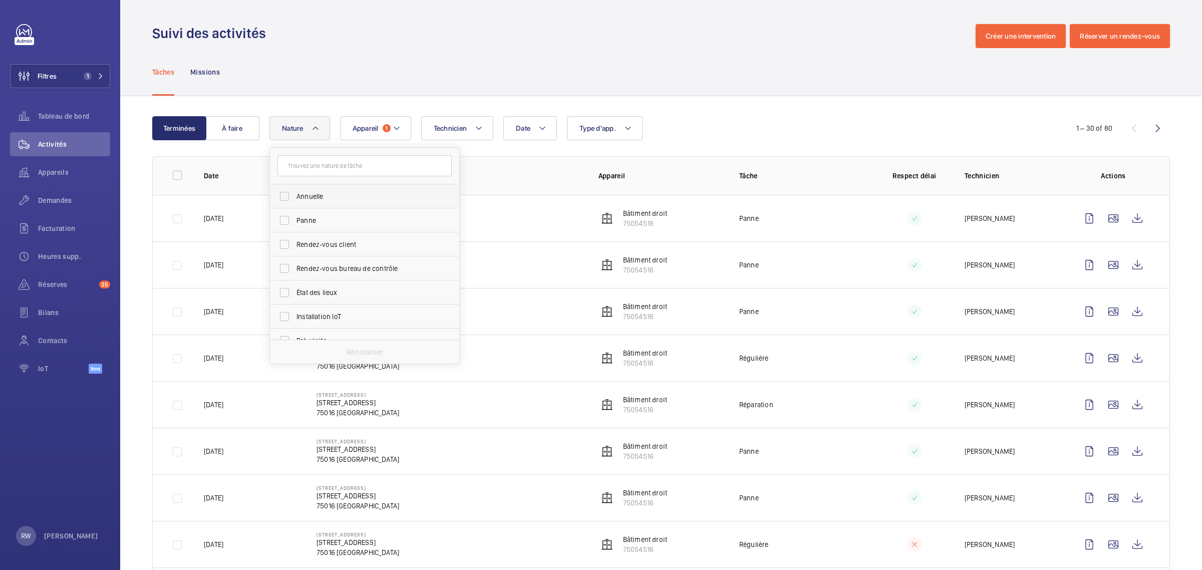
click at [310, 194] on span "Annuelle" at bounding box center [366, 196] width 138 height 10
click at [295, 194] on input "Annuelle" at bounding box center [284, 196] width 20 height 20
checkbox input "true"
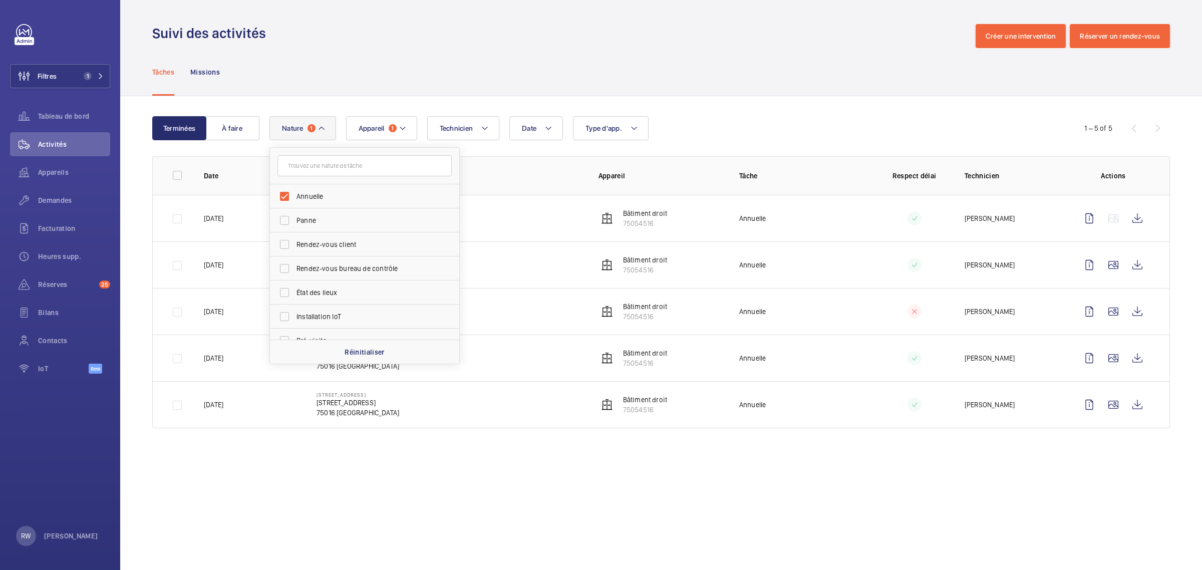
drag, startPoint x: 537, startPoint y: 65, endPoint x: 549, endPoint y: 68, distance: 11.8
click at [538, 65] on div "Tâches Missions" at bounding box center [661, 72] width 1018 height 48
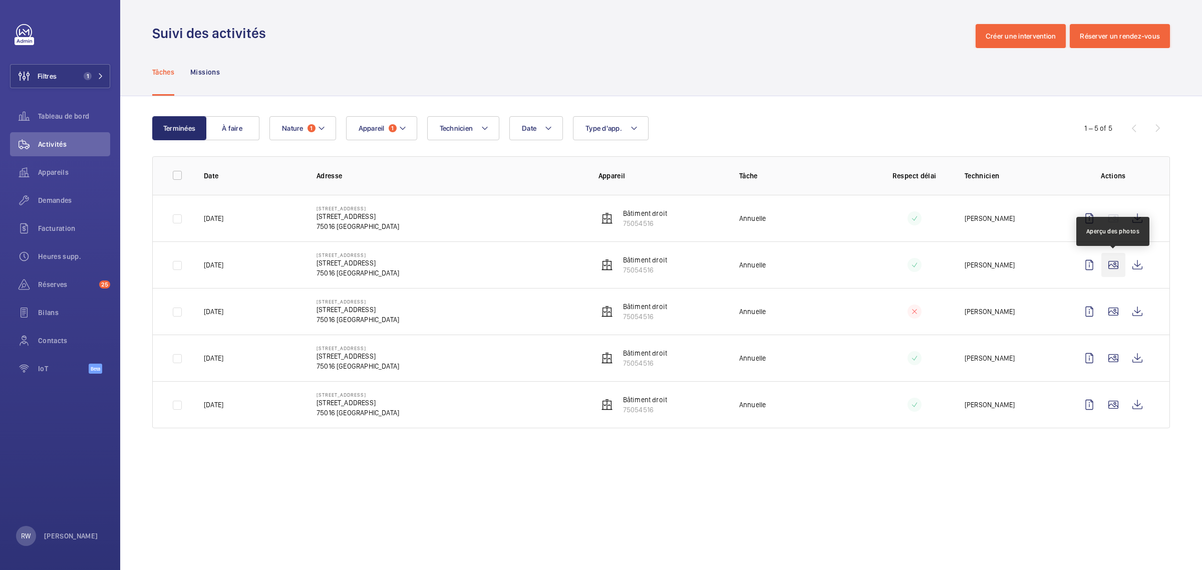
click at [1115, 268] on wm-front-icon-button at bounding box center [1113, 265] width 24 height 24
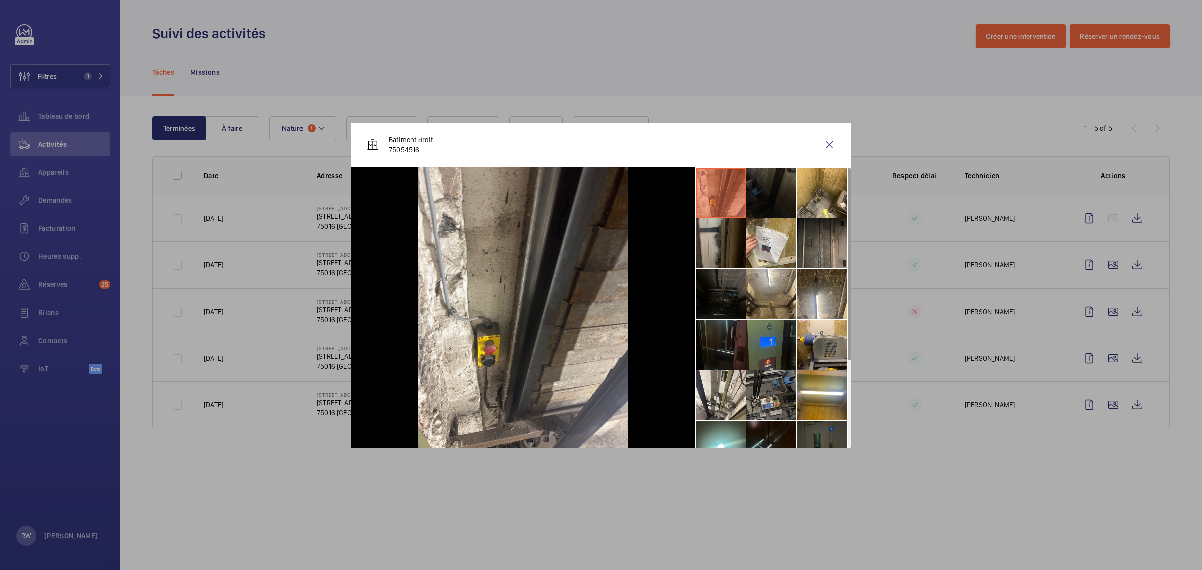
click at [759, 195] on li at bounding box center [771, 193] width 50 height 50
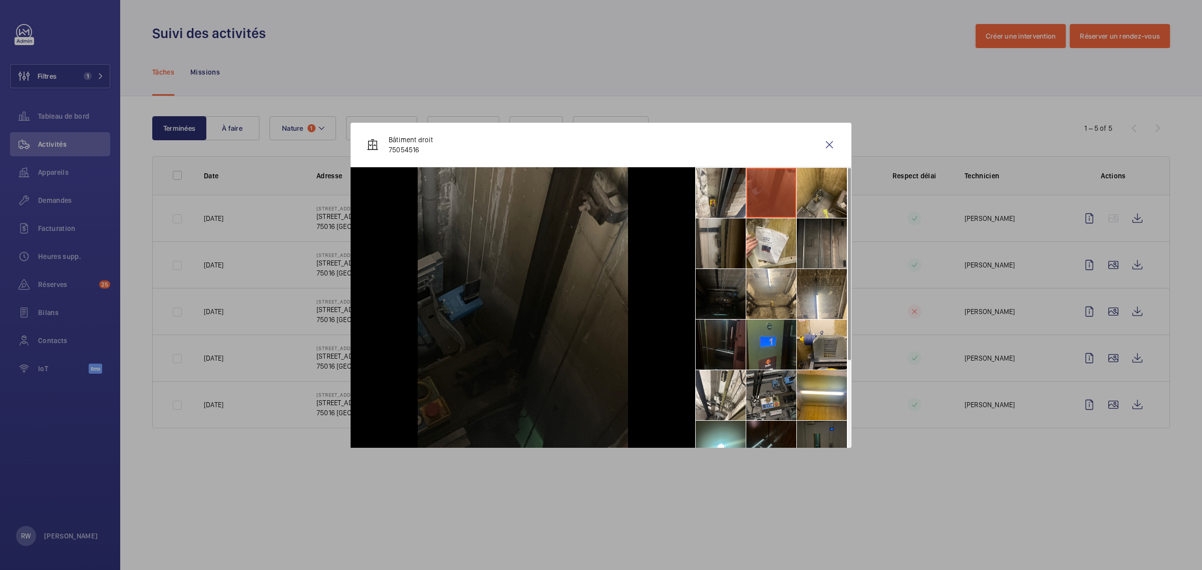
click at [809, 198] on li at bounding box center [822, 193] width 50 height 50
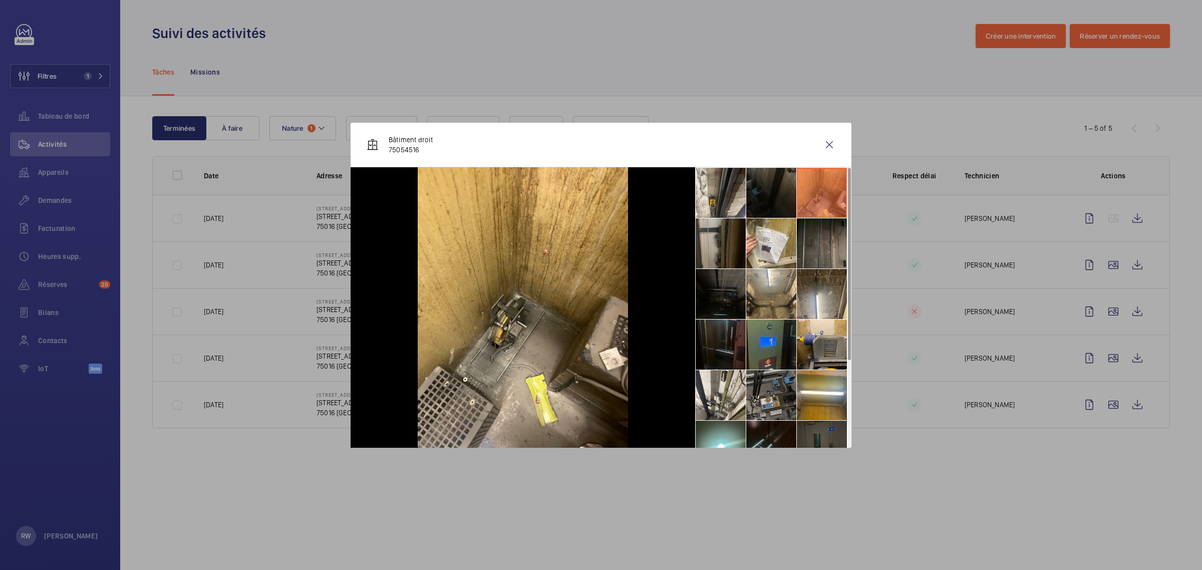
click at [817, 259] on li at bounding box center [822, 243] width 50 height 50
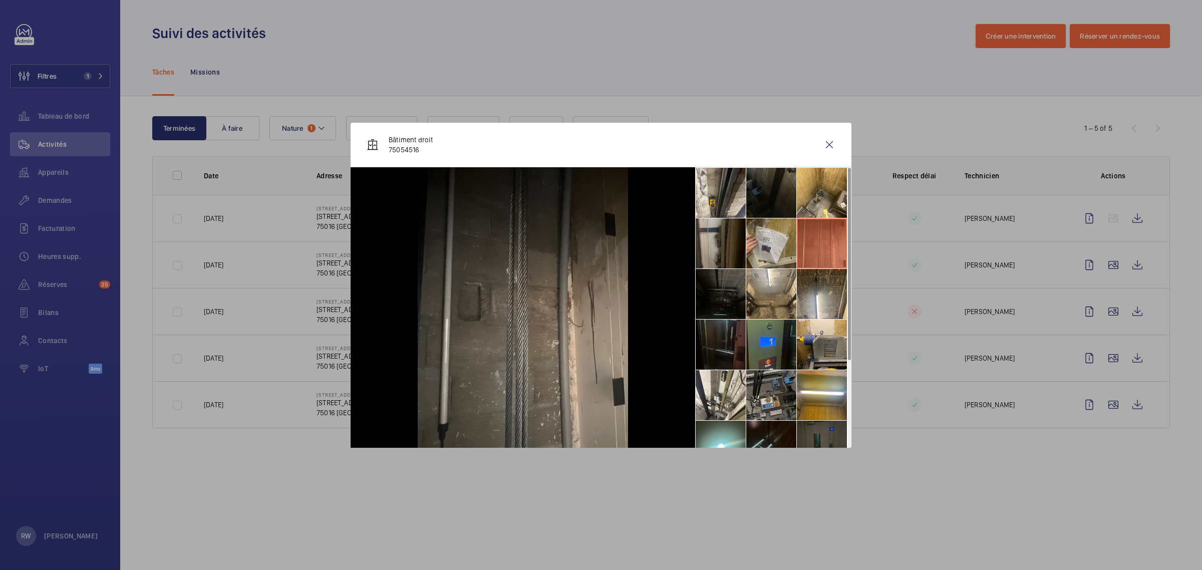
click at [760, 258] on li at bounding box center [771, 243] width 50 height 50
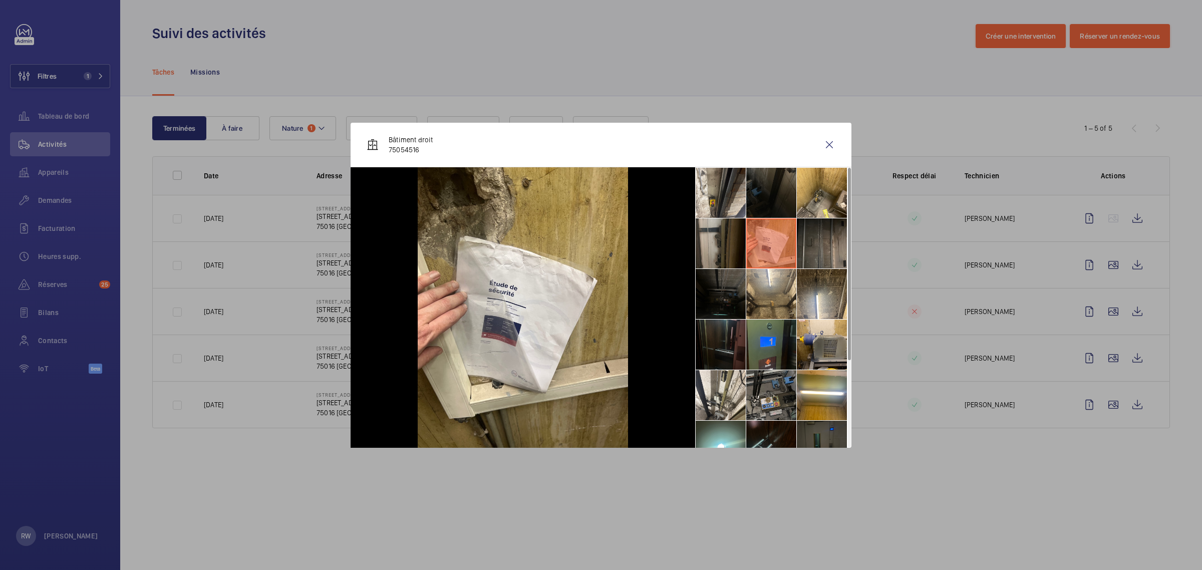
click at [827, 248] on li at bounding box center [822, 243] width 50 height 50
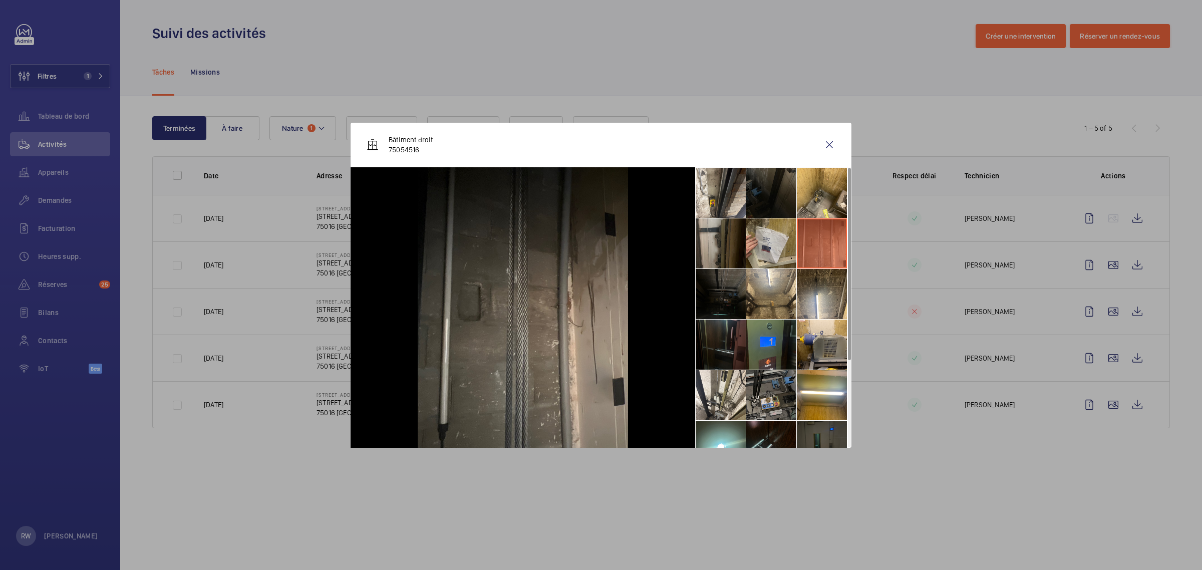
click at [770, 241] on li at bounding box center [771, 243] width 50 height 50
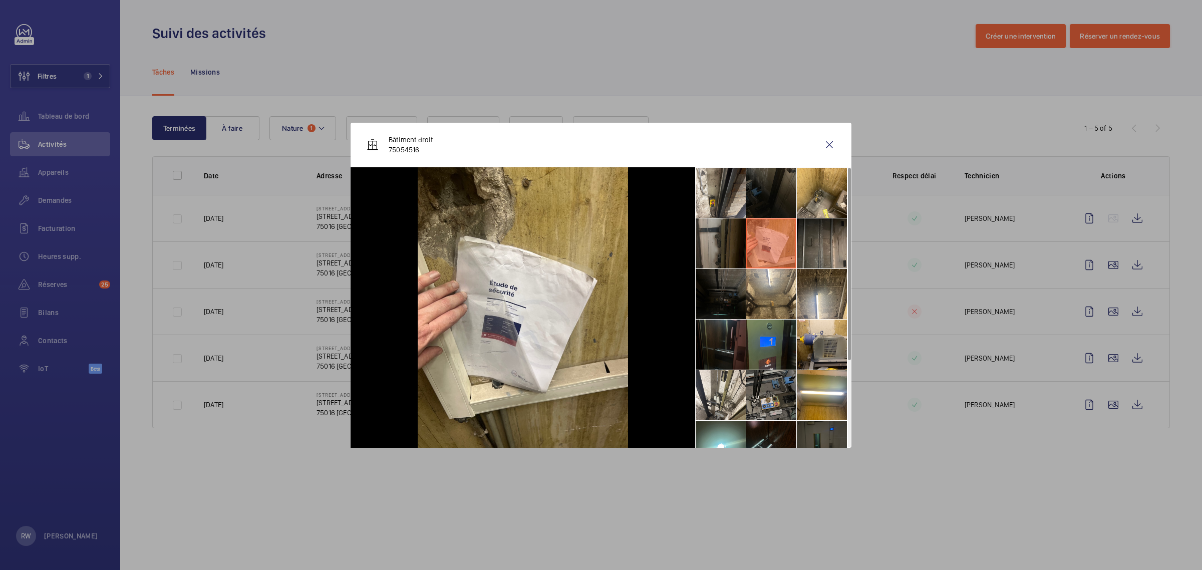
click at [707, 238] on li at bounding box center [721, 243] width 50 height 50
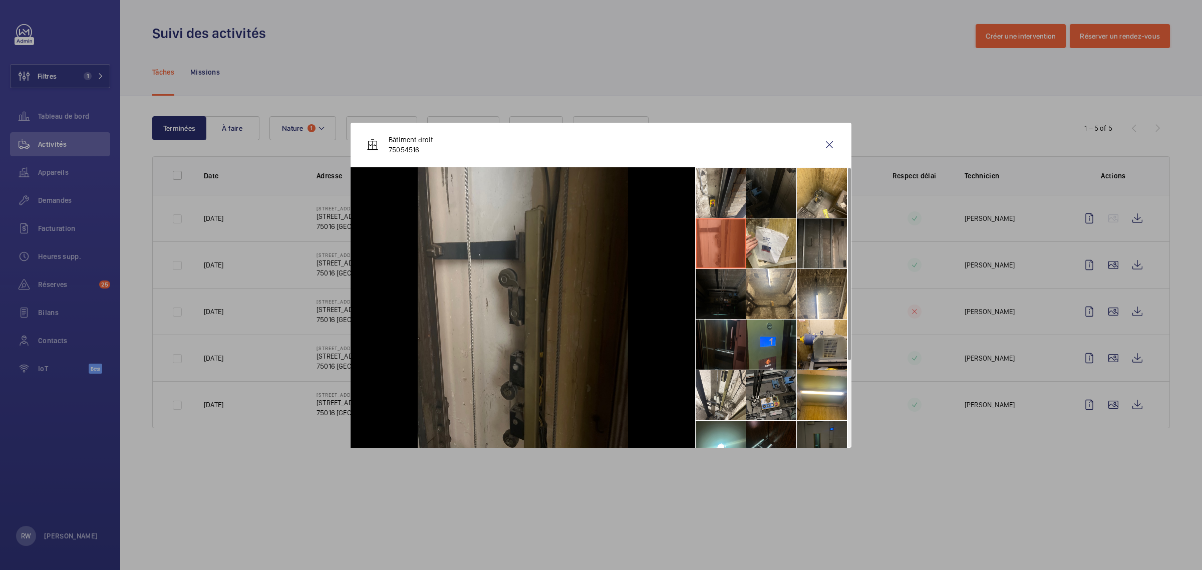
click at [715, 291] on li at bounding box center [721, 294] width 50 height 50
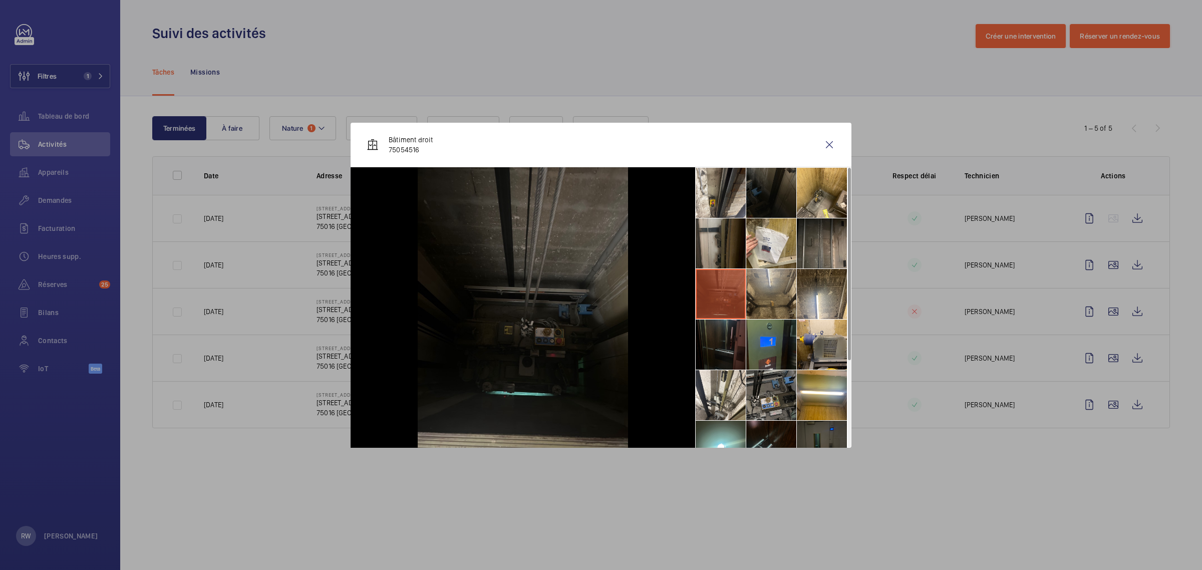
click at [759, 295] on li at bounding box center [771, 294] width 50 height 50
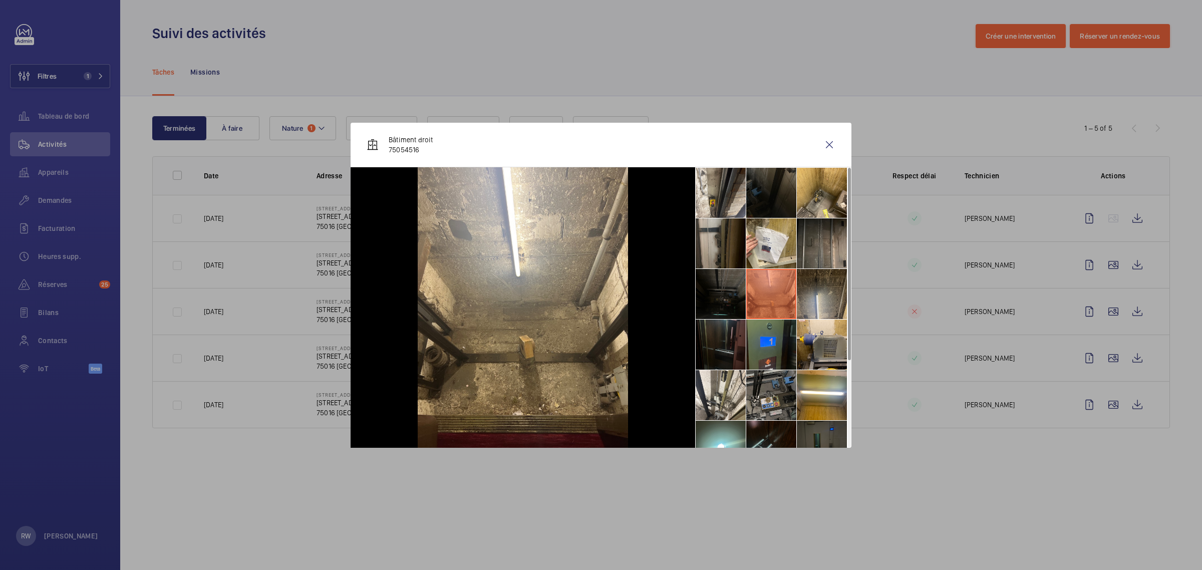
click at [799, 298] on li at bounding box center [822, 294] width 50 height 50
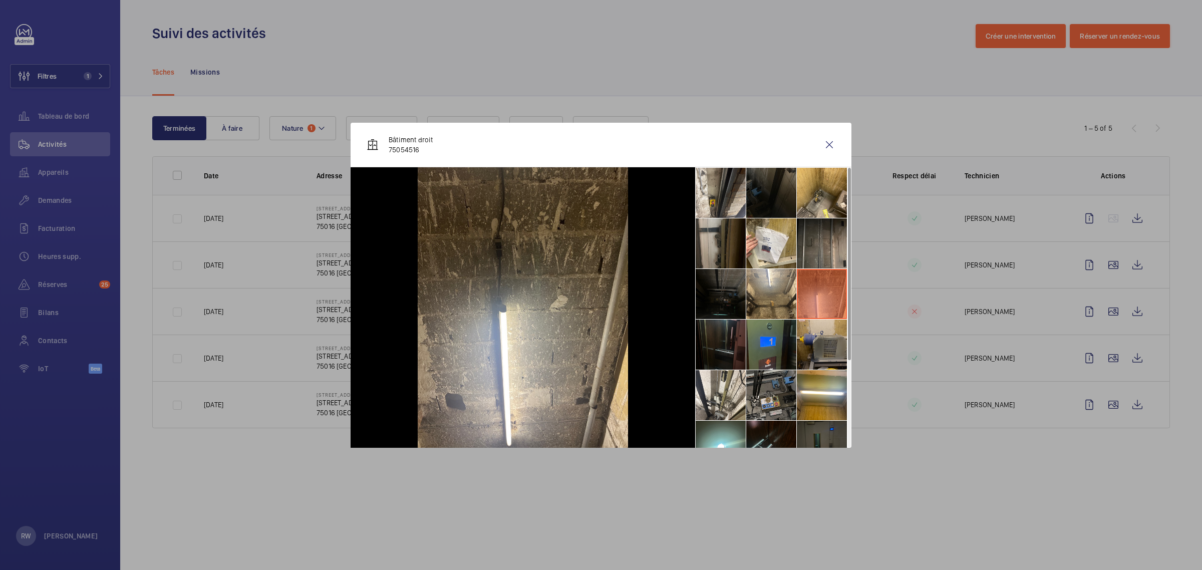
click at [820, 337] on li at bounding box center [822, 345] width 50 height 50
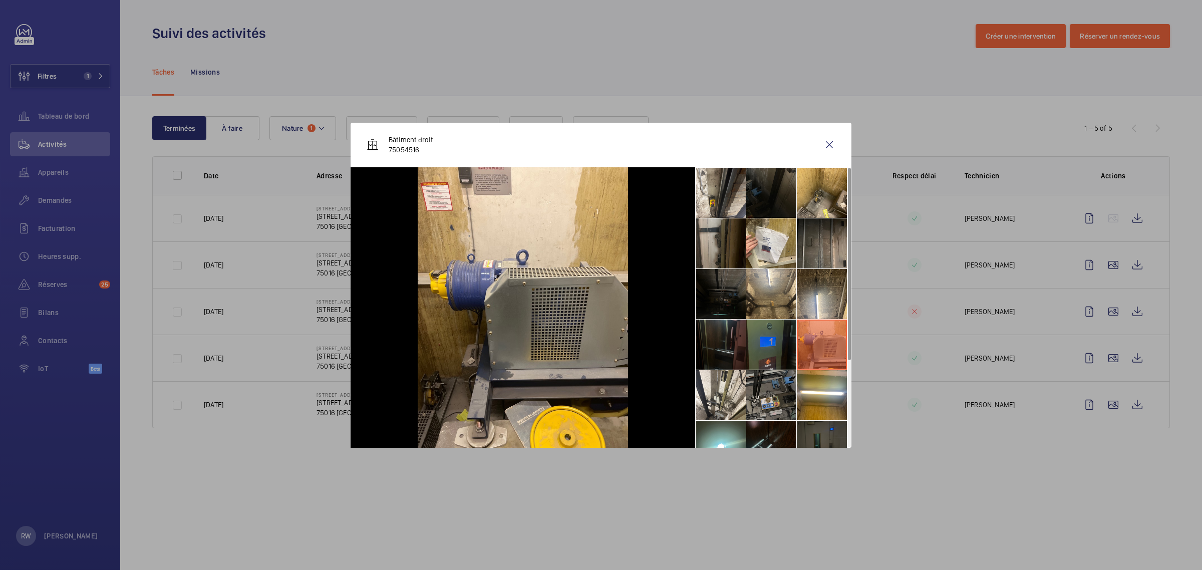
click at [775, 341] on li at bounding box center [771, 345] width 50 height 50
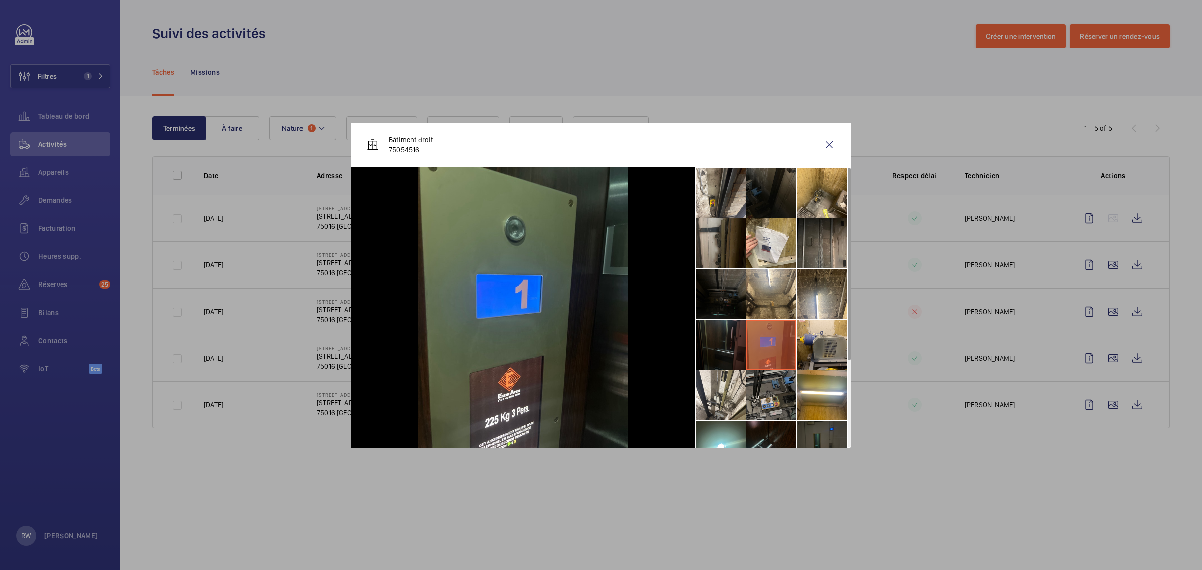
click at [716, 339] on li at bounding box center [721, 345] width 50 height 50
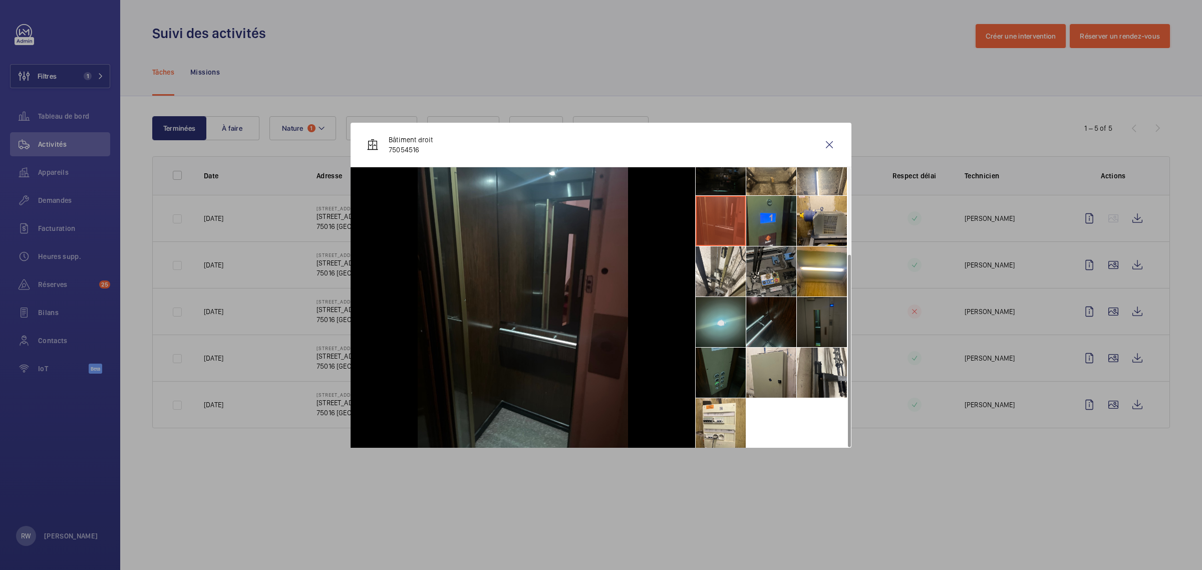
scroll to position [124, 0]
click at [723, 278] on li at bounding box center [721, 271] width 50 height 50
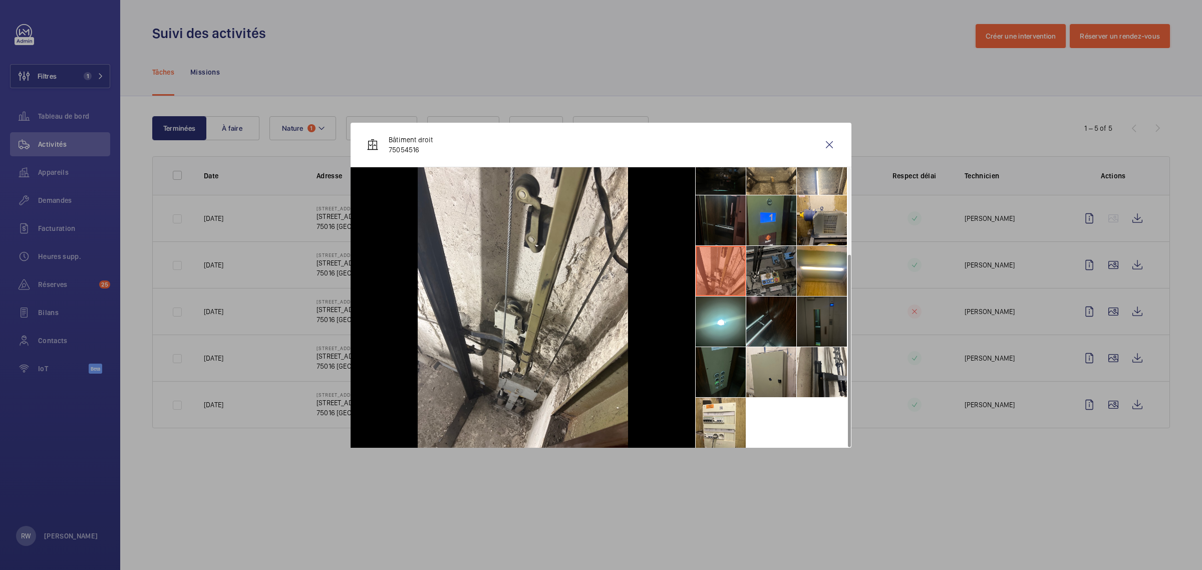
click at [775, 269] on li at bounding box center [771, 271] width 50 height 50
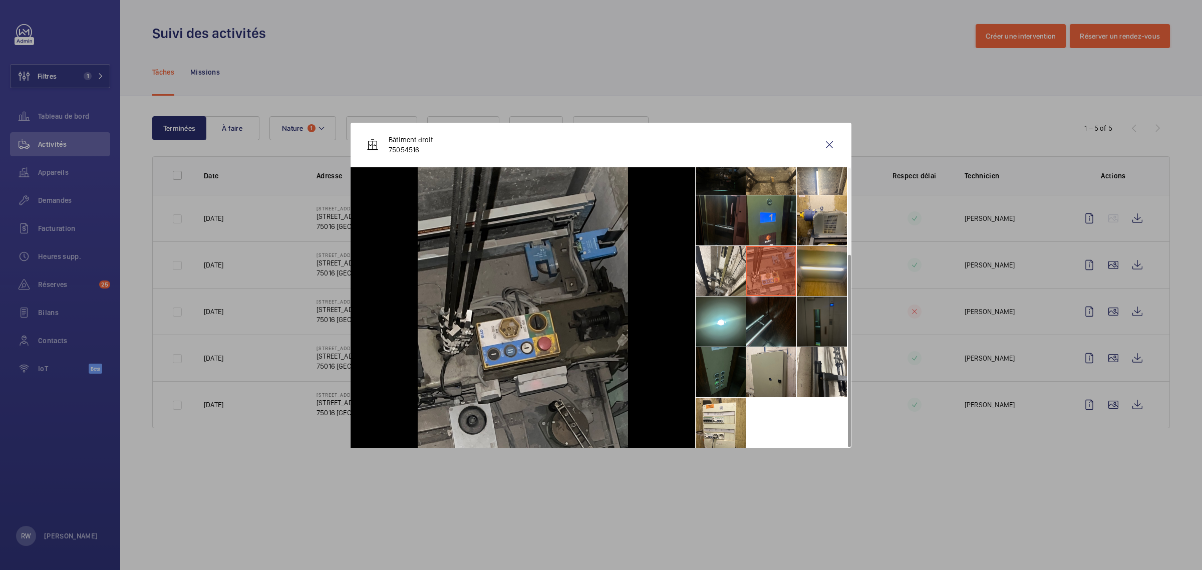
click at [818, 269] on li at bounding box center [822, 271] width 50 height 50
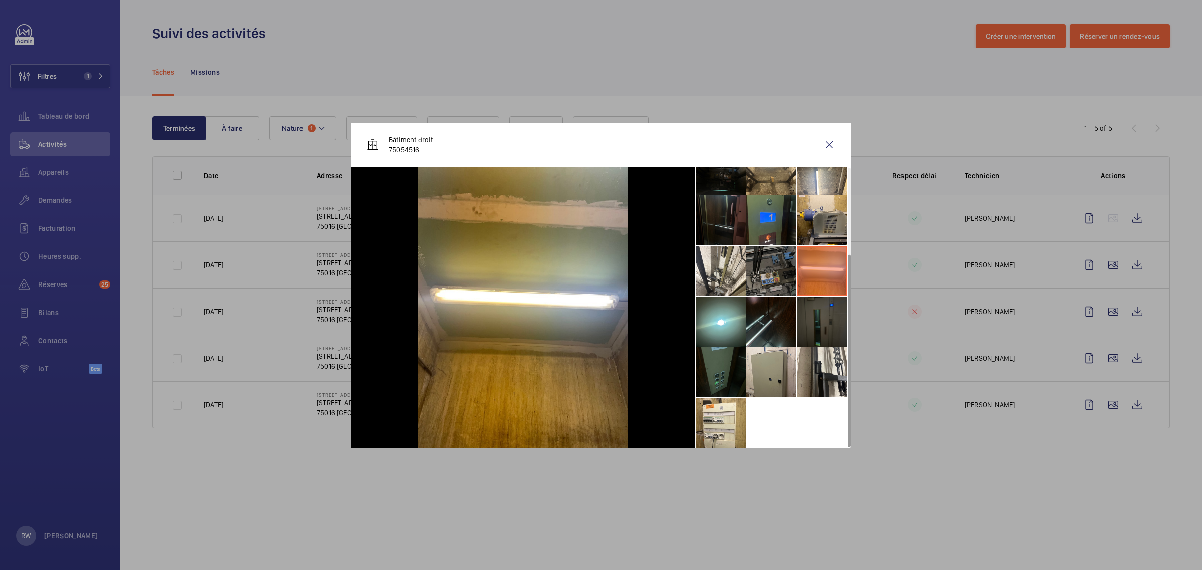
click at [764, 273] on li at bounding box center [771, 271] width 50 height 50
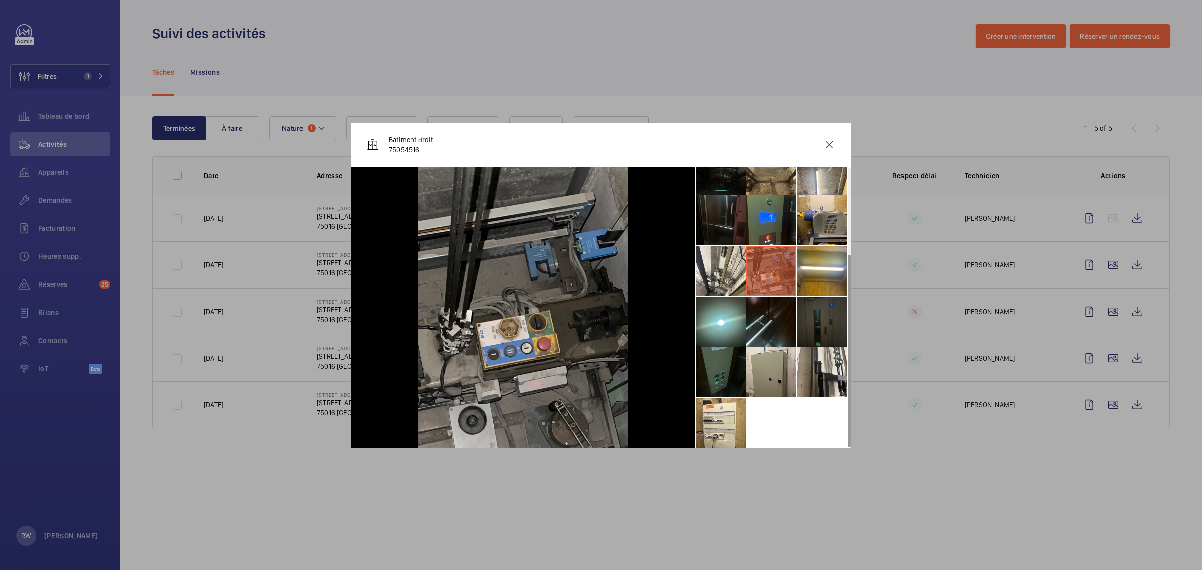
click at [809, 324] on li at bounding box center [822, 322] width 50 height 50
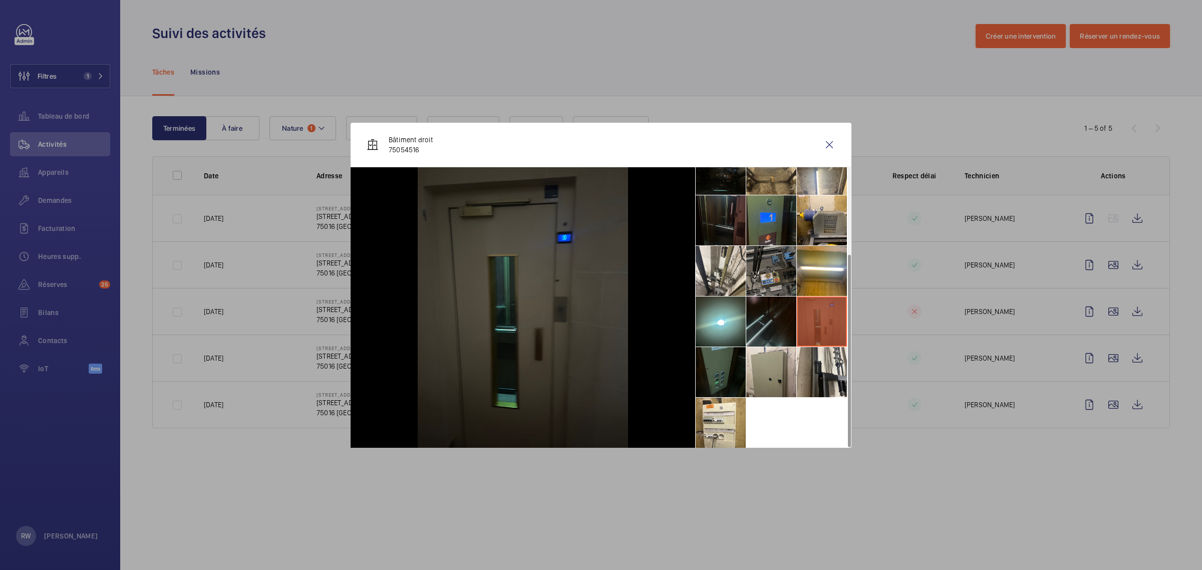
click at [767, 323] on li at bounding box center [771, 322] width 50 height 50
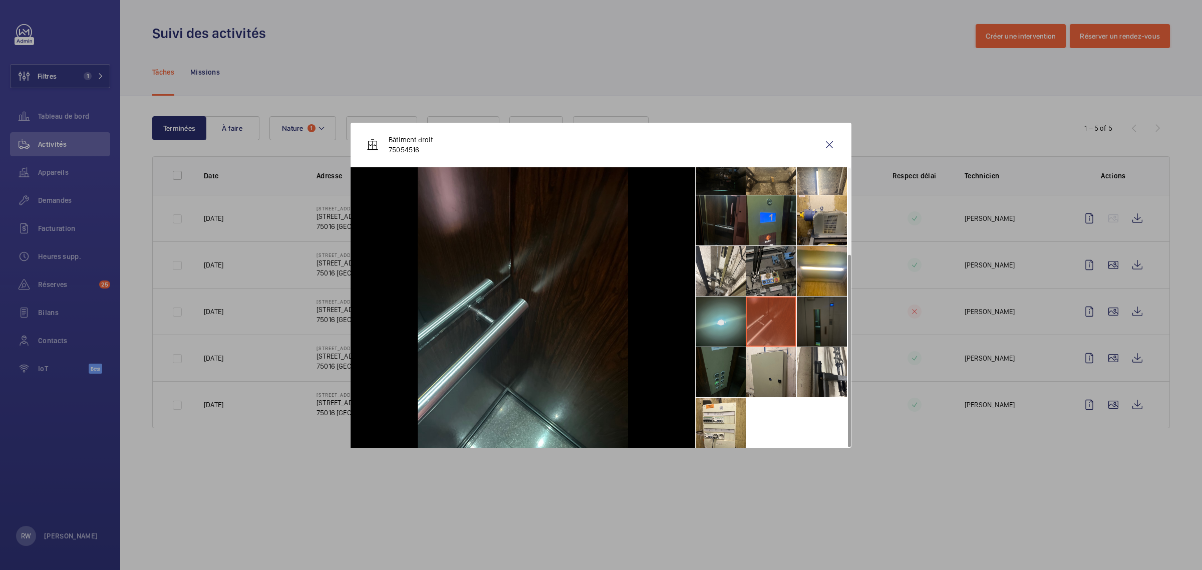
click at [712, 317] on li at bounding box center [721, 322] width 50 height 50
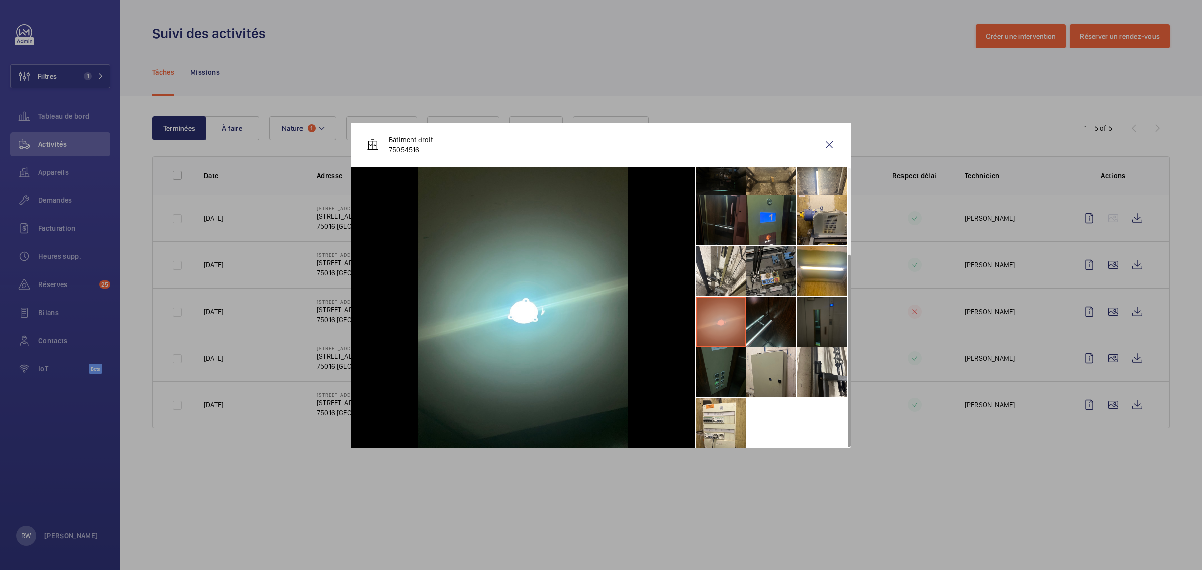
click at [717, 376] on li at bounding box center [721, 372] width 50 height 50
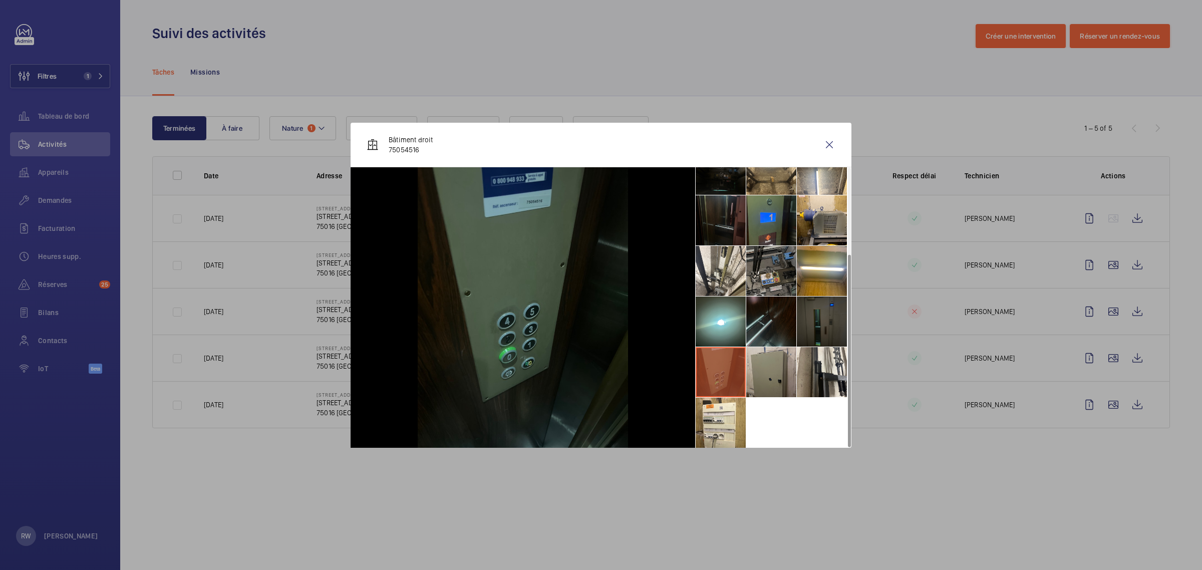
click at [779, 376] on li at bounding box center [771, 372] width 50 height 50
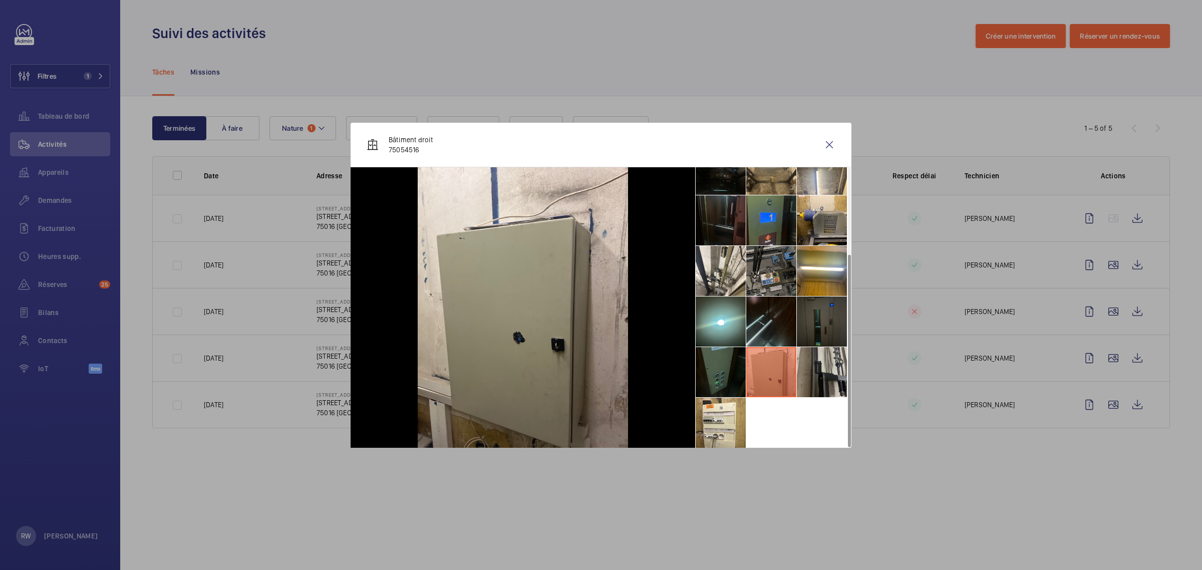
click at [818, 372] on li at bounding box center [822, 372] width 50 height 50
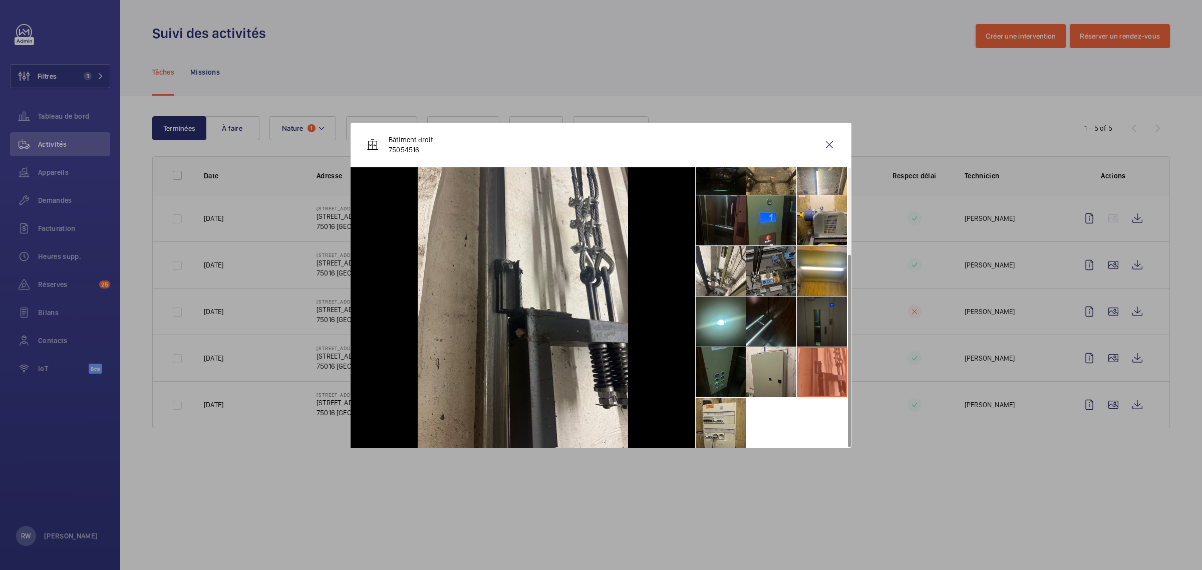
click at [722, 417] on li at bounding box center [721, 423] width 50 height 50
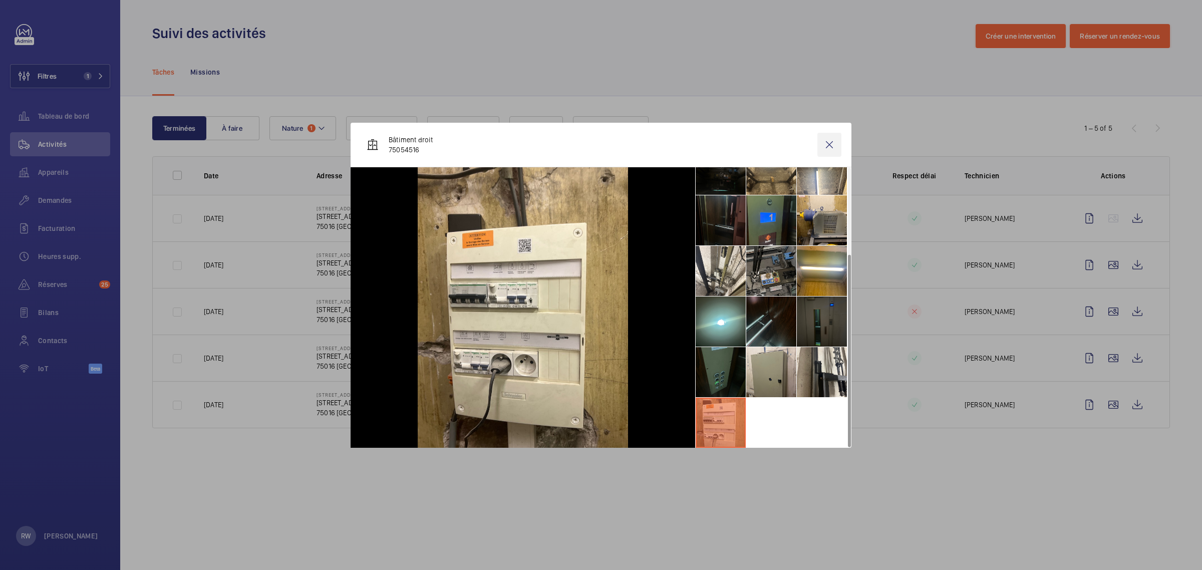
click at [834, 146] on wm-front-icon-button at bounding box center [829, 145] width 24 height 24
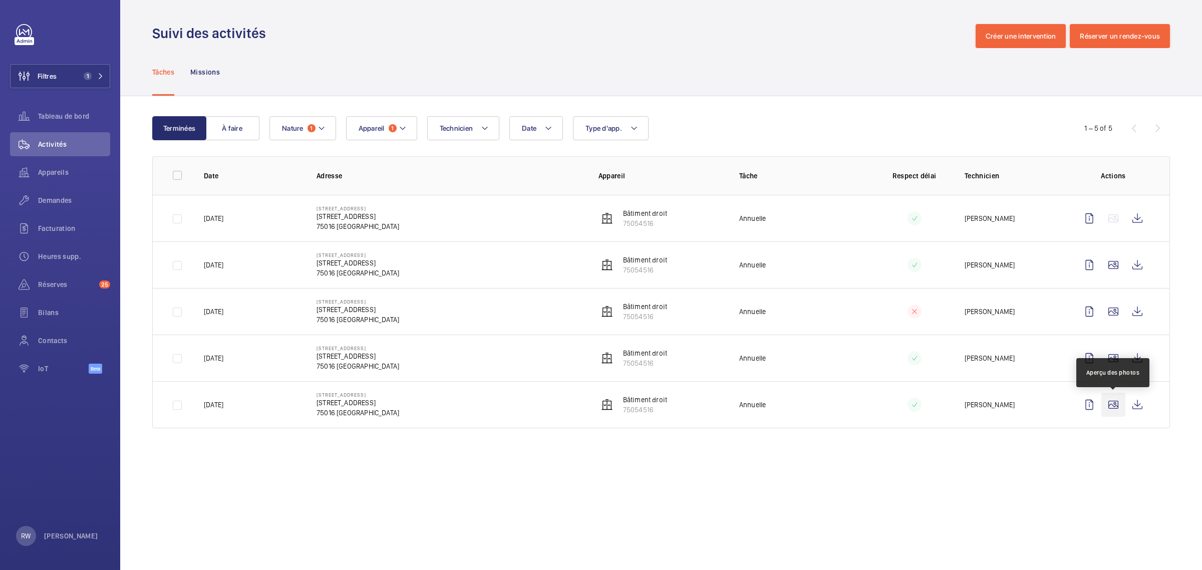
click at [1108, 404] on wm-front-icon-button at bounding box center [1113, 405] width 24 height 24
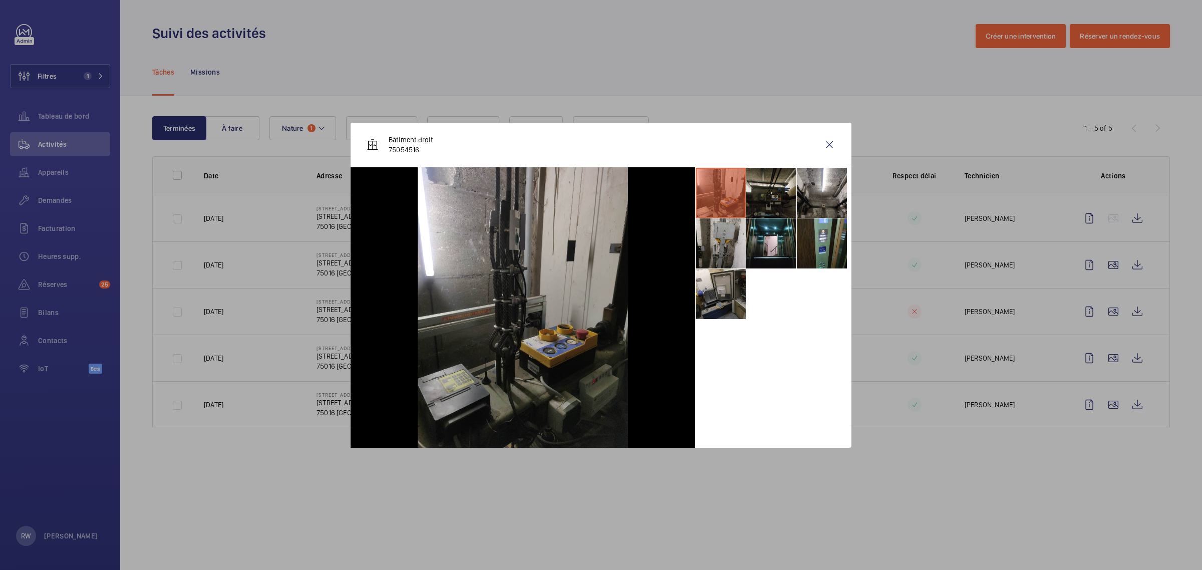
click at [772, 191] on li at bounding box center [771, 193] width 50 height 50
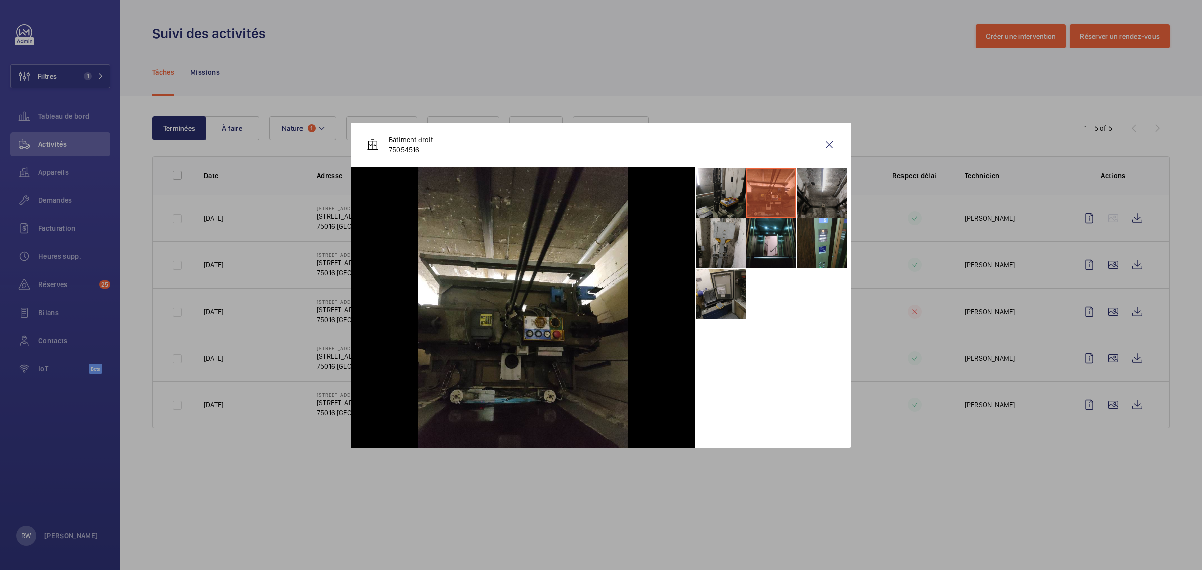
click at [819, 190] on li at bounding box center [822, 193] width 50 height 50
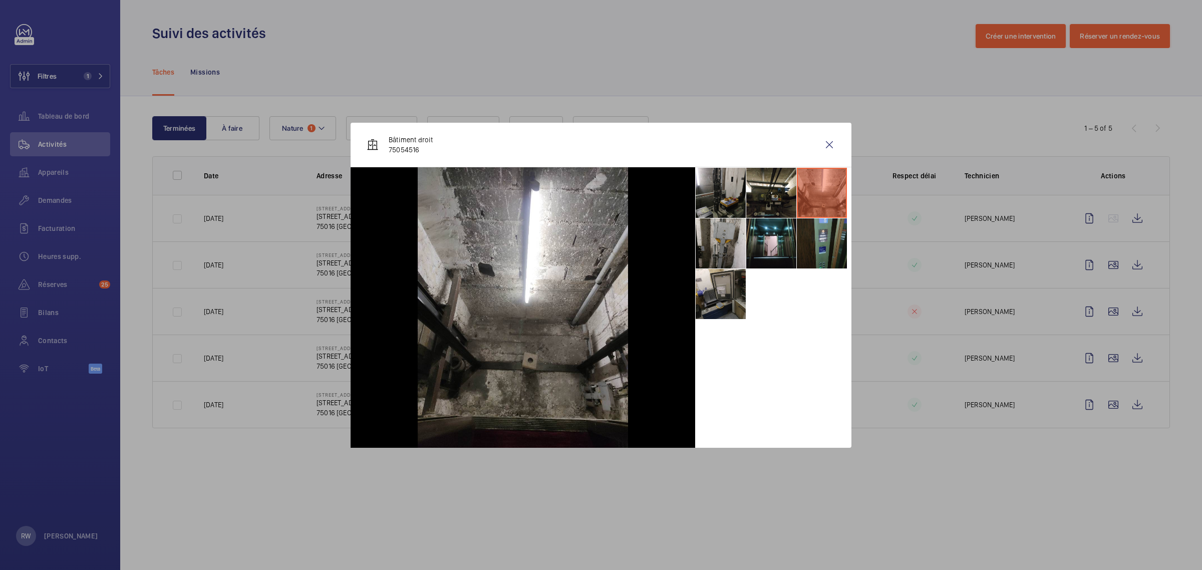
click at [802, 257] on li at bounding box center [822, 243] width 50 height 50
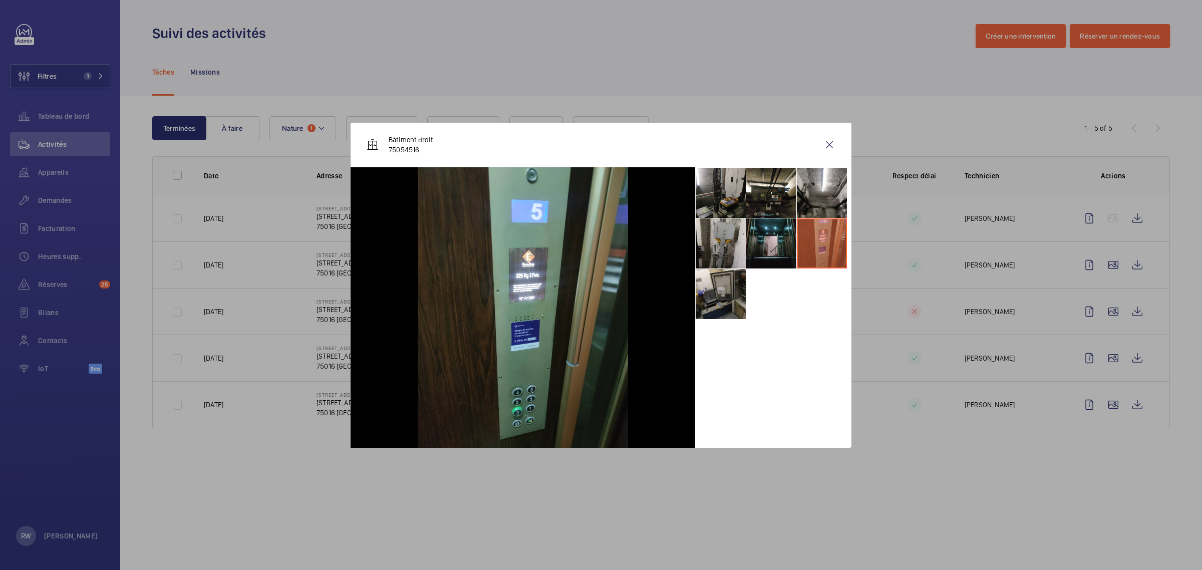
click at [760, 249] on li at bounding box center [771, 243] width 50 height 50
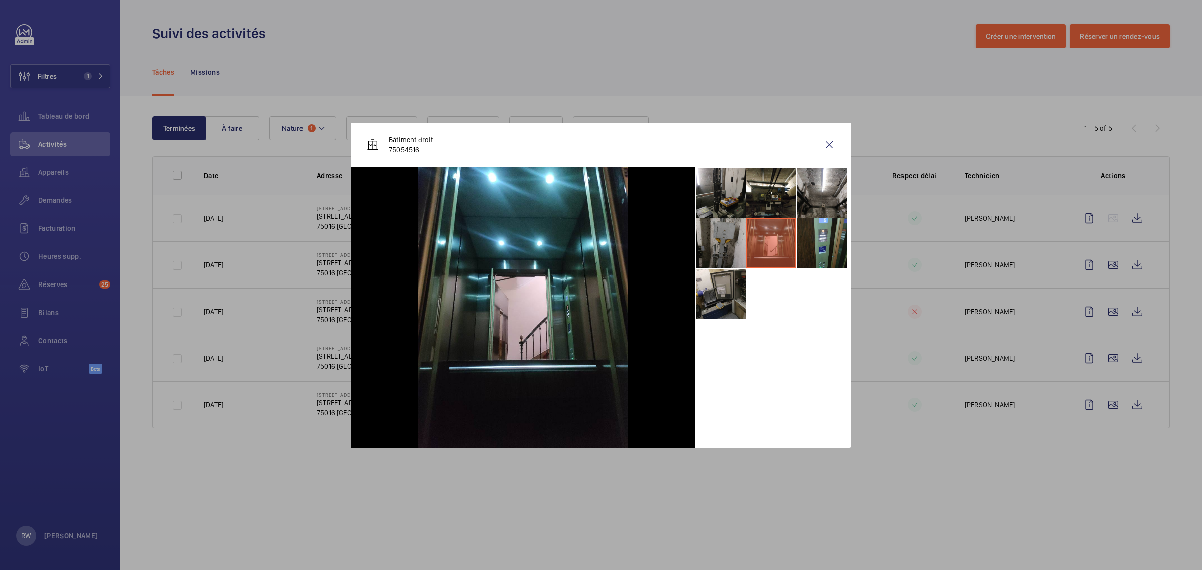
click at [727, 240] on li at bounding box center [721, 243] width 50 height 50
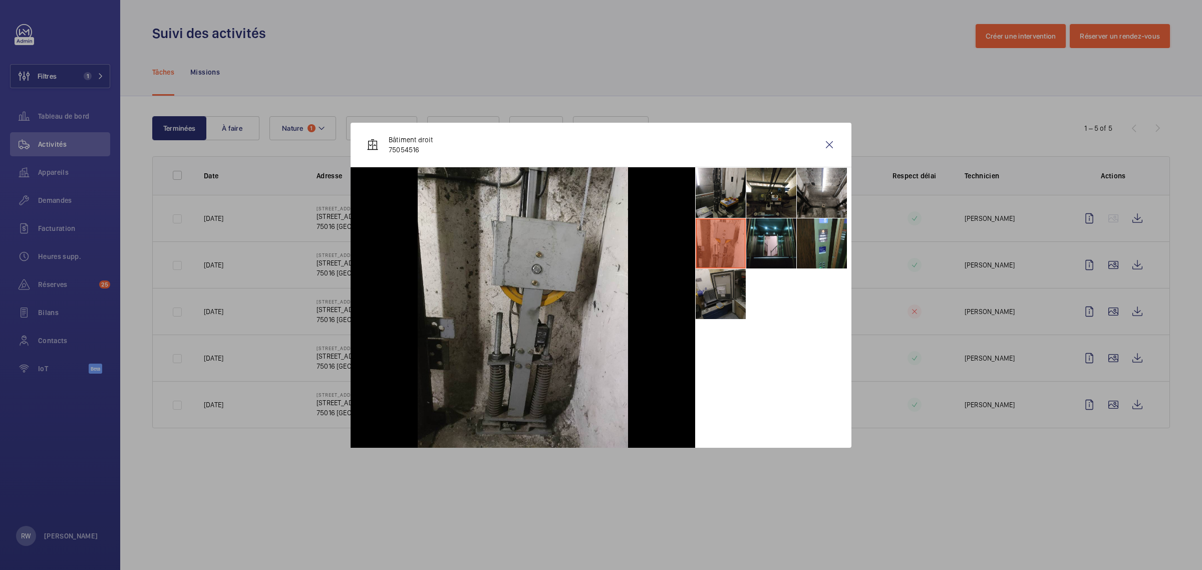
click at [729, 302] on li at bounding box center [721, 294] width 50 height 50
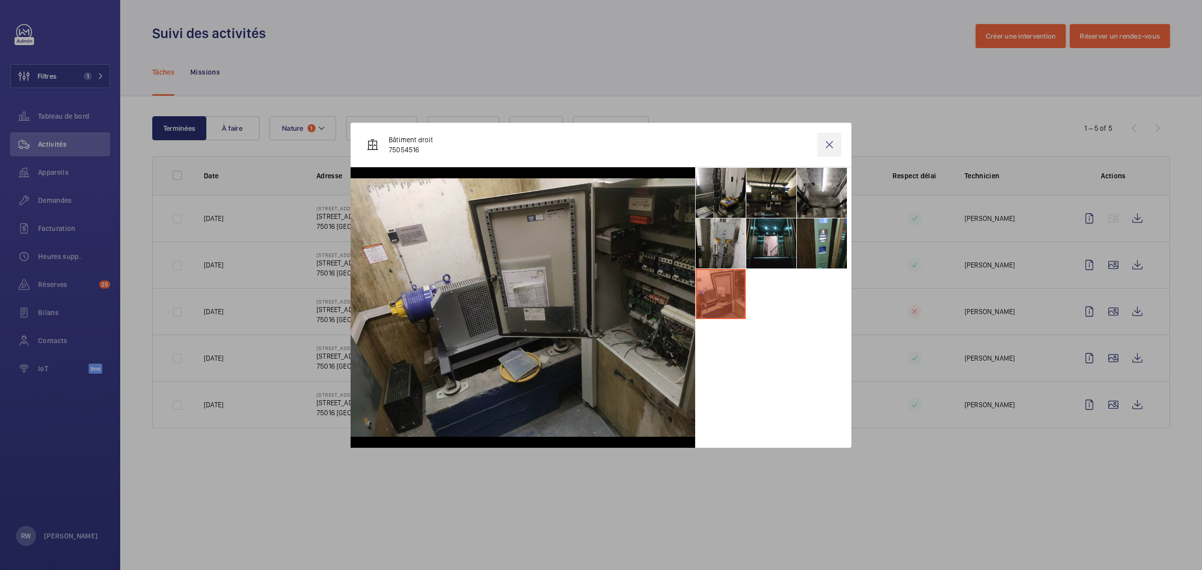
click at [831, 144] on wm-front-icon-button at bounding box center [829, 145] width 24 height 24
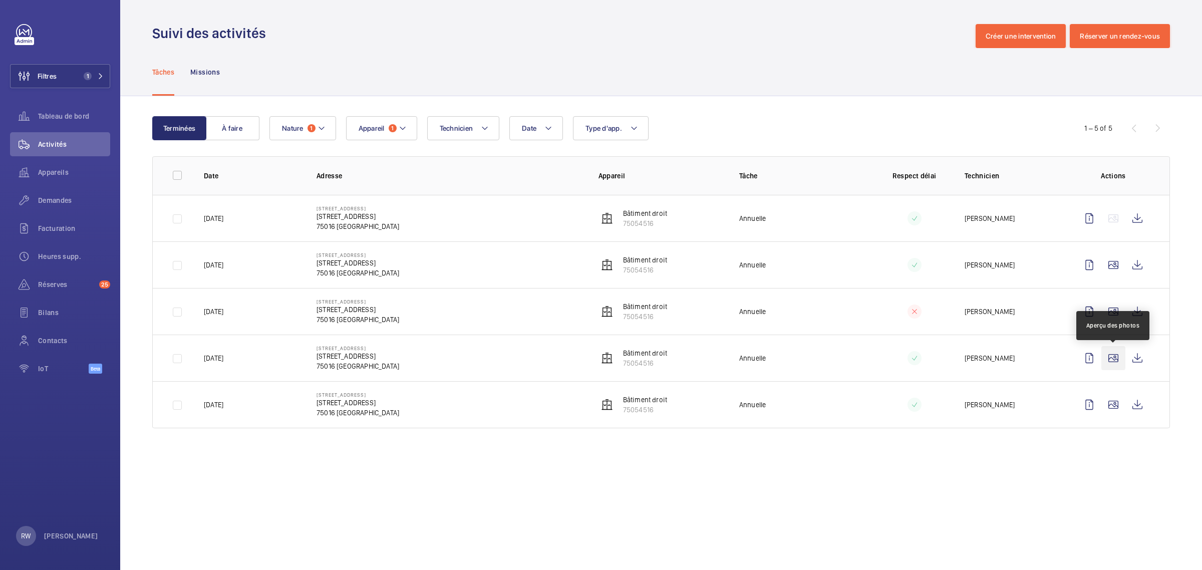
click at [1114, 360] on wm-front-icon-button at bounding box center [1113, 358] width 24 height 24
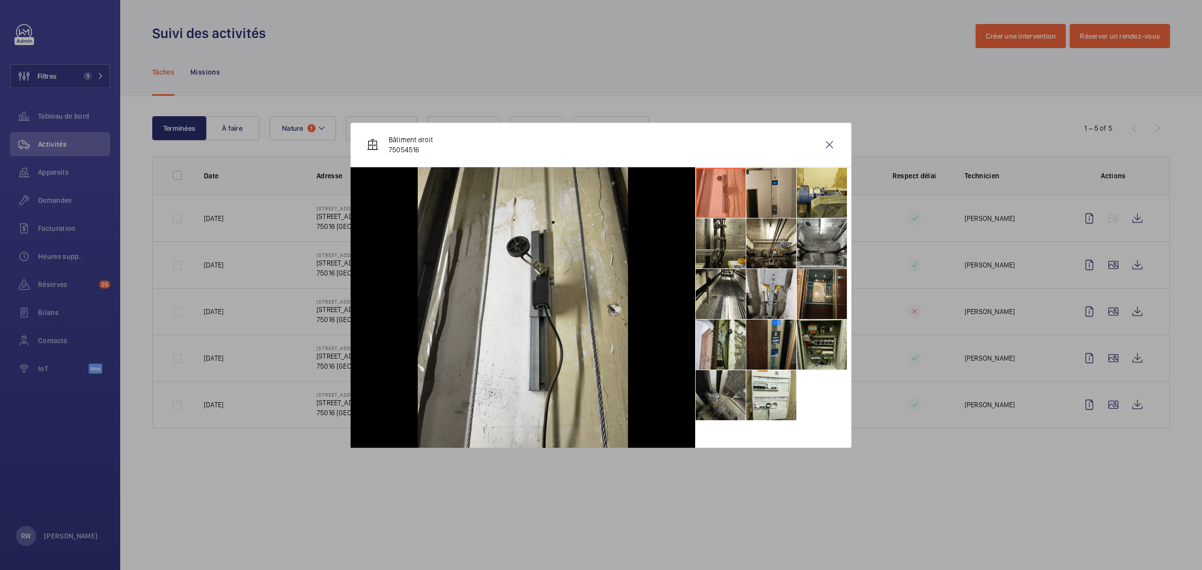
click at [775, 195] on li at bounding box center [771, 193] width 50 height 50
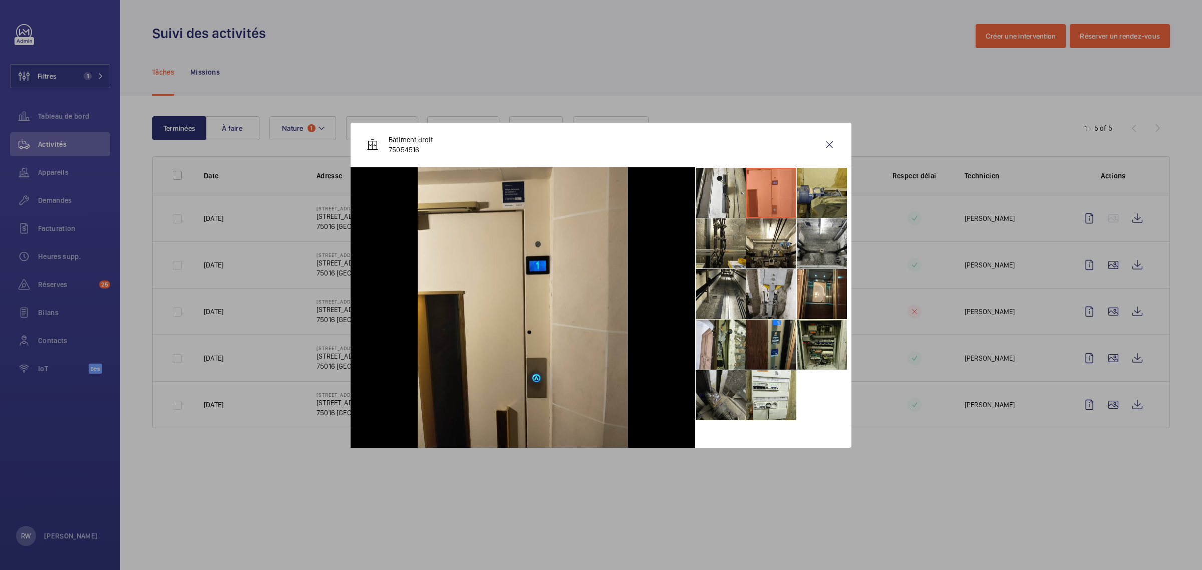
click at [812, 193] on li at bounding box center [822, 193] width 50 height 50
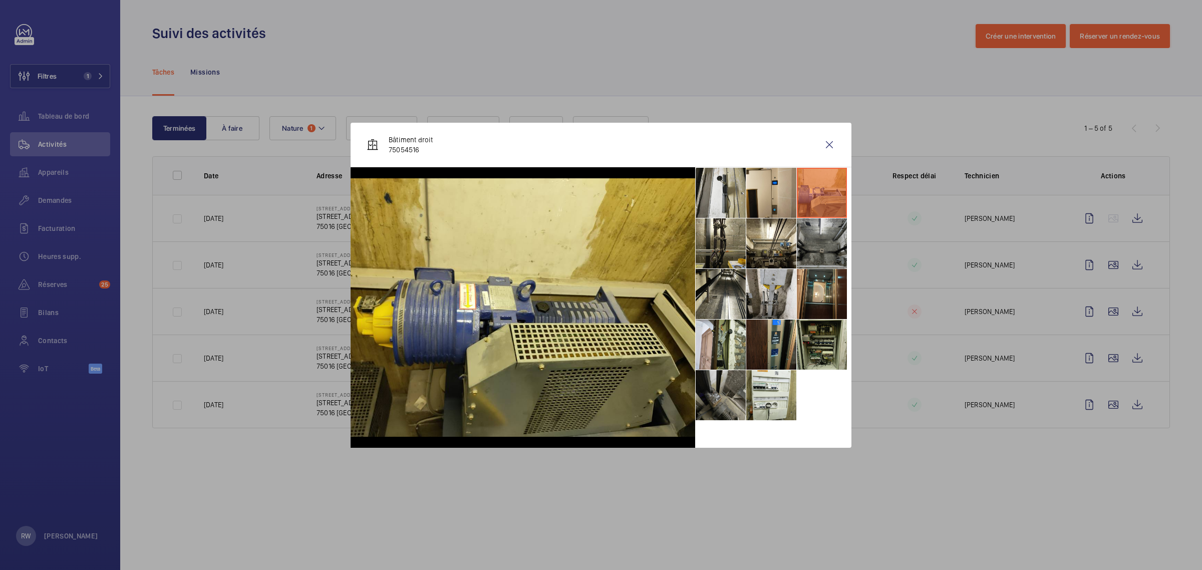
click at [813, 238] on li at bounding box center [822, 243] width 50 height 50
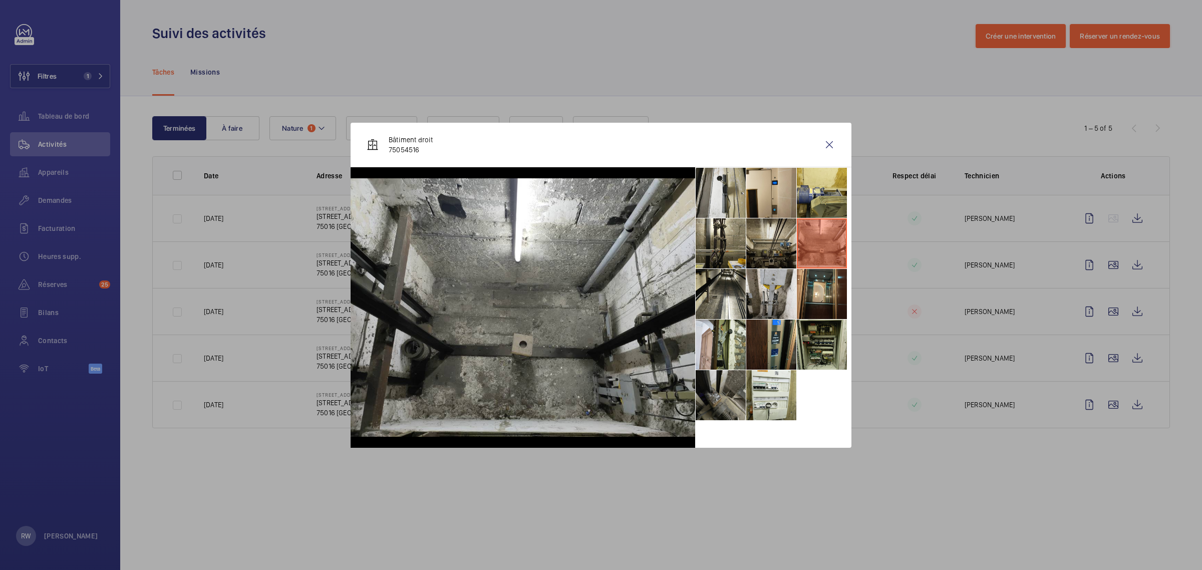
click at [759, 241] on li at bounding box center [771, 243] width 50 height 50
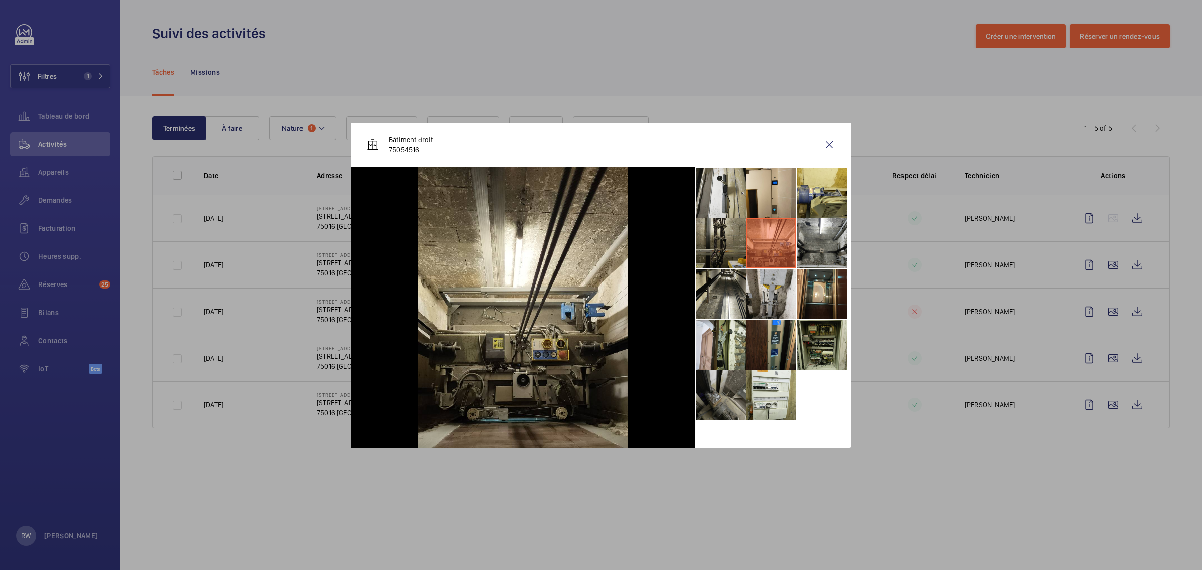
click at [709, 239] on li at bounding box center [721, 243] width 50 height 50
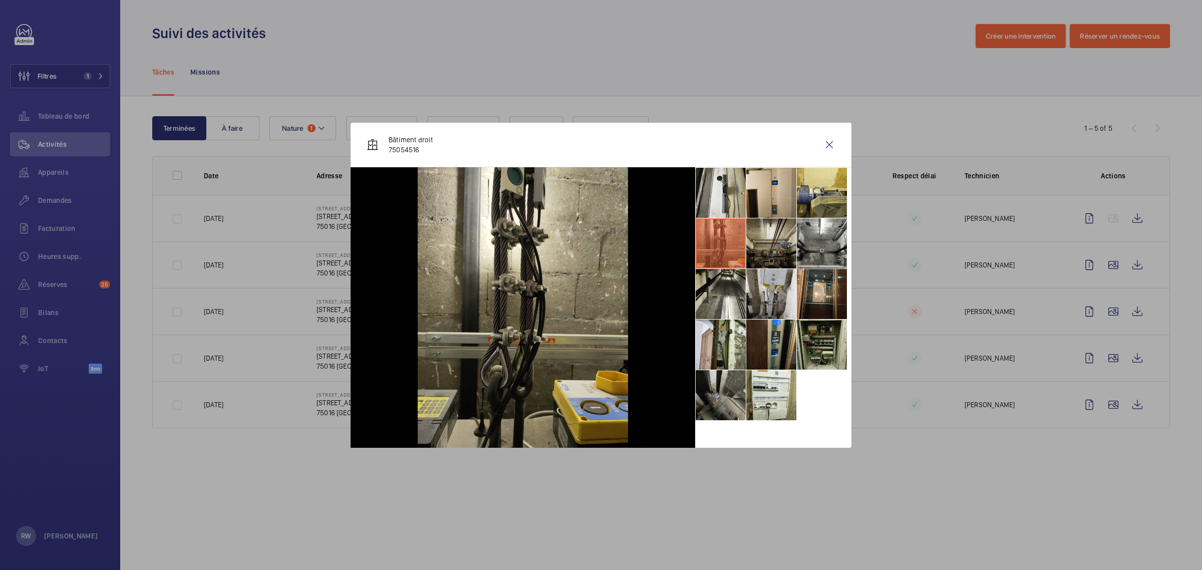
click at [749, 242] on li at bounding box center [771, 243] width 50 height 50
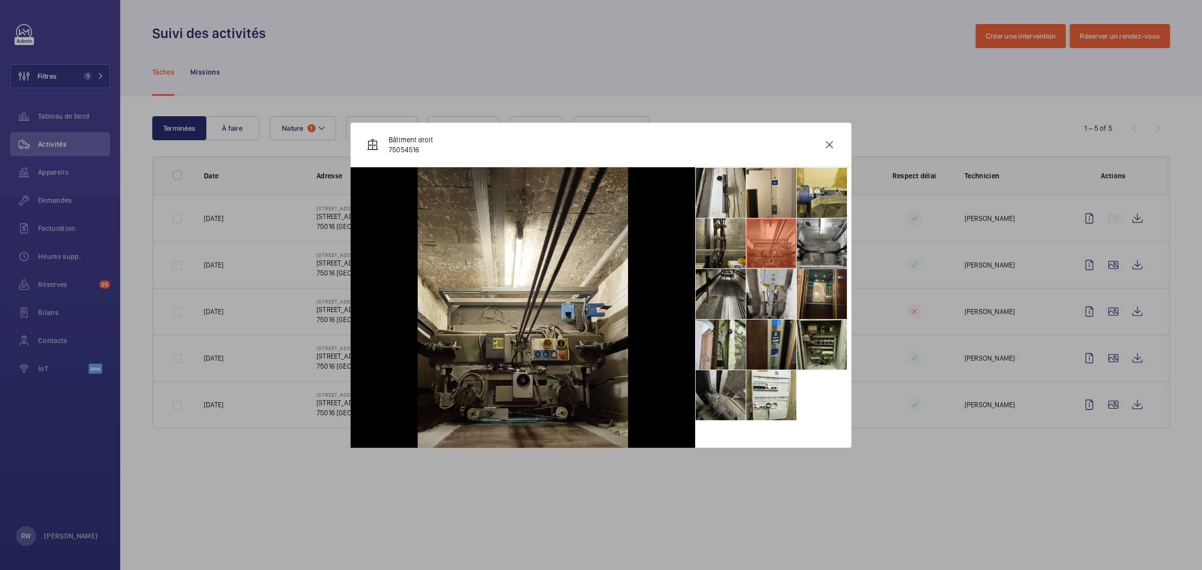
click at [732, 302] on li at bounding box center [721, 294] width 50 height 50
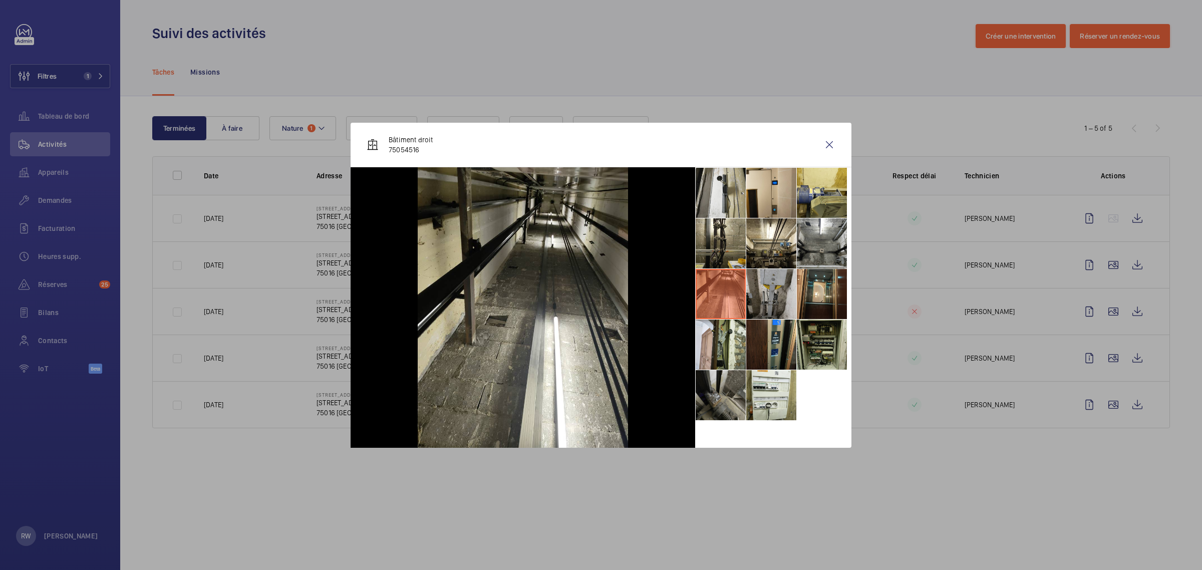
click at [768, 304] on li at bounding box center [771, 294] width 50 height 50
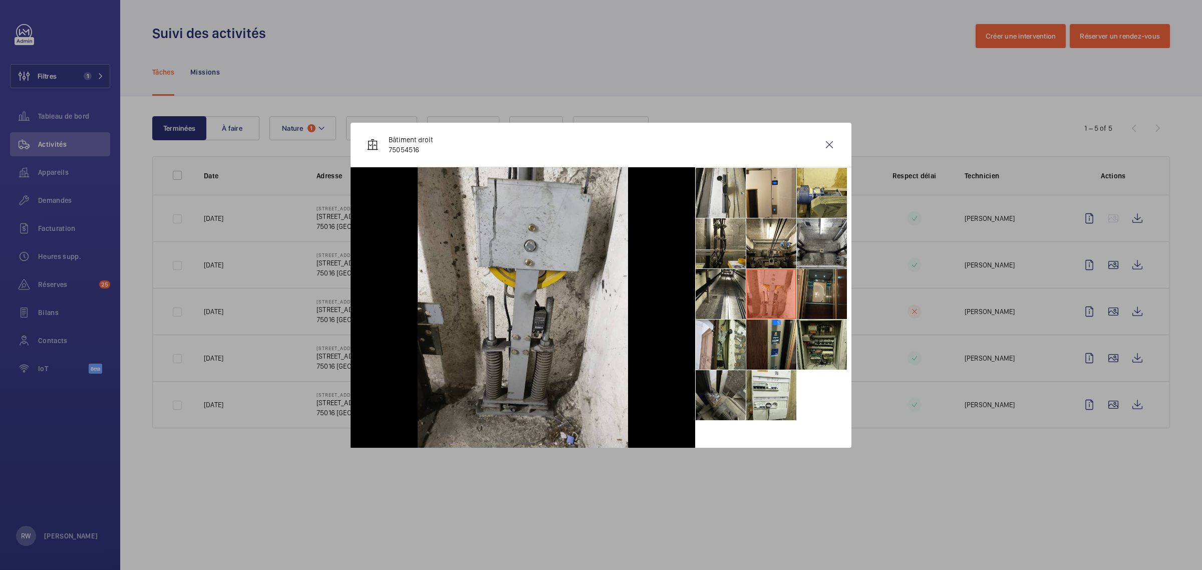
click at [804, 303] on li at bounding box center [822, 294] width 50 height 50
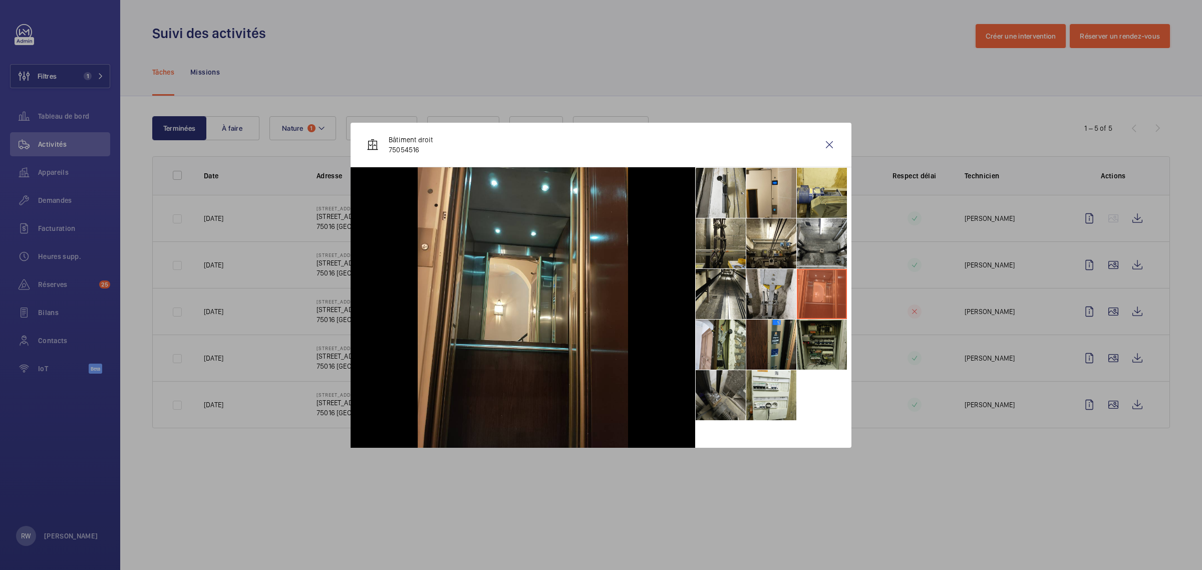
click at [812, 349] on li at bounding box center [822, 345] width 50 height 50
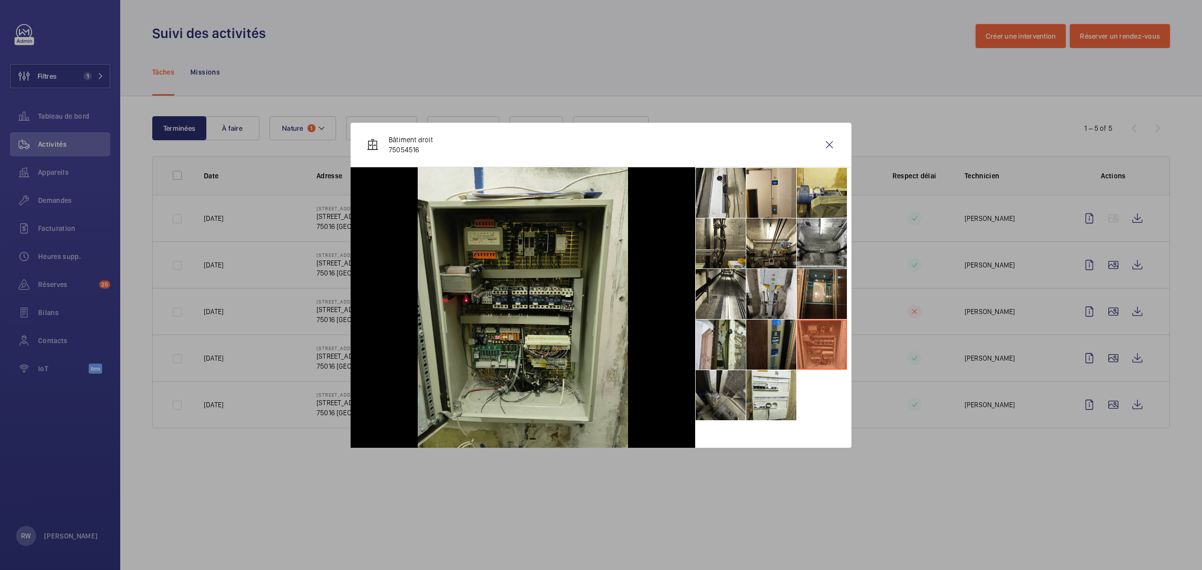
click at [769, 337] on li at bounding box center [771, 345] width 50 height 50
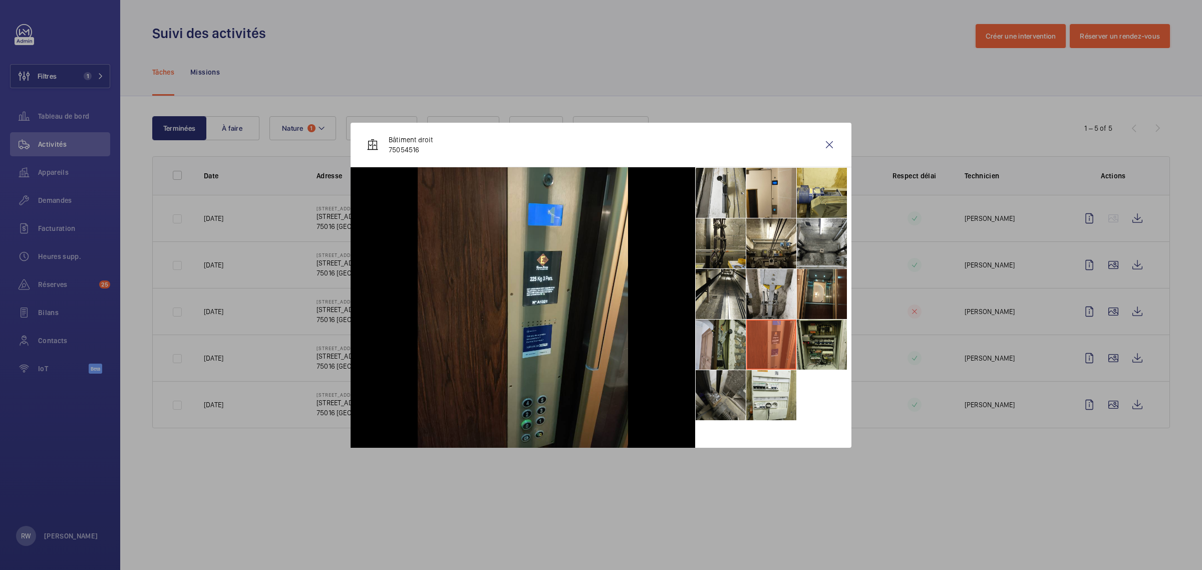
click at [723, 336] on li at bounding box center [721, 345] width 50 height 50
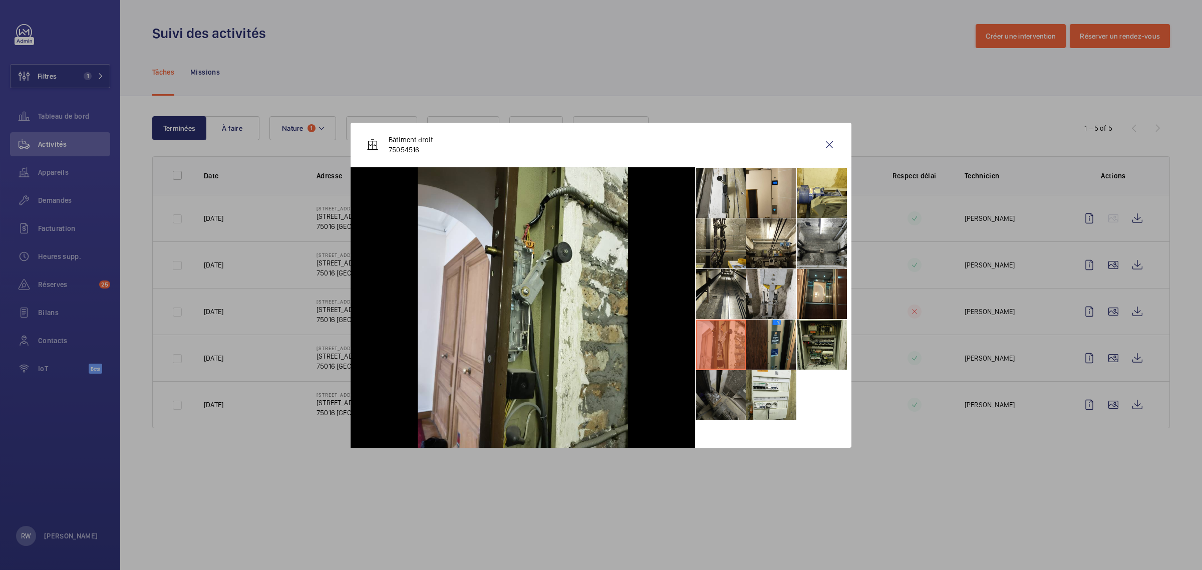
click at [725, 392] on li at bounding box center [721, 395] width 50 height 50
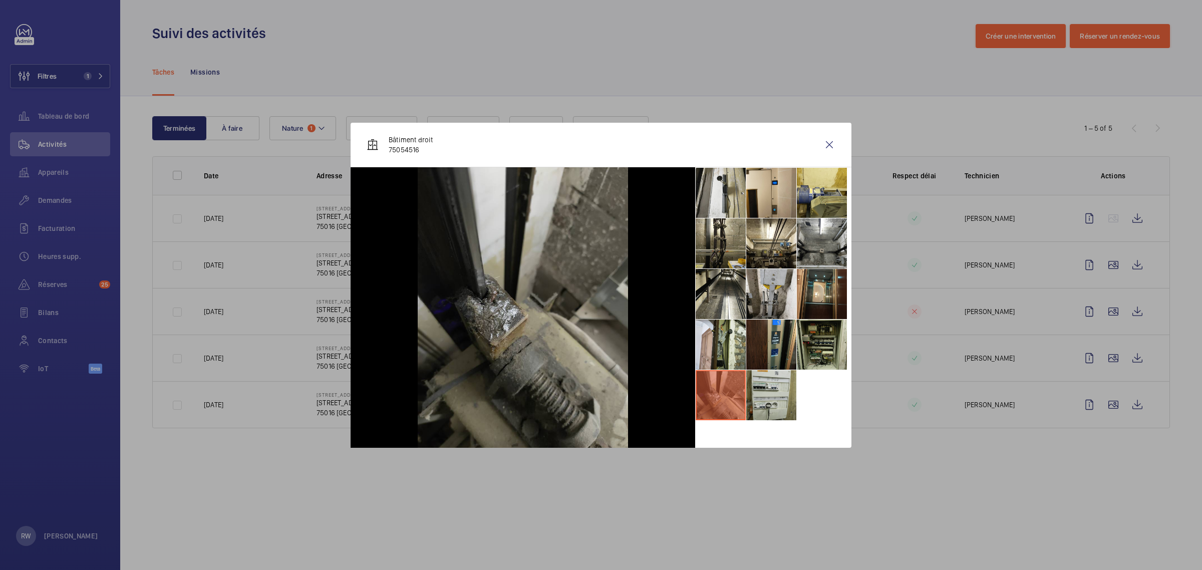
click at [762, 399] on li at bounding box center [771, 395] width 50 height 50
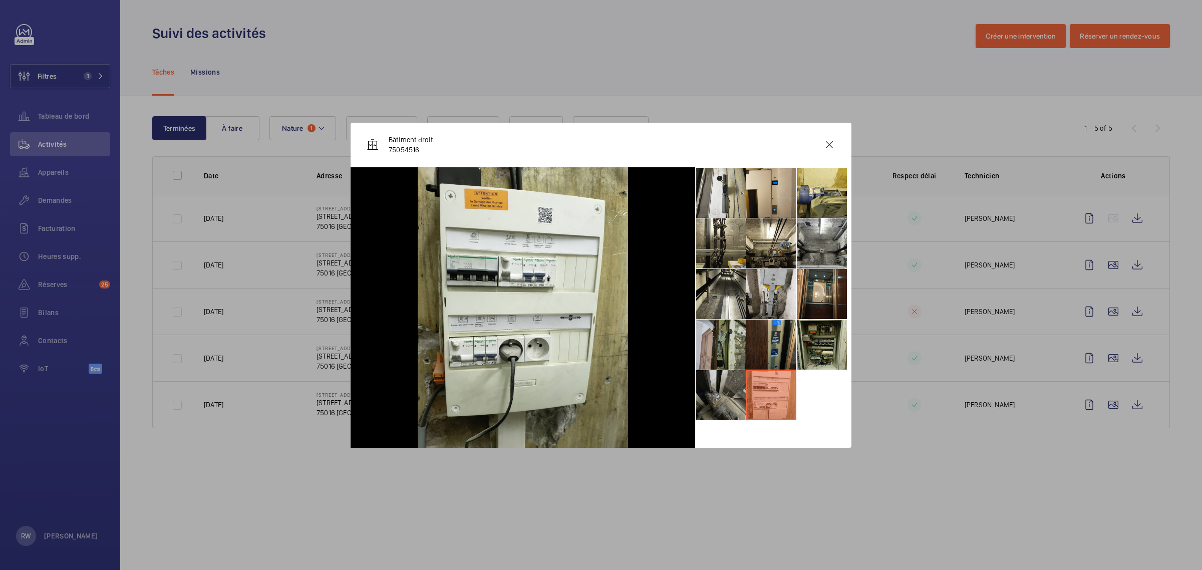
click at [719, 331] on li at bounding box center [721, 345] width 50 height 50
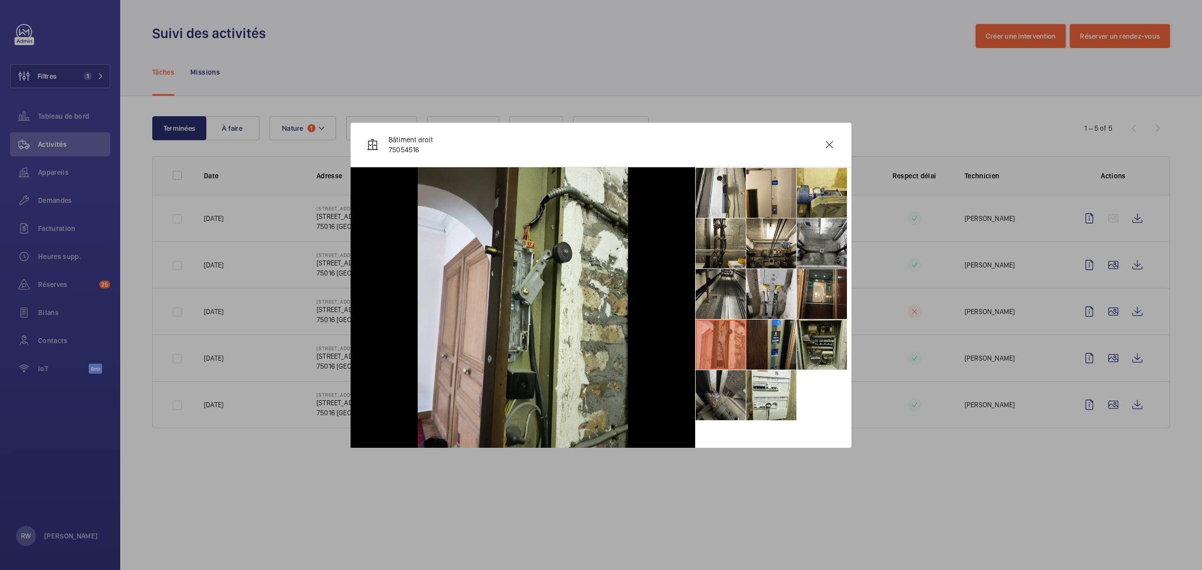
click at [722, 273] on li at bounding box center [721, 294] width 50 height 50
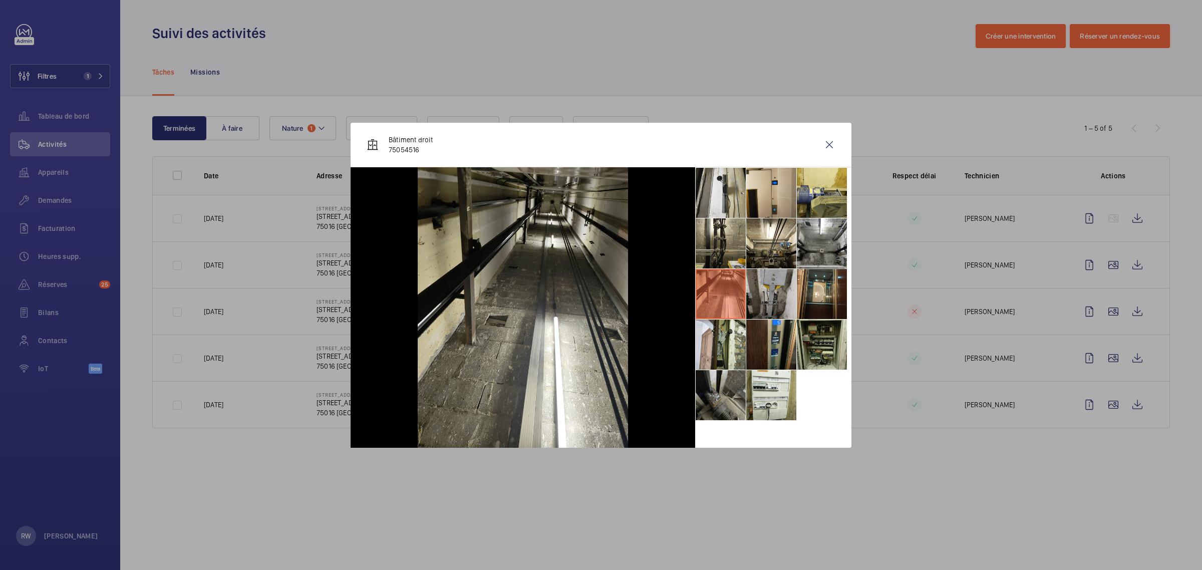
click at [769, 284] on li at bounding box center [771, 294] width 50 height 50
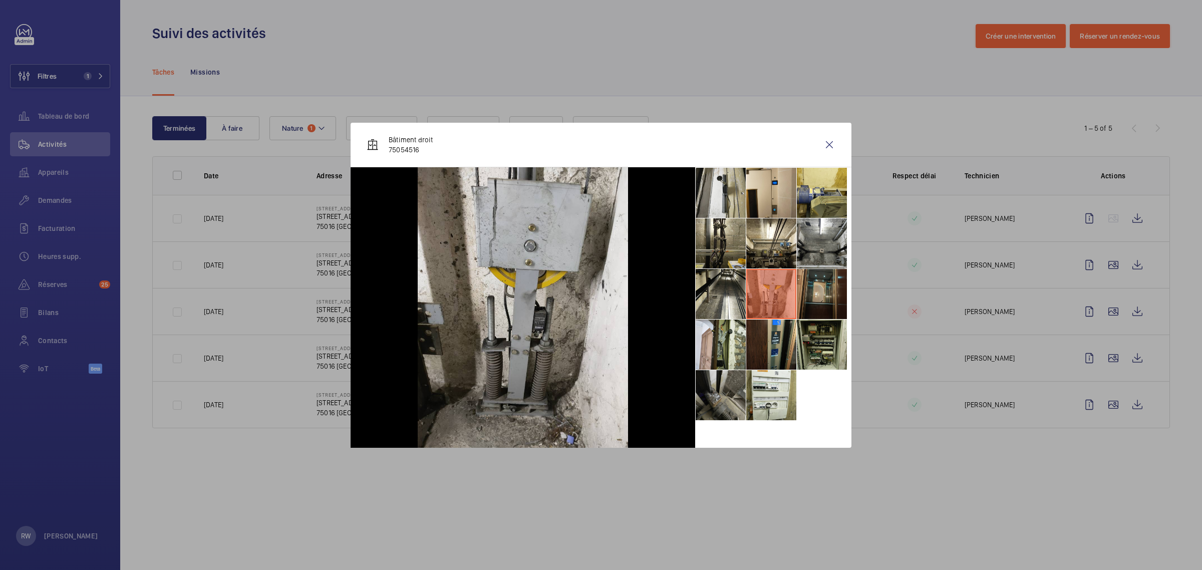
click at [806, 294] on li at bounding box center [822, 294] width 50 height 50
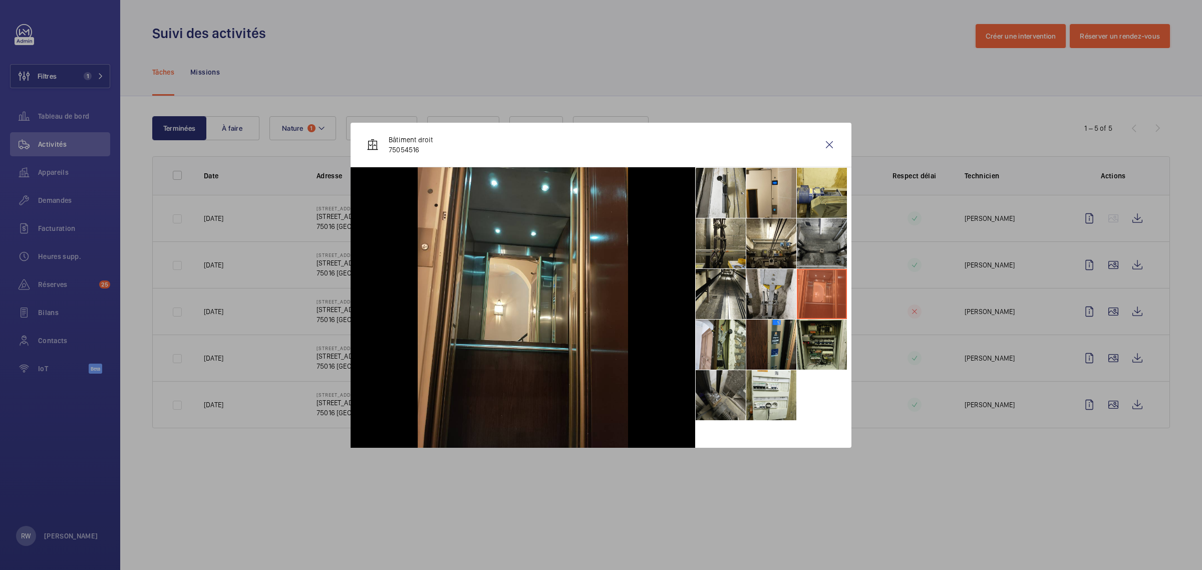
click at [819, 244] on li at bounding box center [822, 243] width 50 height 50
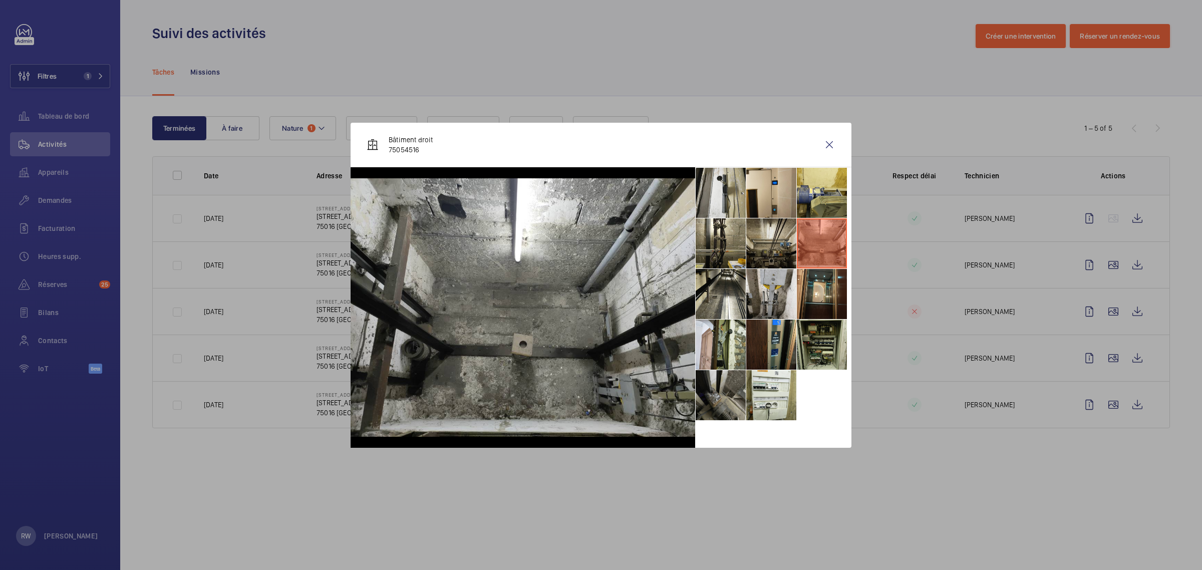
click at [746, 240] on li at bounding box center [771, 243] width 50 height 50
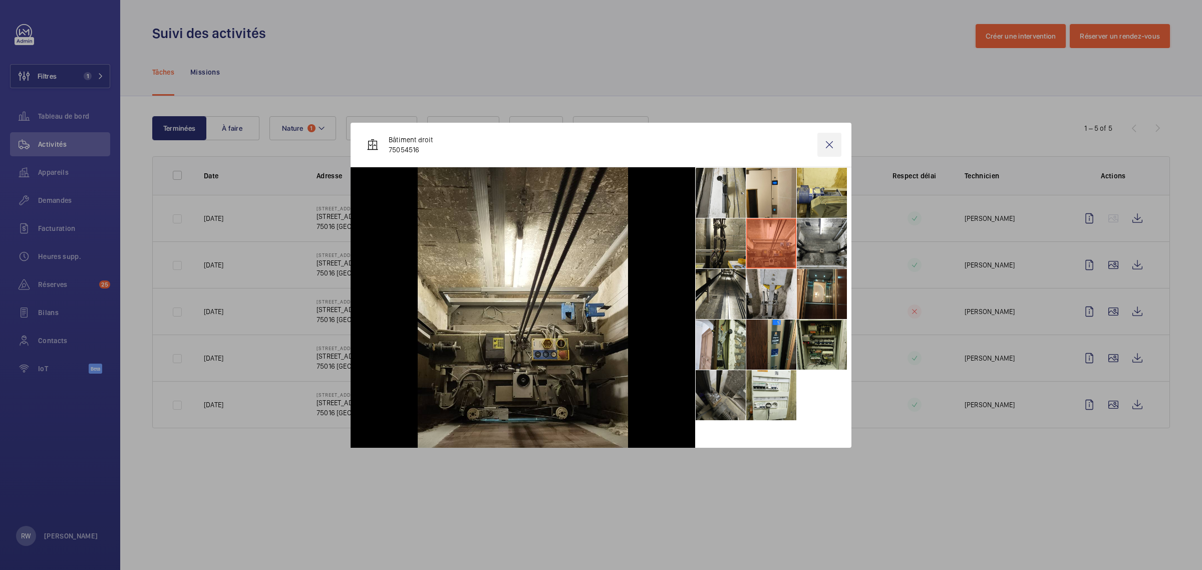
click at [830, 140] on wm-front-icon-button at bounding box center [829, 145] width 24 height 24
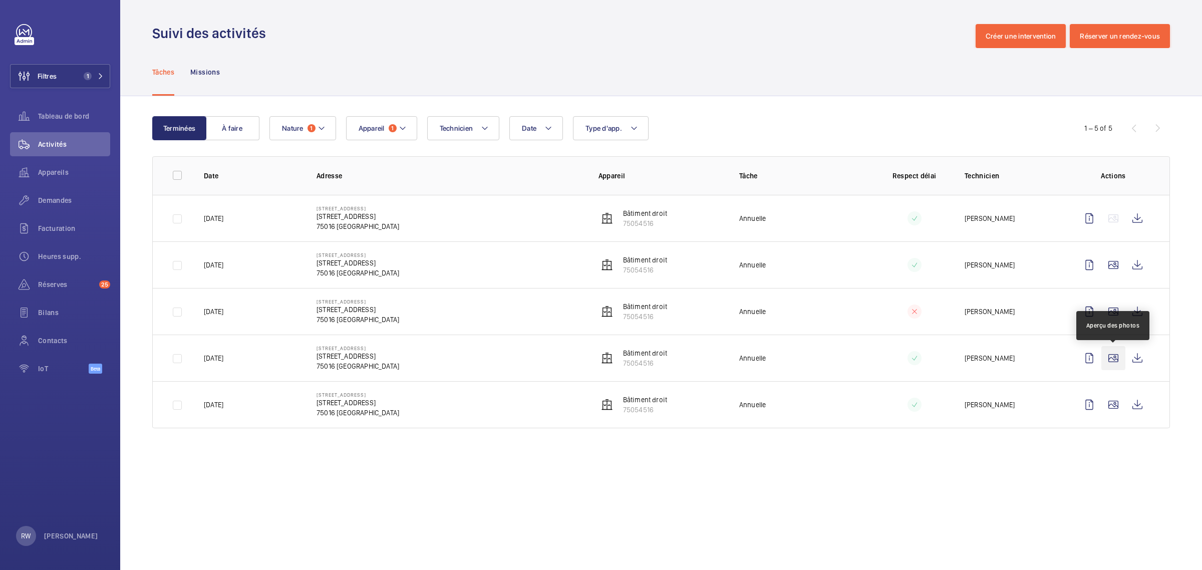
click at [1113, 359] on wm-front-icon-button at bounding box center [1113, 358] width 24 height 24
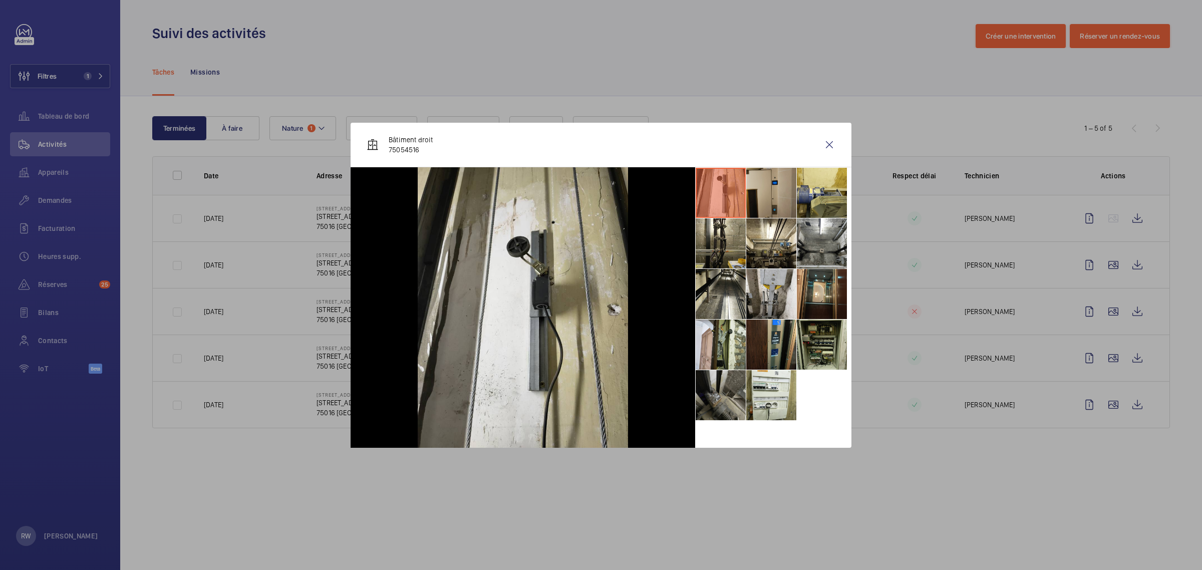
click at [775, 198] on li at bounding box center [771, 193] width 50 height 50
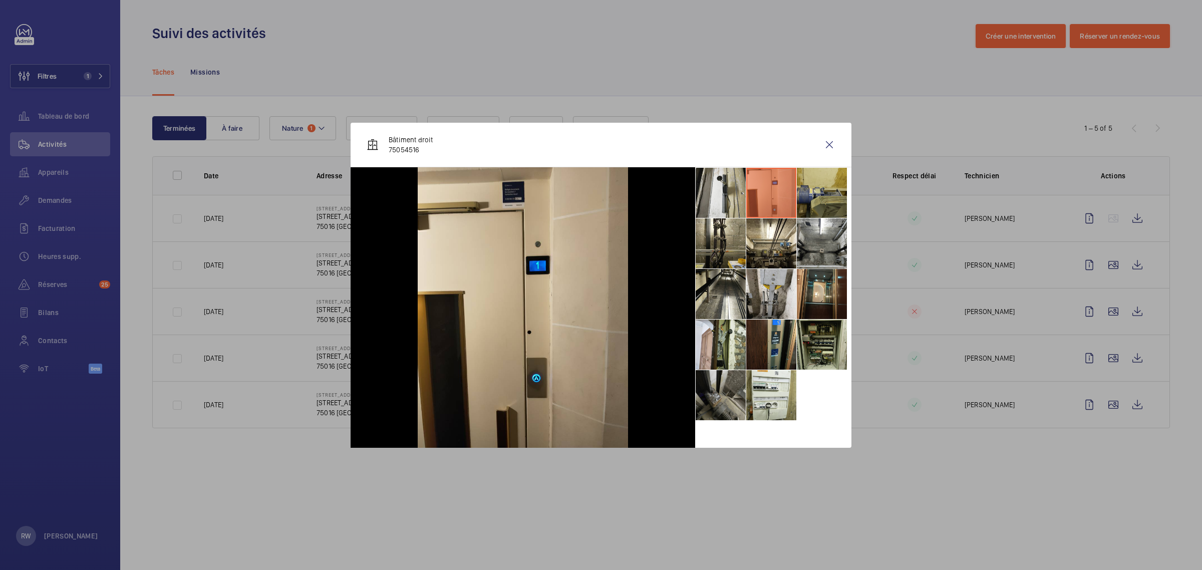
click at [825, 190] on li at bounding box center [822, 193] width 50 height 50
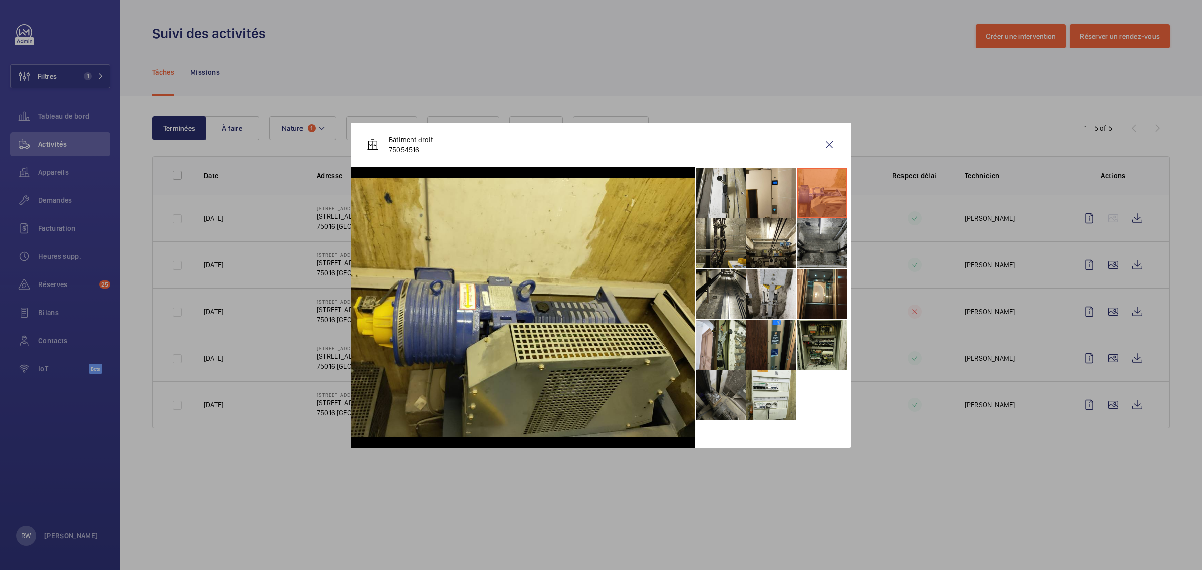
click at [819, 240] on li at bounding box center [822, 243] width 50 height 50
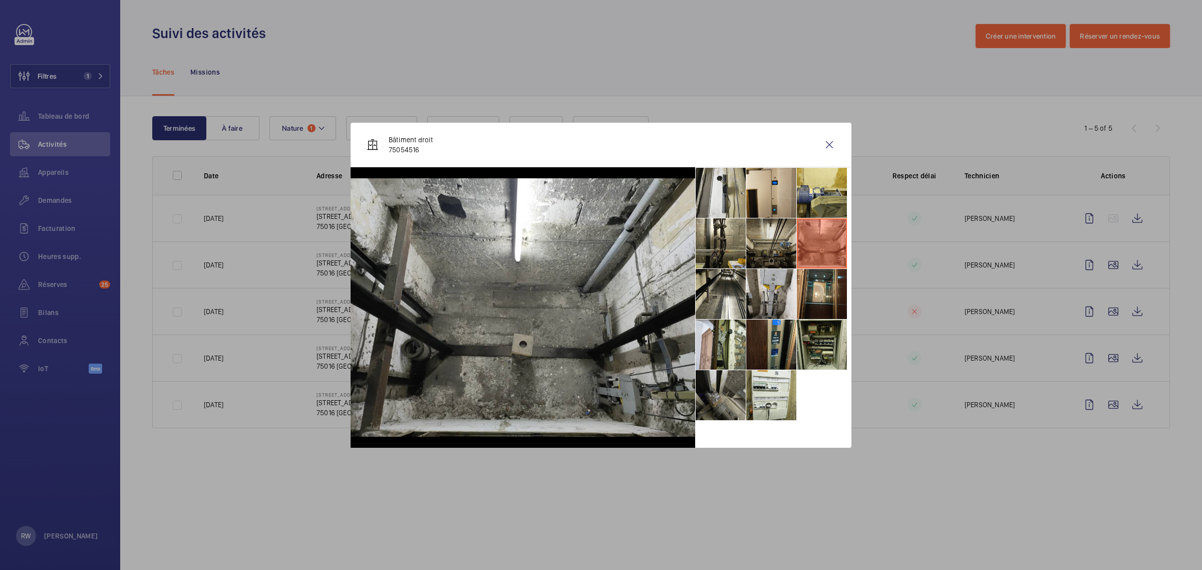
click at [779, 238] on li at bounding box center [771, 243] width 50 height 50
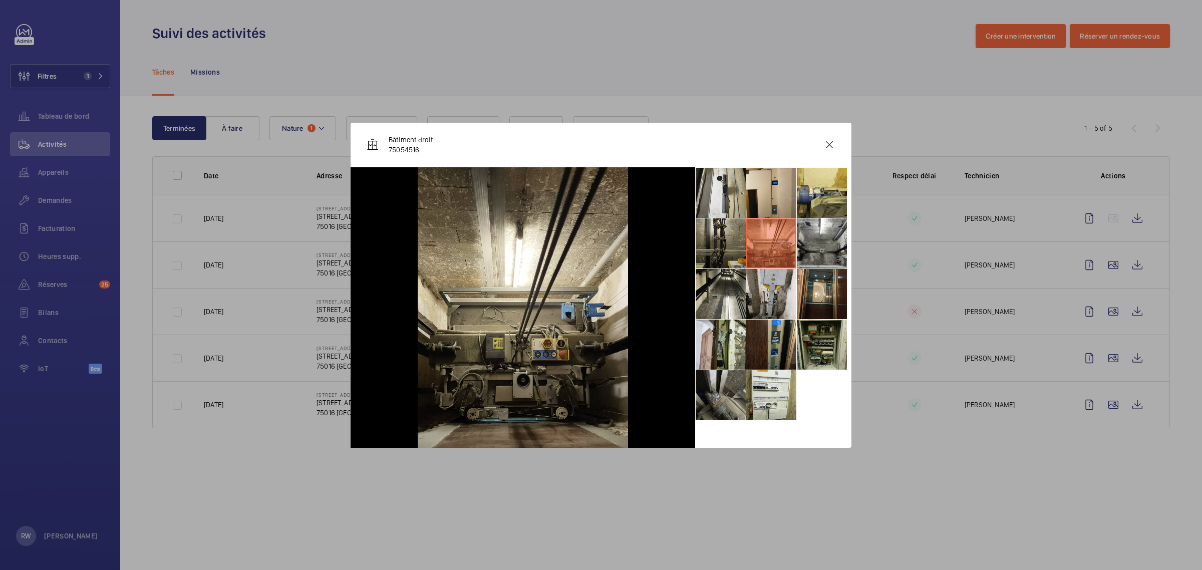
click at [733, 236] on li at bounding box center [721, 243] width 50 height 50
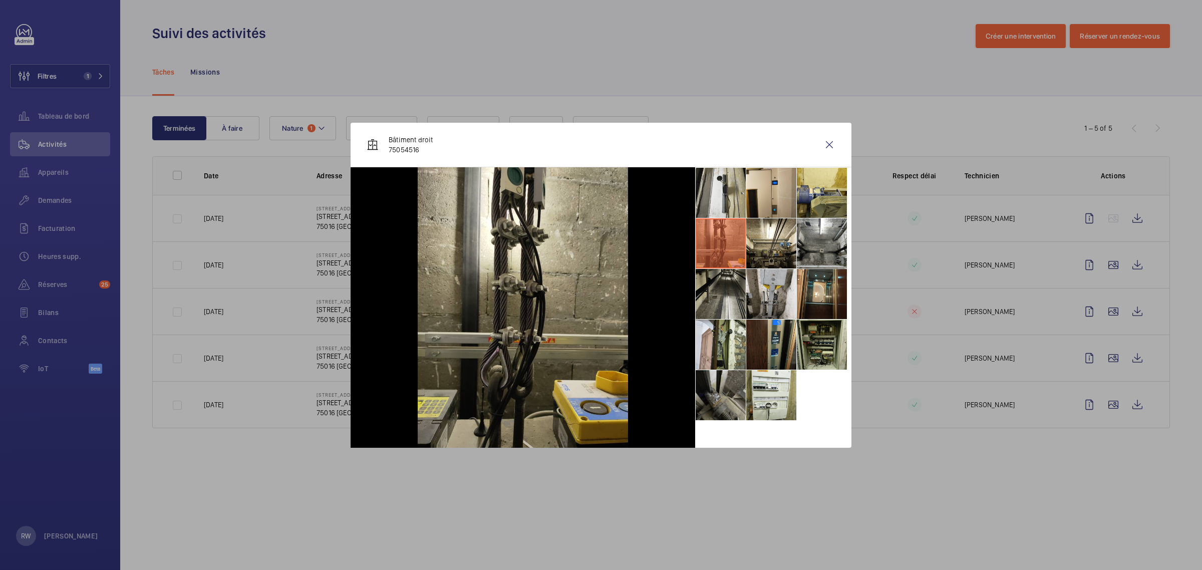
click at [725, 298] on li at bounding box center [721, 294] width 50 height 50
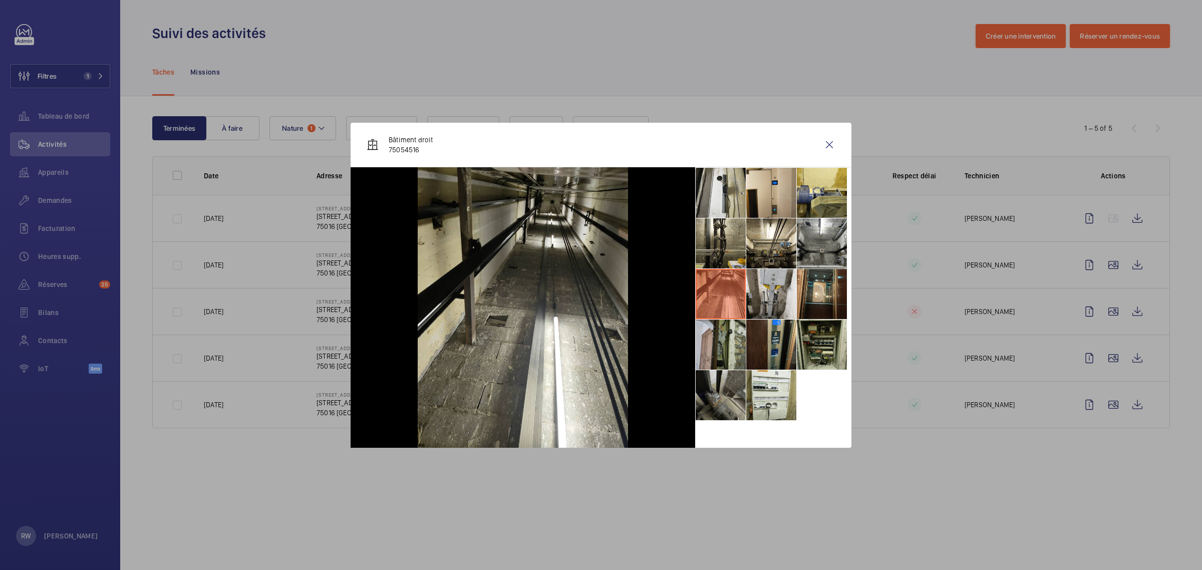
click at [732, 355] on li at bounding box center [721, 345] width 50 height 50
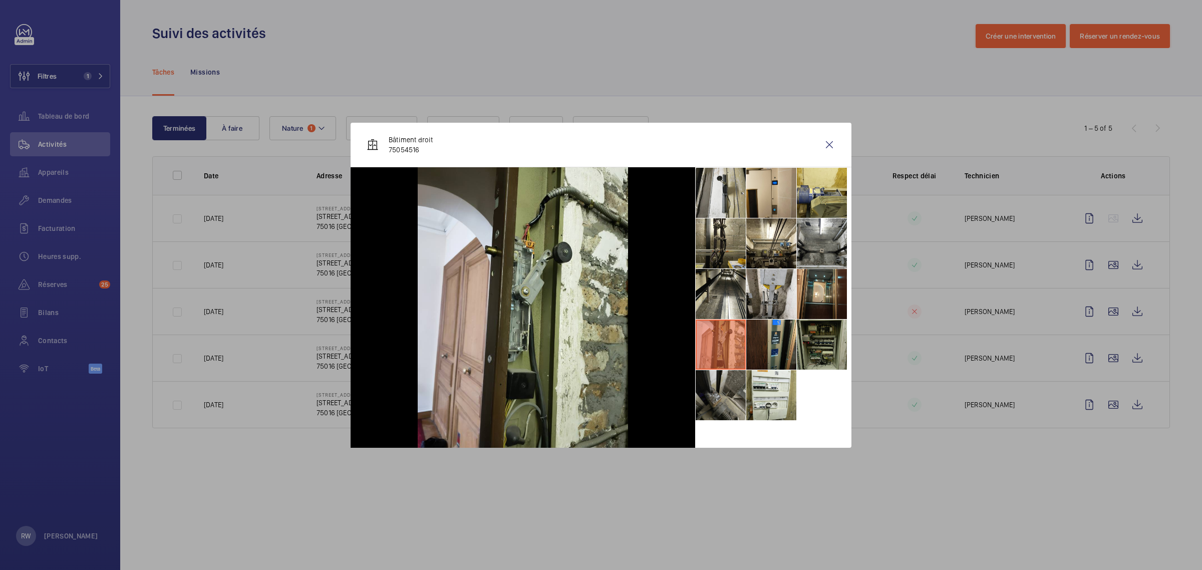
click at [822, 339] on li at bounding box center [822, 345] width 50 height 50
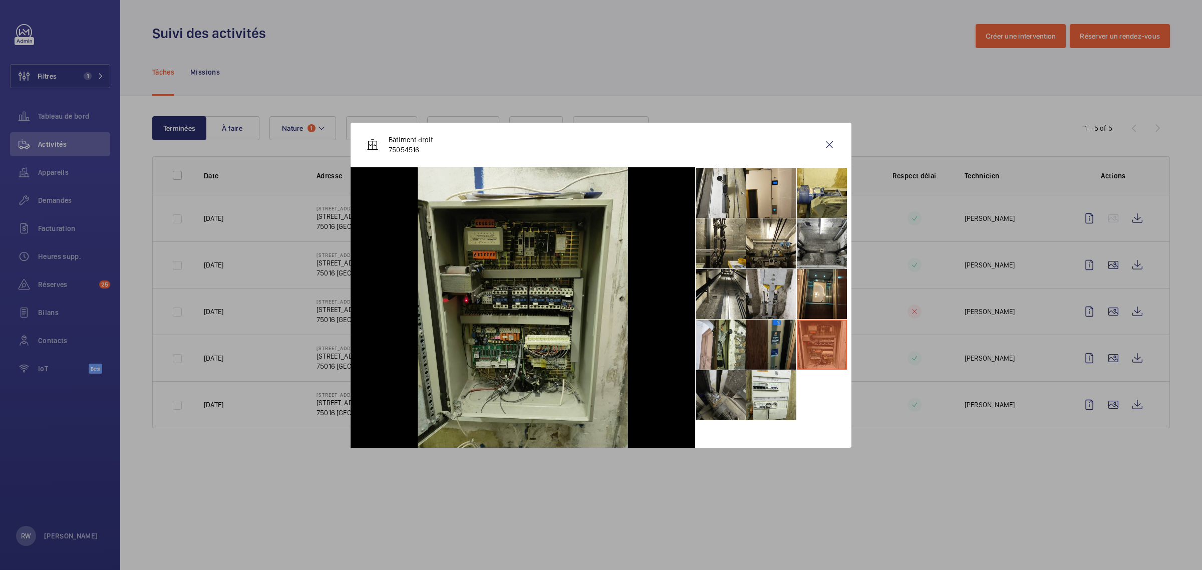
click at [767, 337] on li at bounding box center [771, 345] width 50 height 50
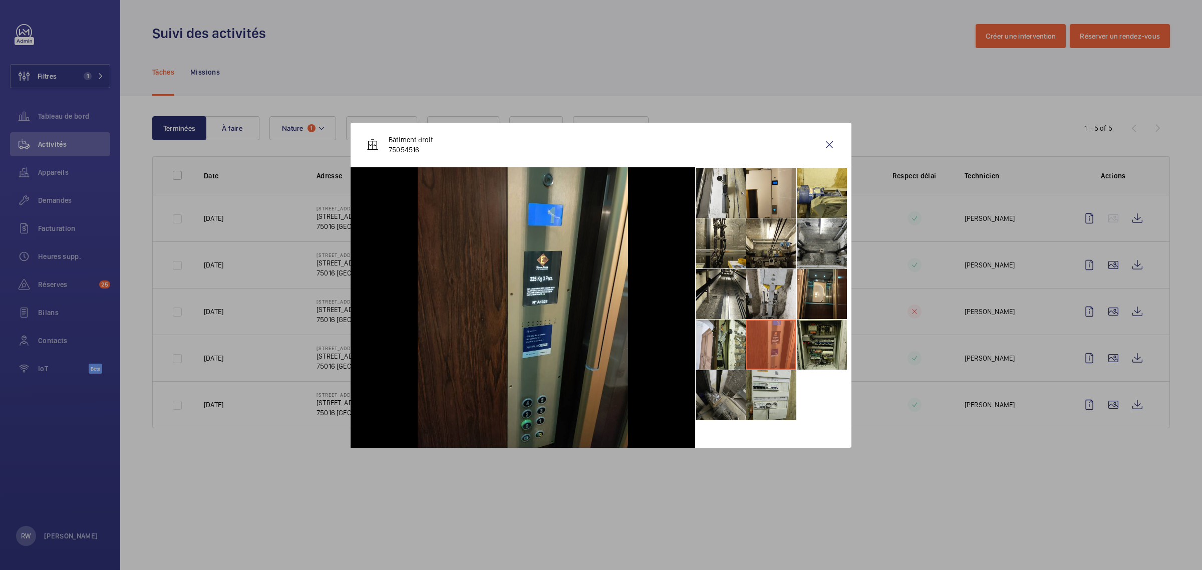
click at [758, 398] on li at bounding box center [771, 395] width 50 height 50
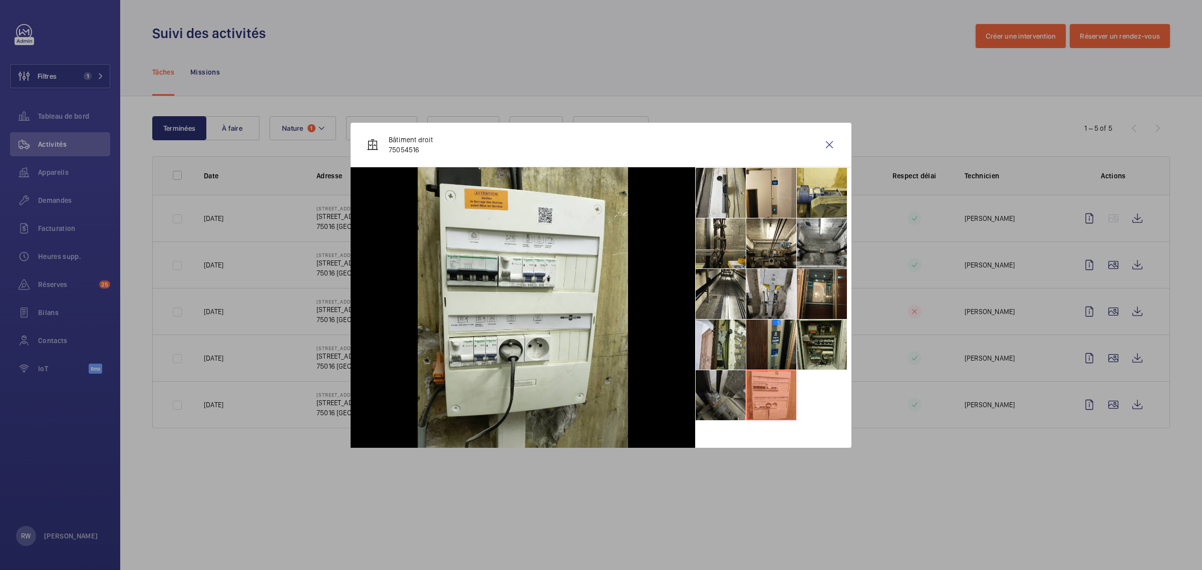
click at [723, 397] on li at bounding box center [721, 395] width 50 height 50
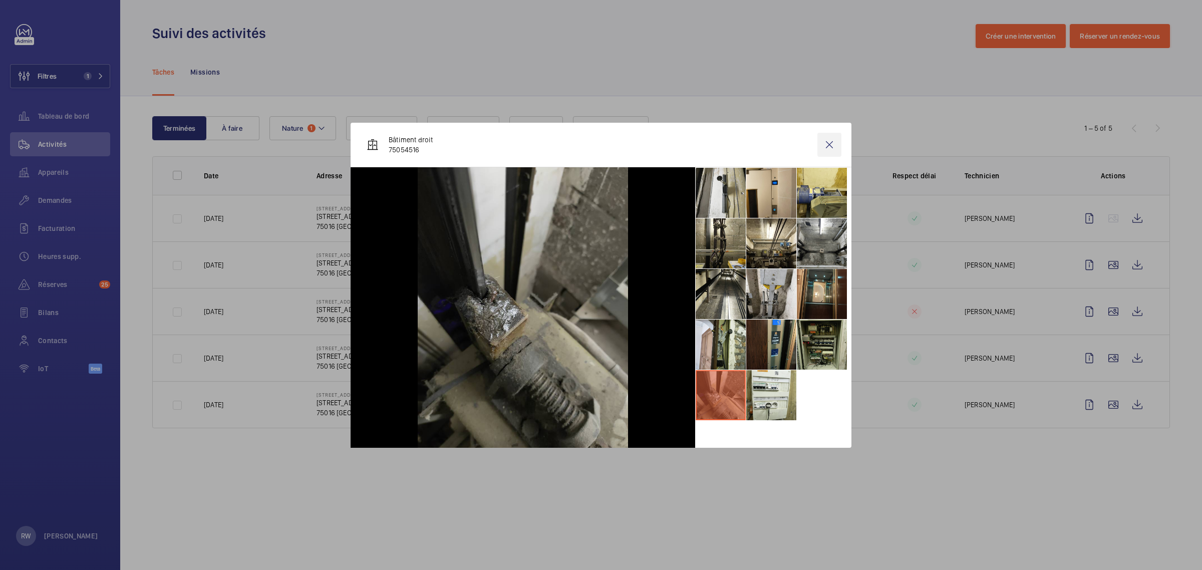
click at [827, 148] on wm-front-icon-button at bounding box center [829, 145] width 24 height 24
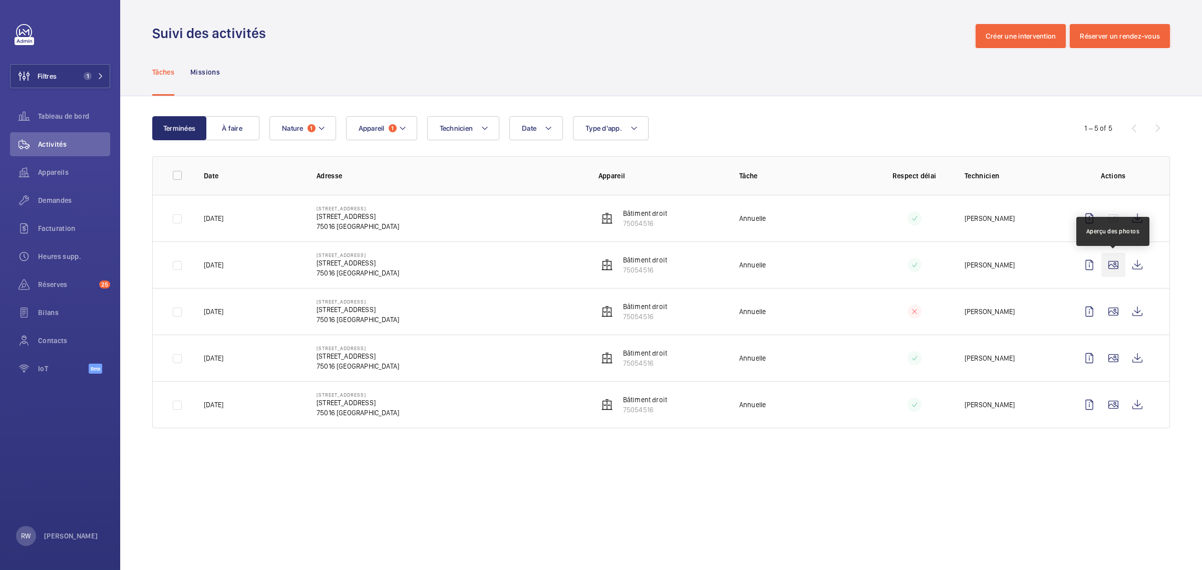
click at [1113, 272] on wm-front-icon-button at bounding box center [1113, 265] width 24 height 24
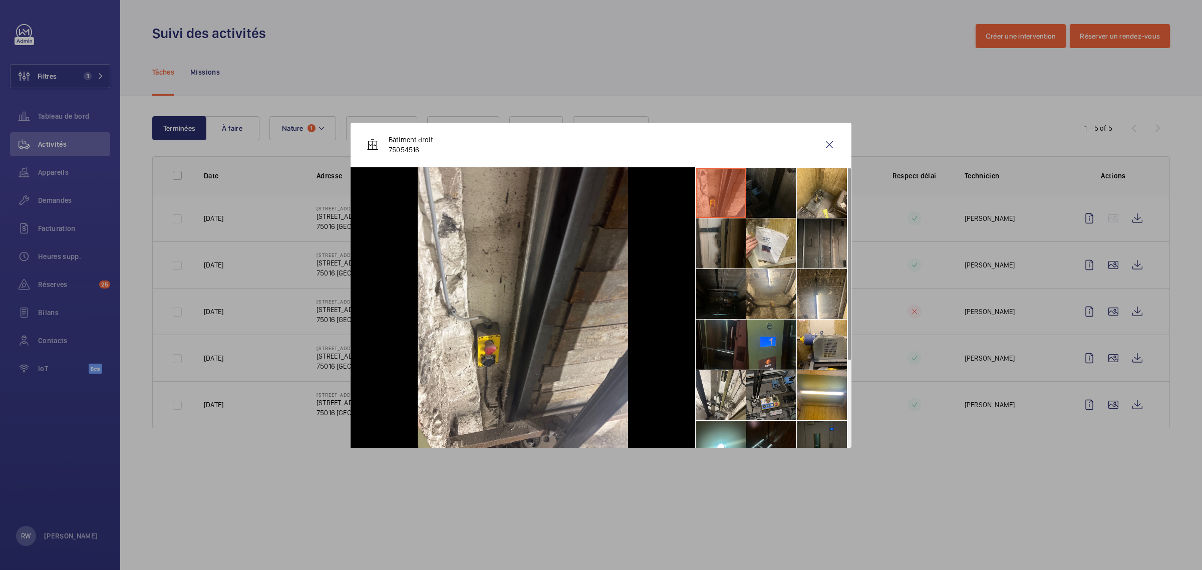
click at [784, 186] on li at bounding box center [771, 193] width 50 height 50
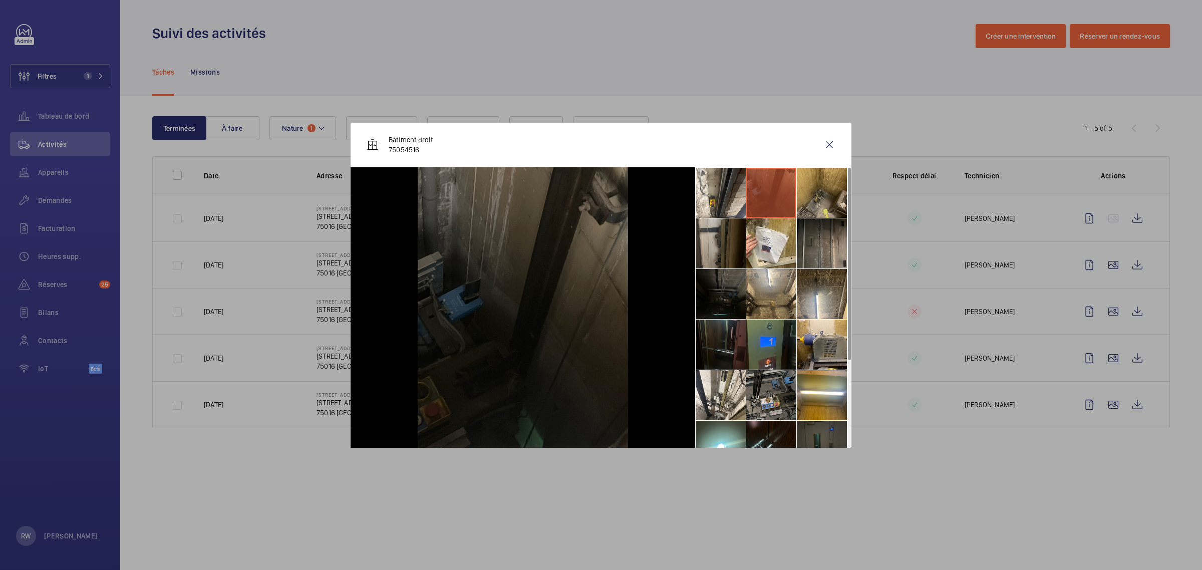
click at [822, 193] on li at bounding box center [822, 193] width 50 height 50
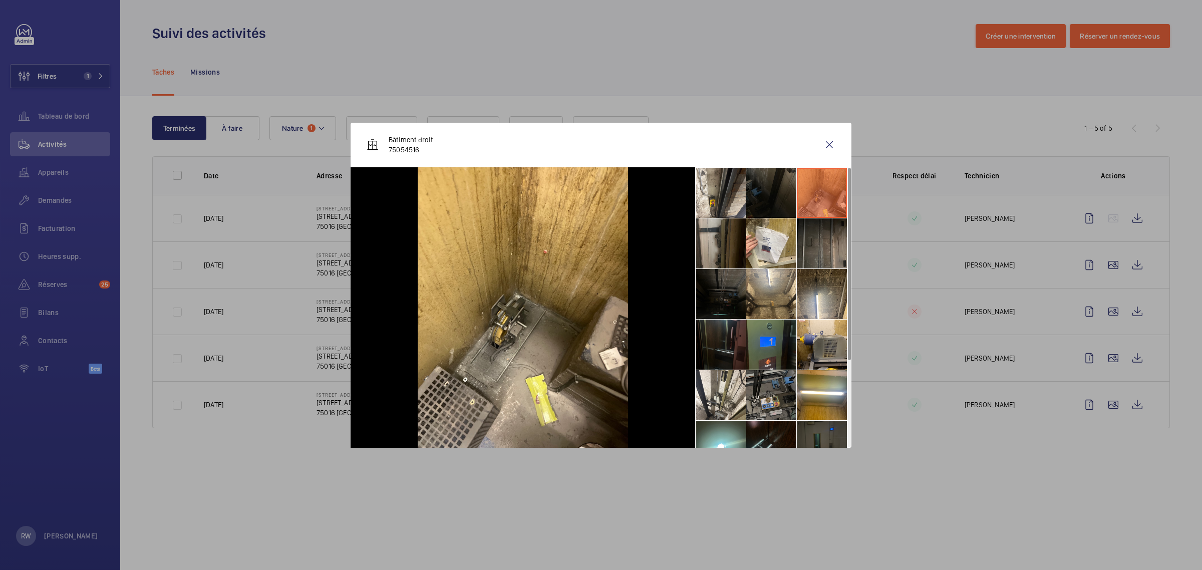
click at [821, 246] on li at bounding box center [822, 243] width 50 height 50
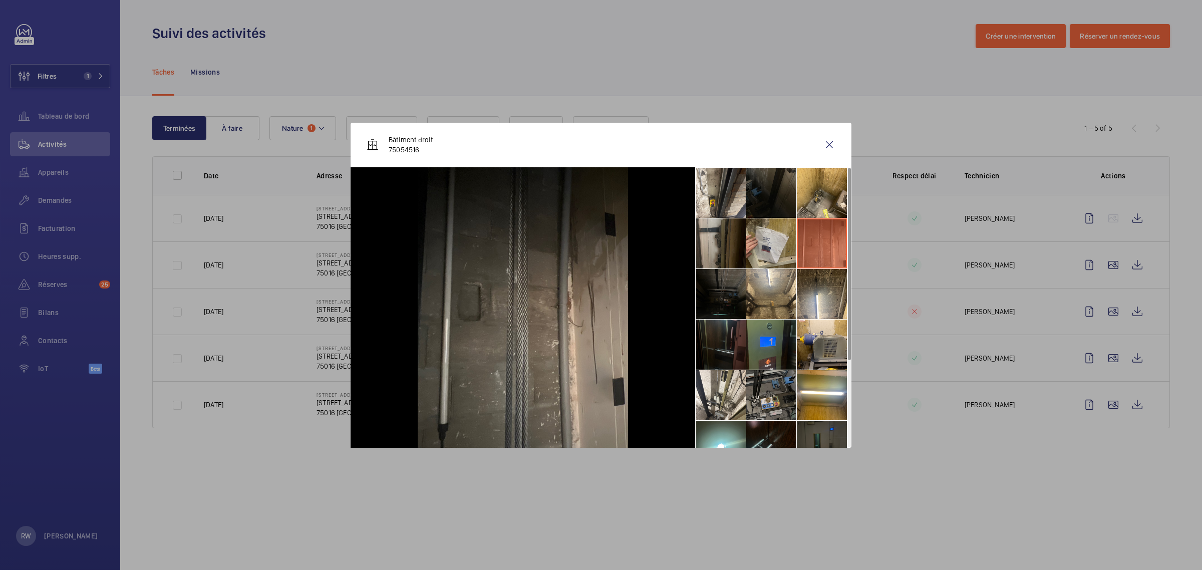
click at [777, 249] on li at bounding box center [771, 243] width 50 height 50
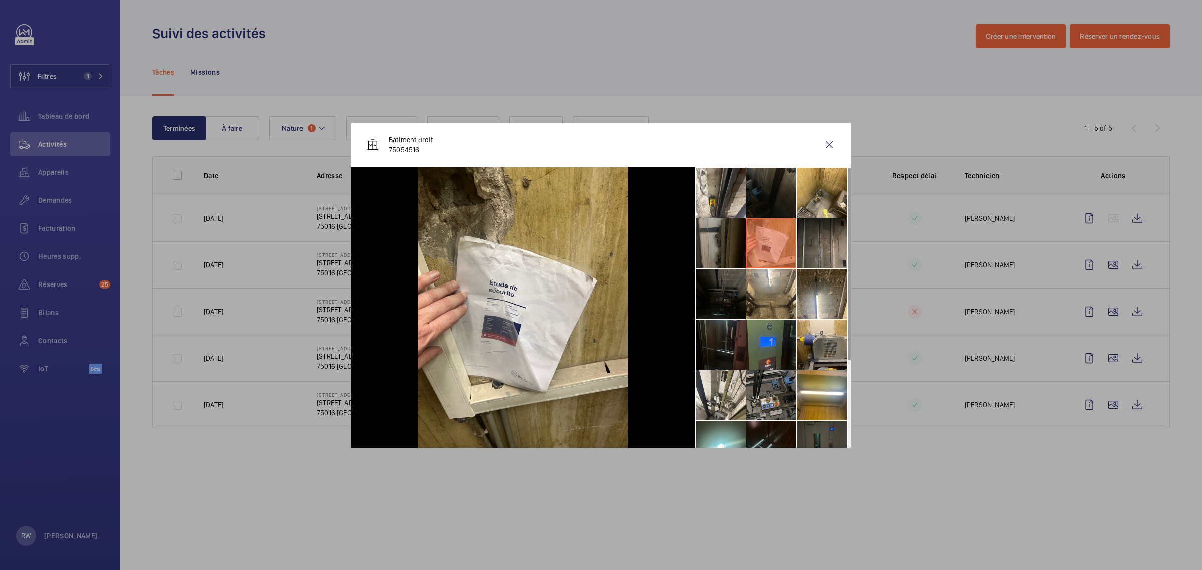
click at [702, 247] on li at bounding box center [721, 243] width 50 height 50
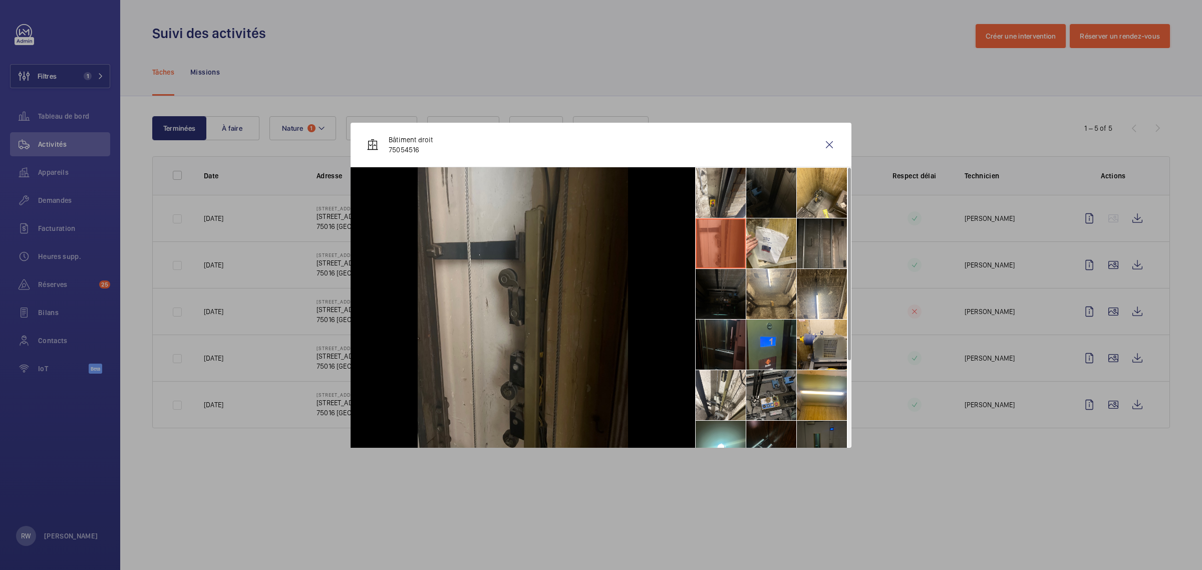
click at [717, 291] on li at bounding box center [721, 294] width 50 height 50
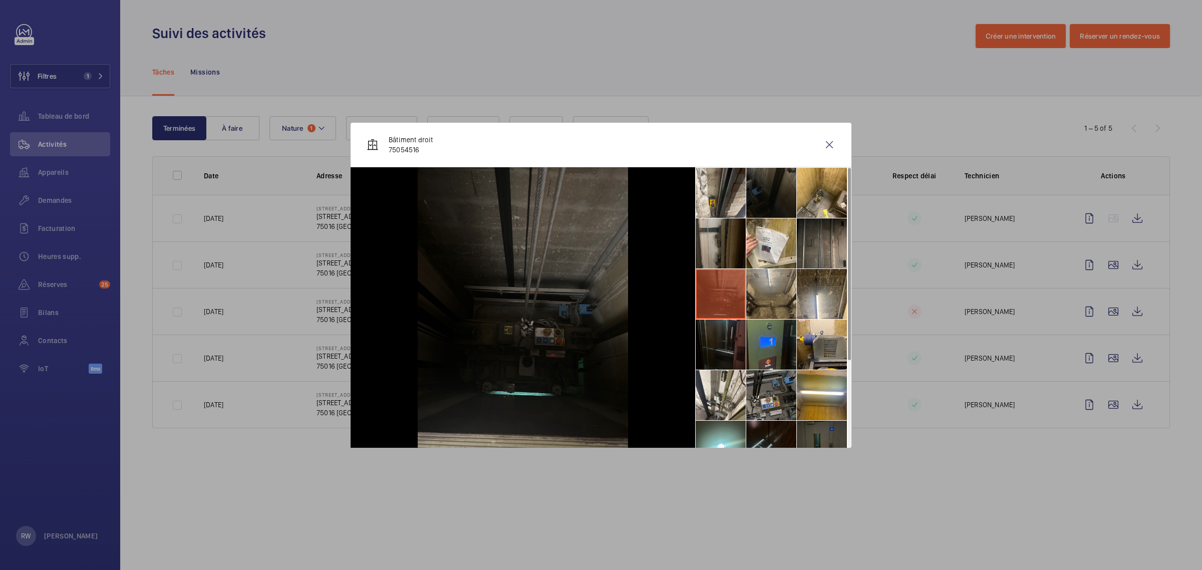
click at [765, 299] on li at bounding box center [771, 294] width 50 height 50
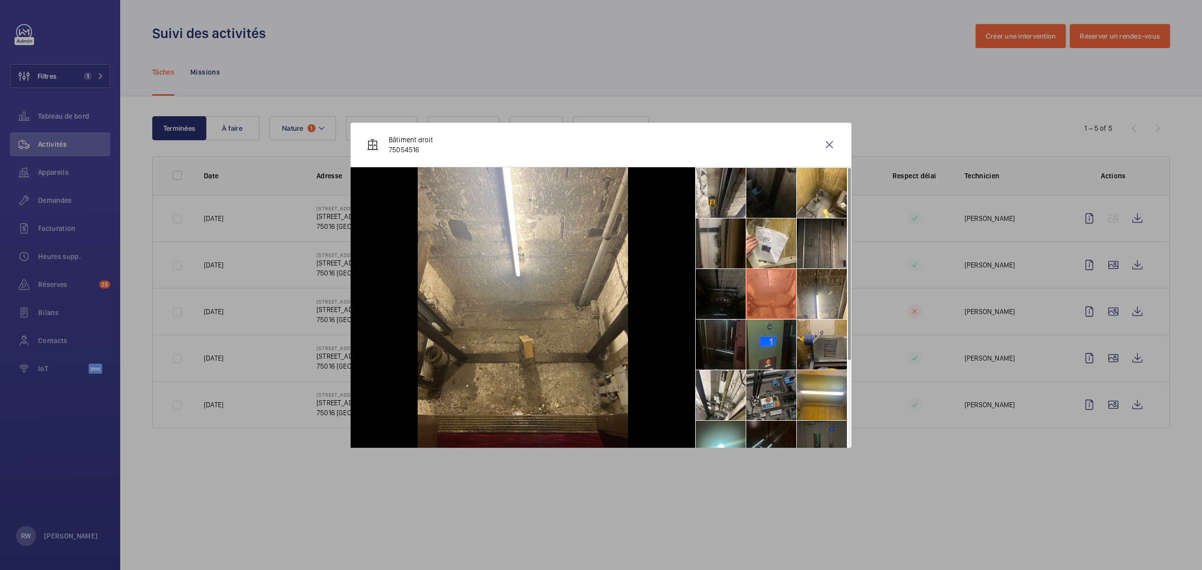
click at [825, 344] on li at bounding box center [822, 345] width 50 height 50
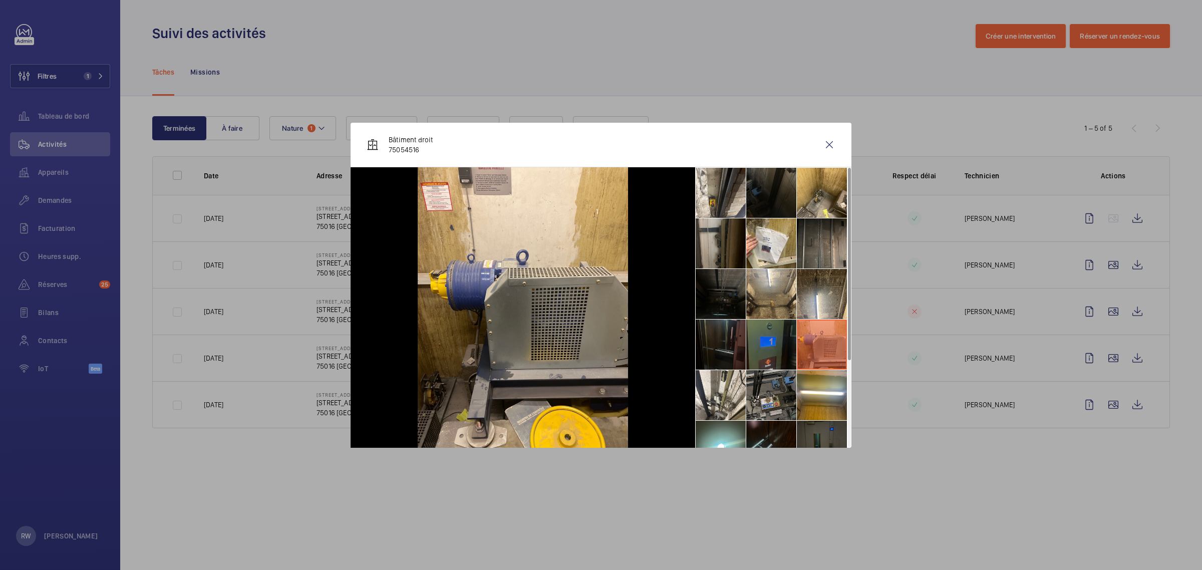
click at [767, 337] on li at bounding box center [771, 345] width 50 height 50
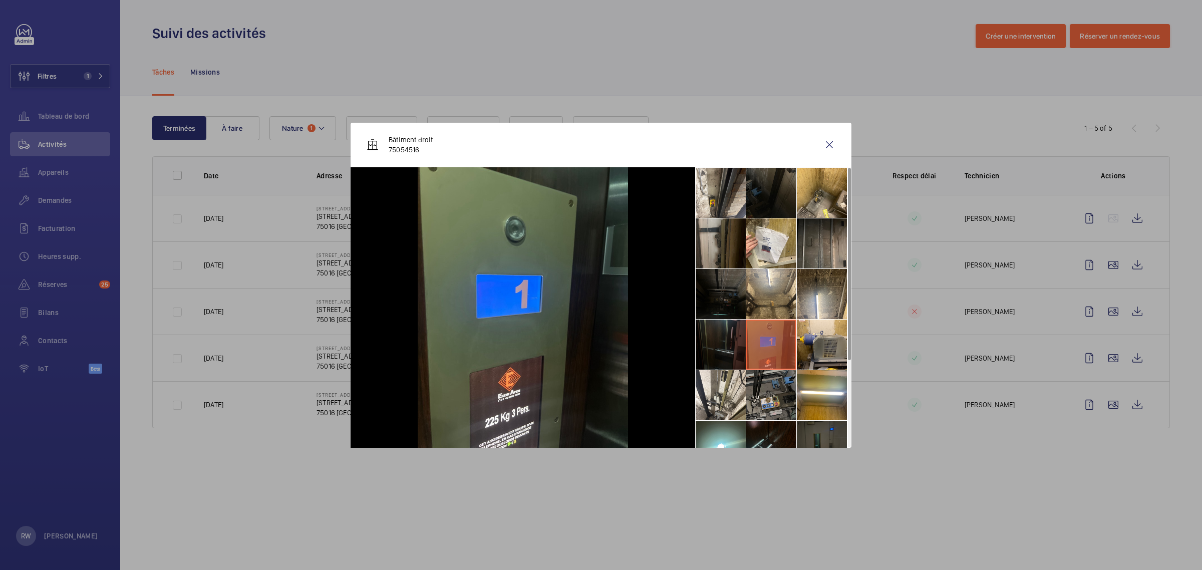
click at [730, 337] on li at bounding box center [721, 345] width 50 height 50
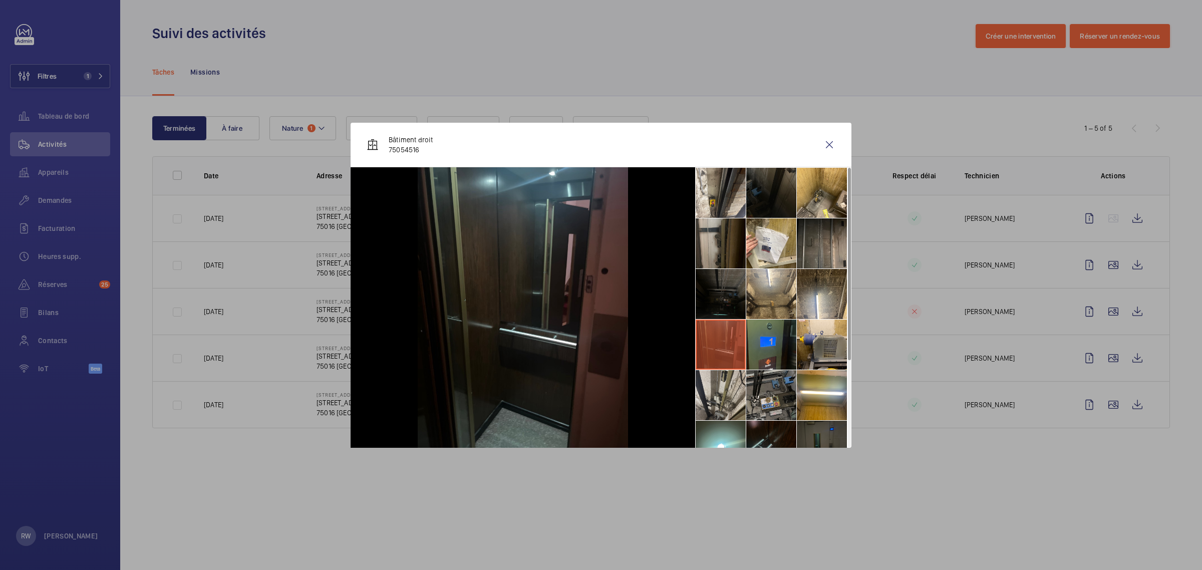
click at [730, 381] on li at bounding box center [721, 395] width 50 height 50
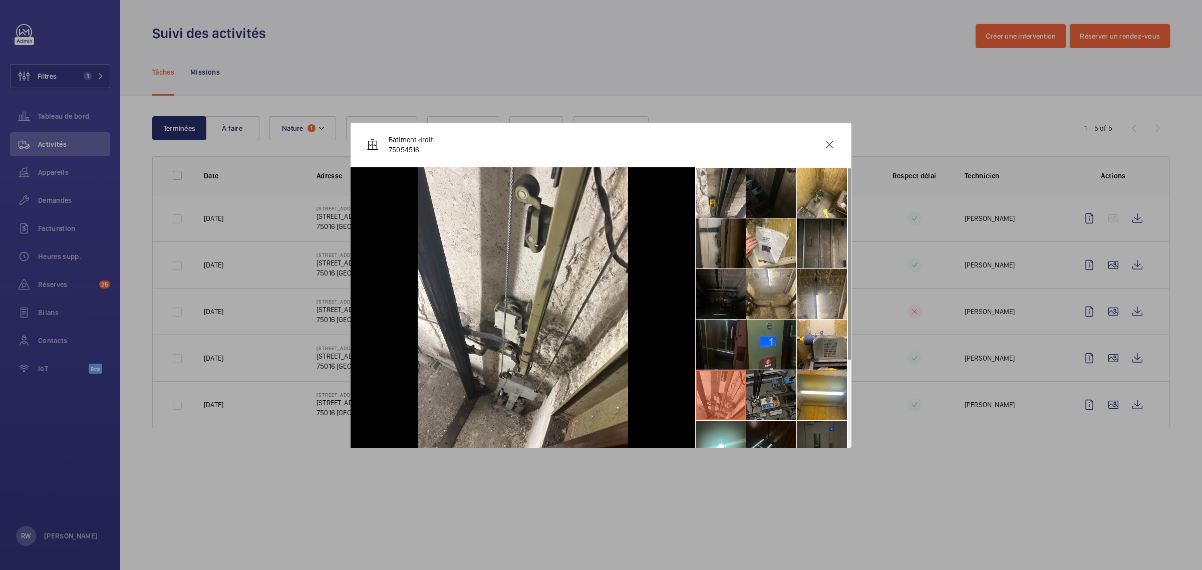
click at [766, 386] on li at bounding box center [771, 395] width 50 height 50
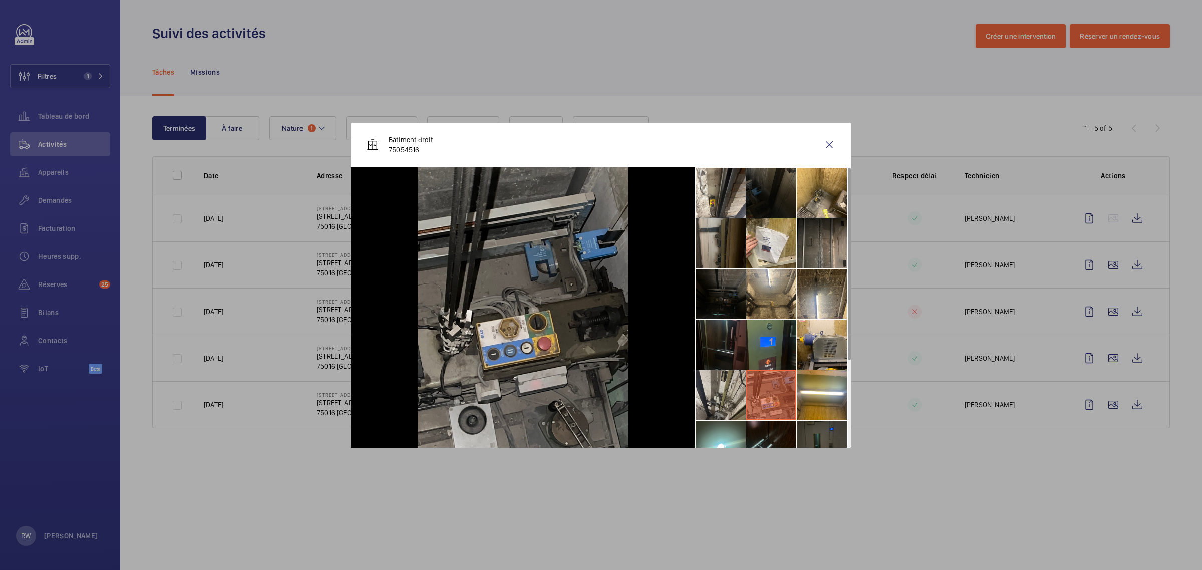
click at [722, 392] on li at bounding box center [721, 395] width 50 height 50
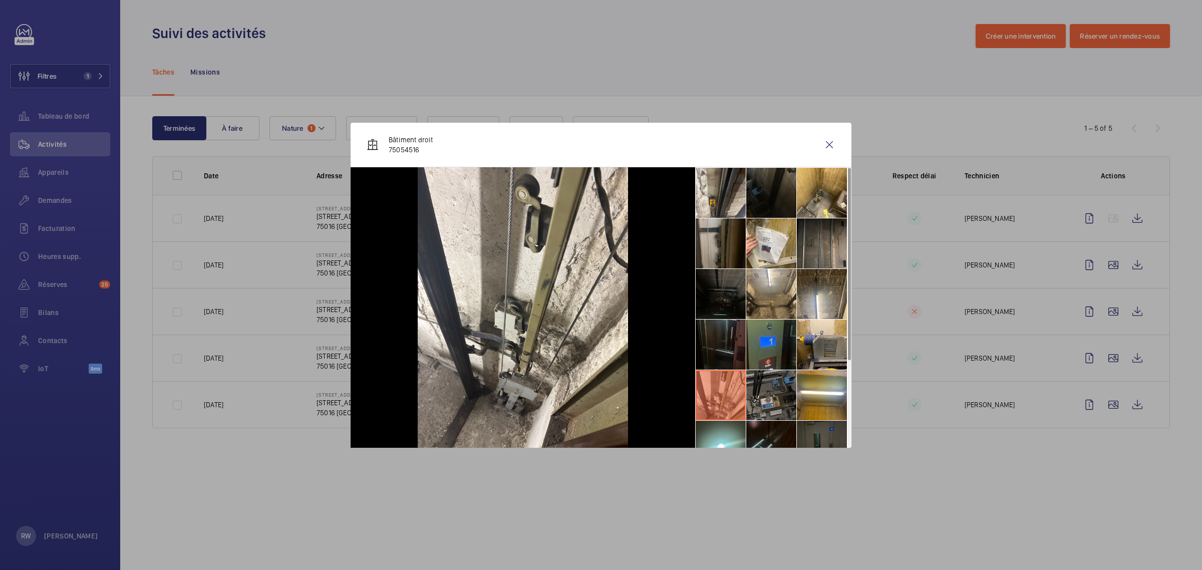
click at [771, 389] on li at bounding box center [771, 395] width 50 height 50
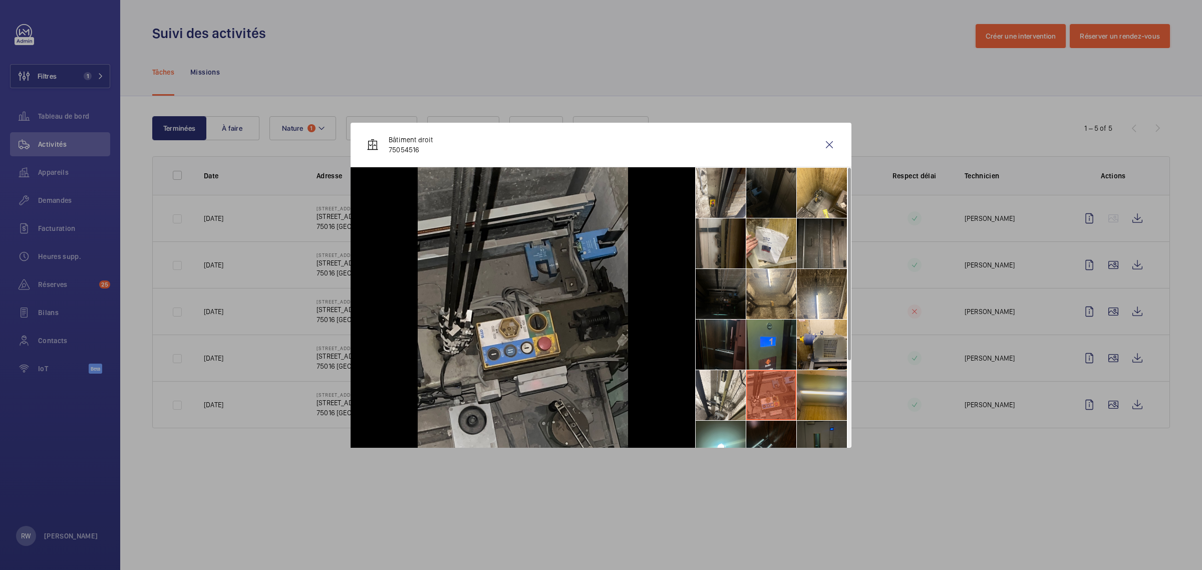
click at [819, 394] on li at bounding box center [822, 395] width 50 height 50
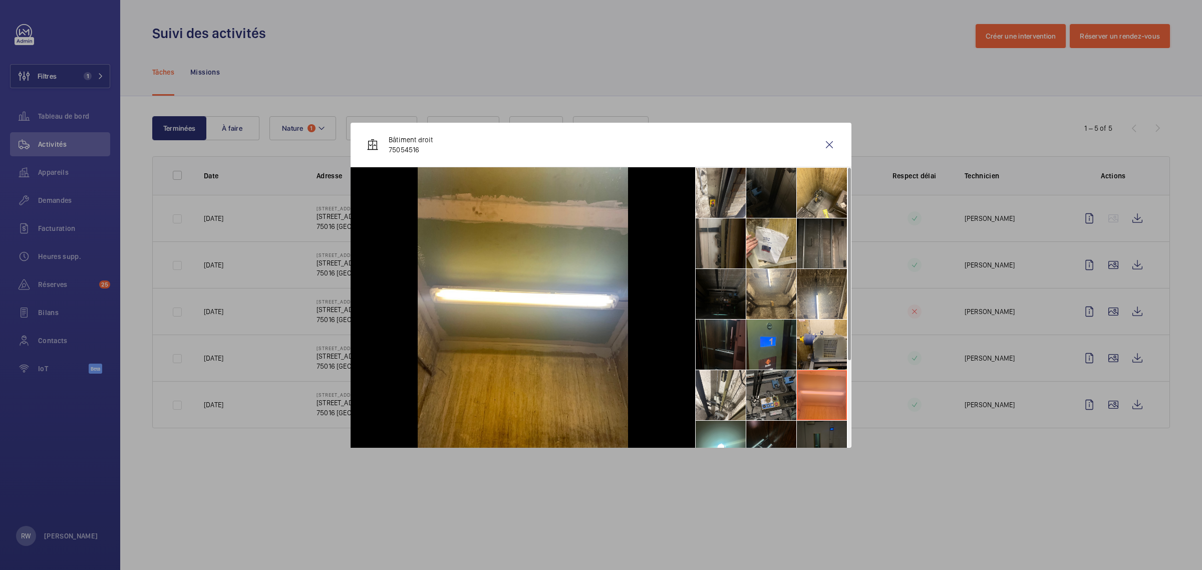
click at [822, 431] on li at bounding box center [822, 446] width 50 height 50
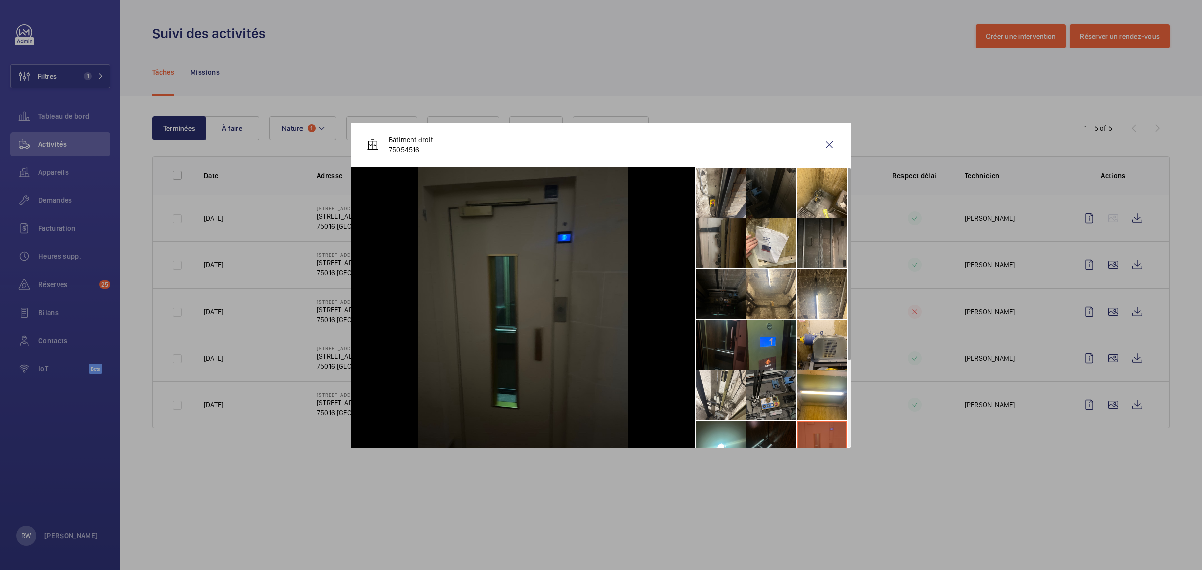
click at [770, 432] on li at bounding box center [771, 446] width 50 height 50
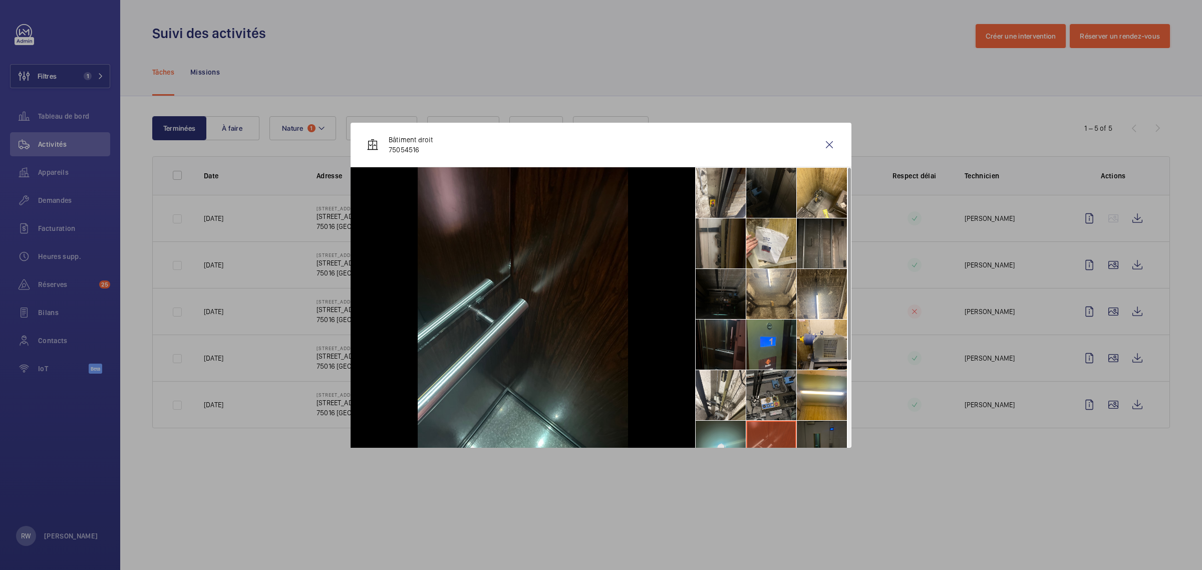
click at [711, 433] on li at bounding box center [721, 446] width 50 height 50
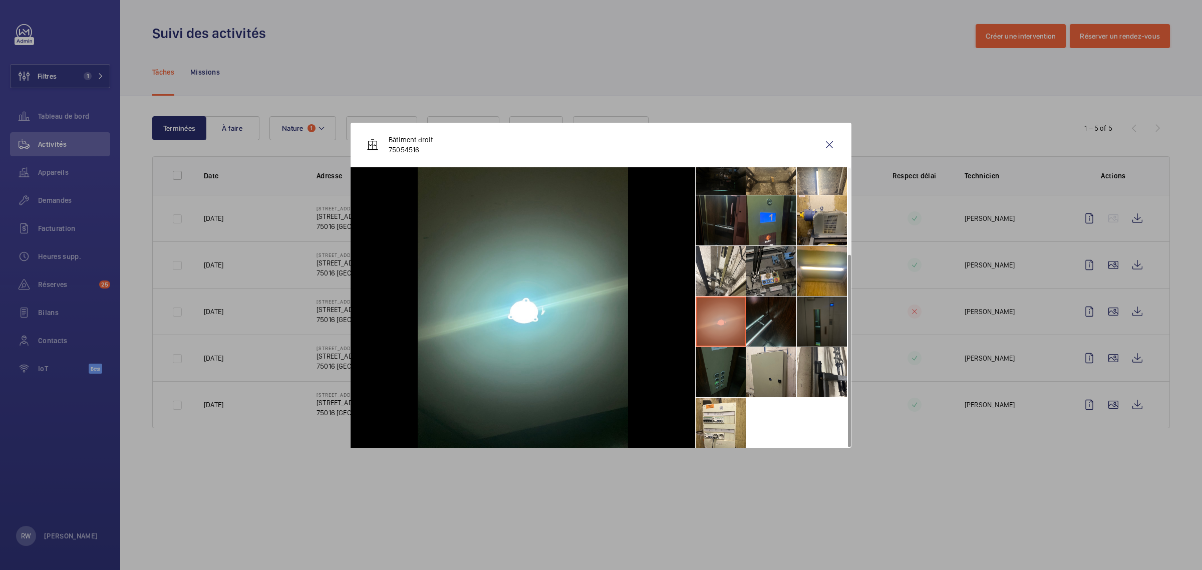
click at [741, 370] on li at bounding box center [721, 372] width 50 height 50
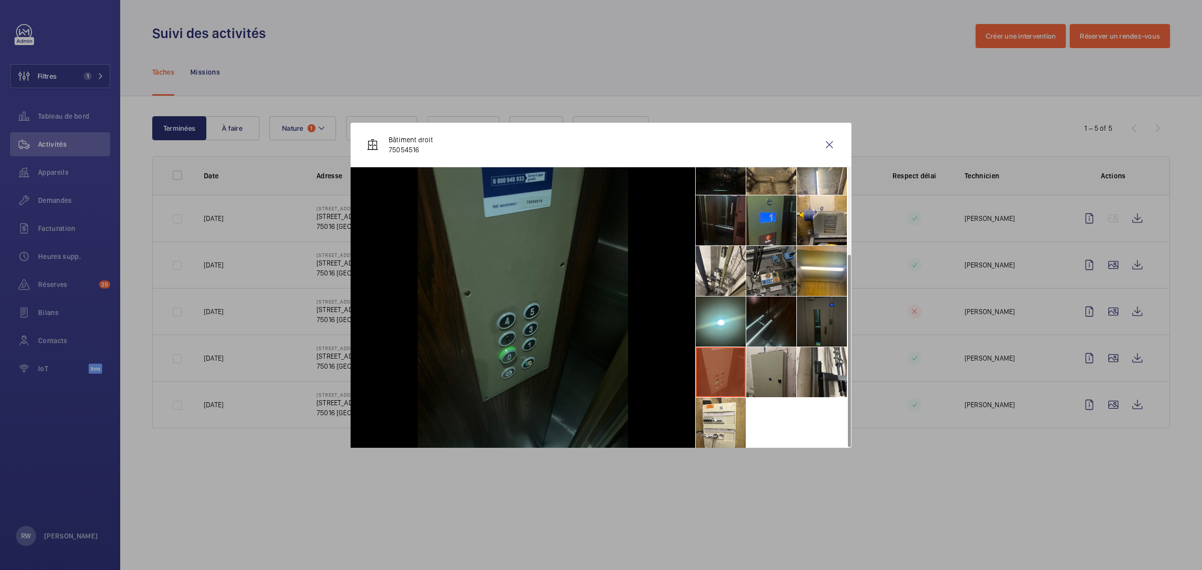
click at [774, 371] on li at bounding box center [771, 372] width 50 height 50
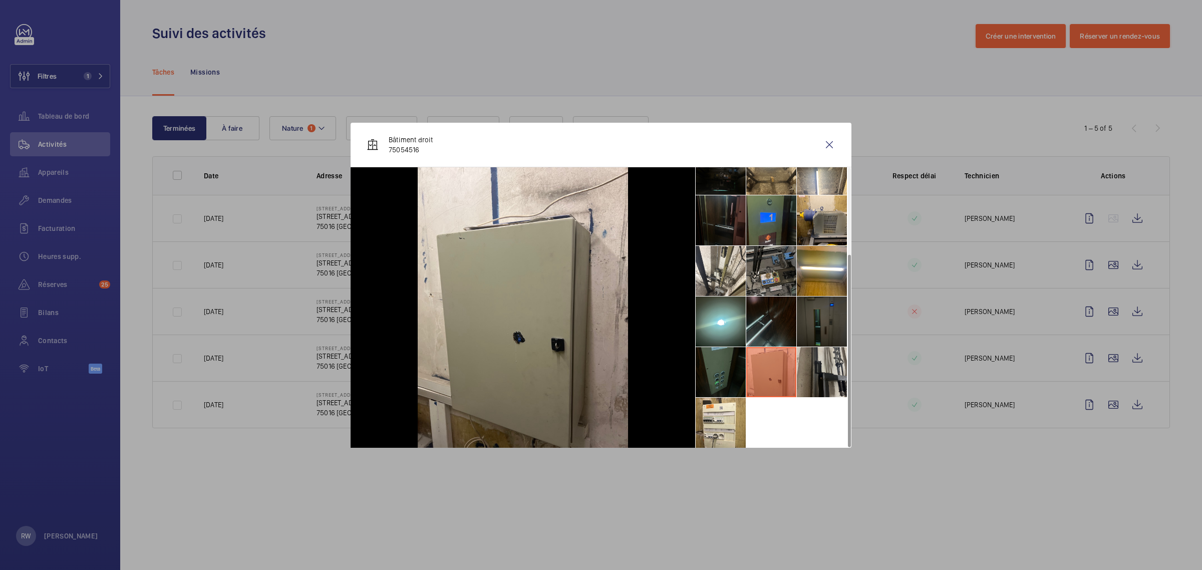
click at [830, 370] on li at bounding box center [822, 372] width 50 height 50
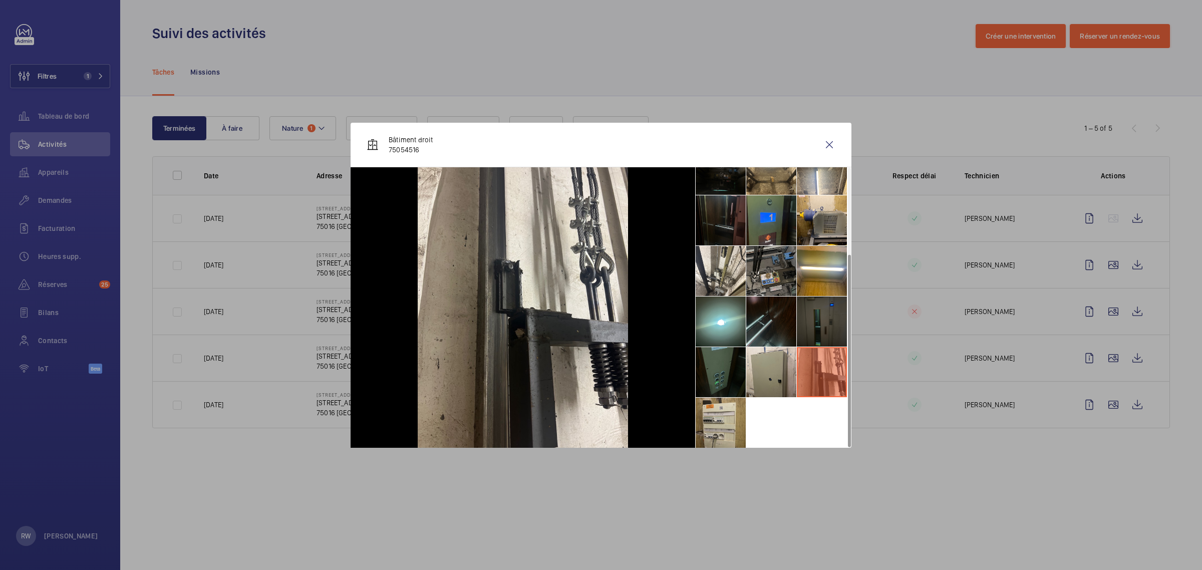
click at [706, 424] on li at bounding box center [721, 423] width 50 height 50
